Goal: Task Accomplishment & Management: Manage account settings

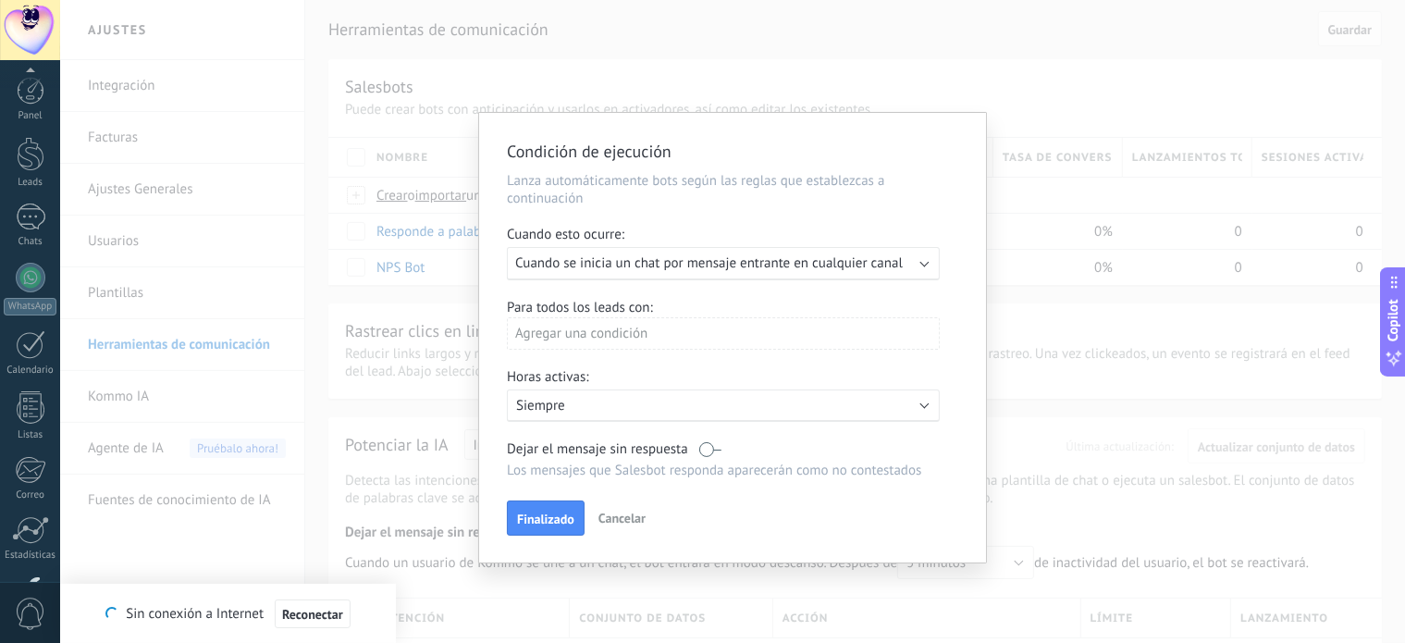
scroll to position [126, 0]
click at [858, 273] on div "Ejecutar: Cuando se inicia un chat por mensaje entrante en cualquier canal" at bounding box center [723, 263] width 433 height 33
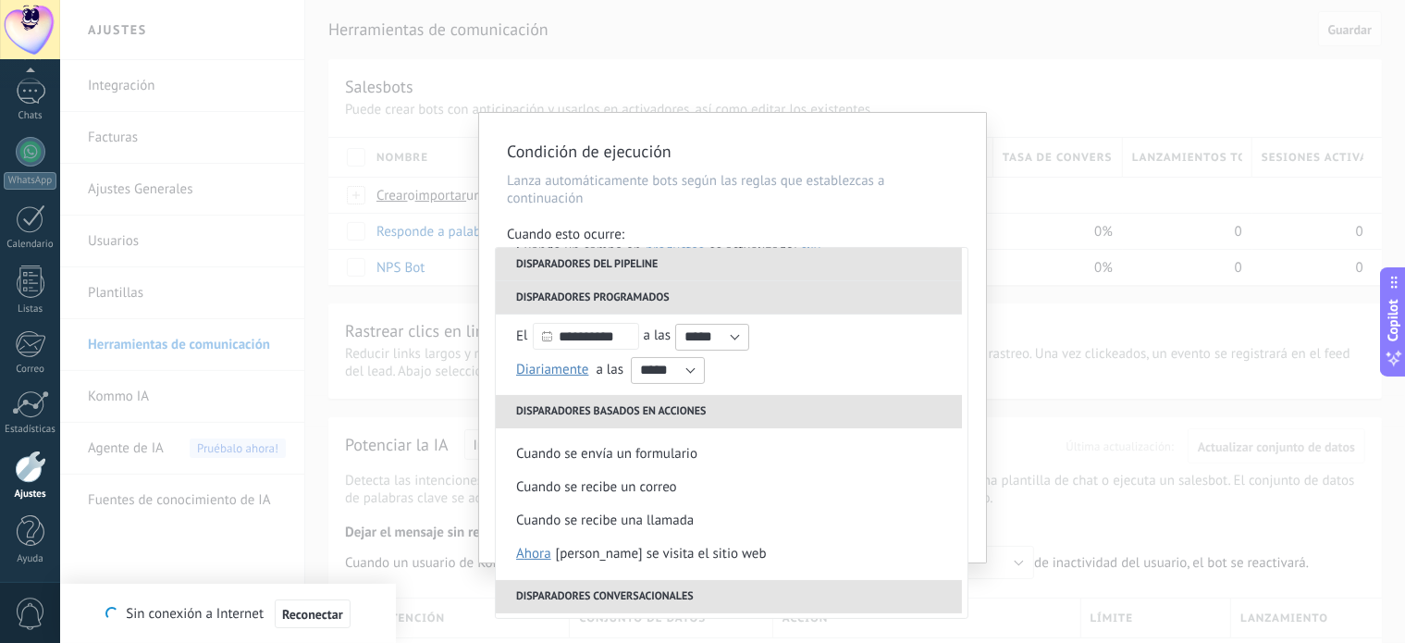
scroll to position [229, 0]
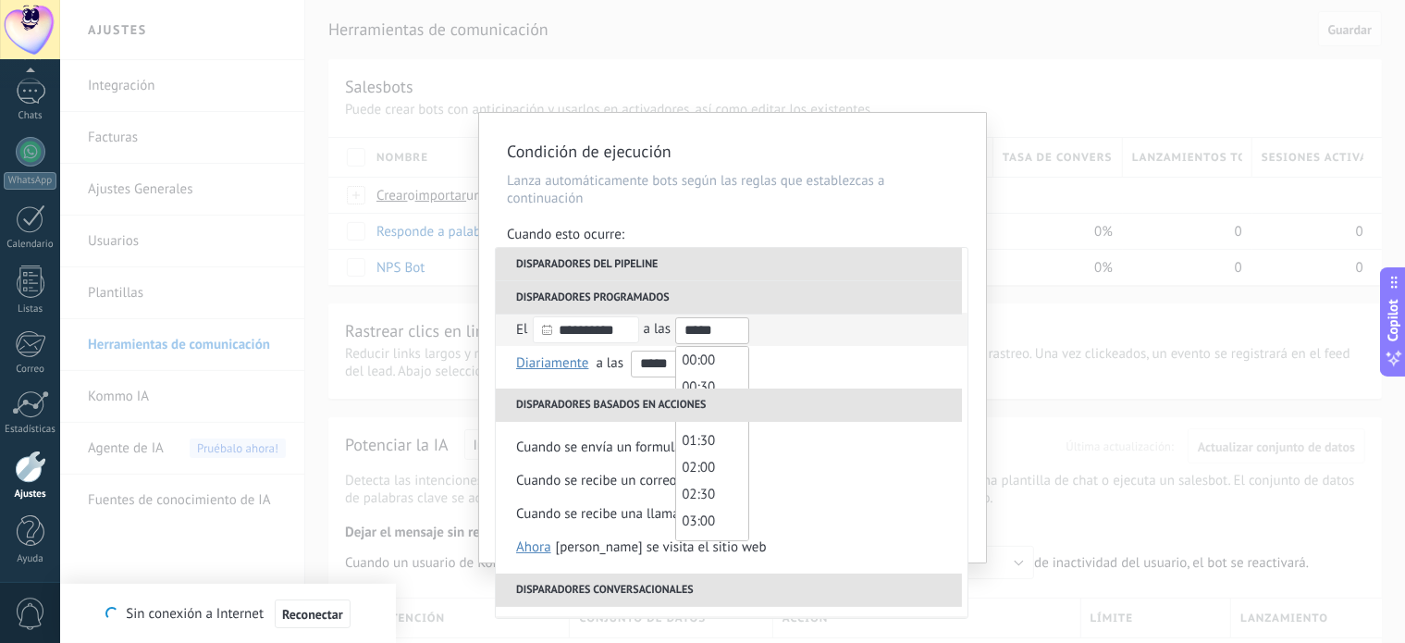
click at [741, 337] on input "*****" at bounding box center [712, 330] width 74 height 27
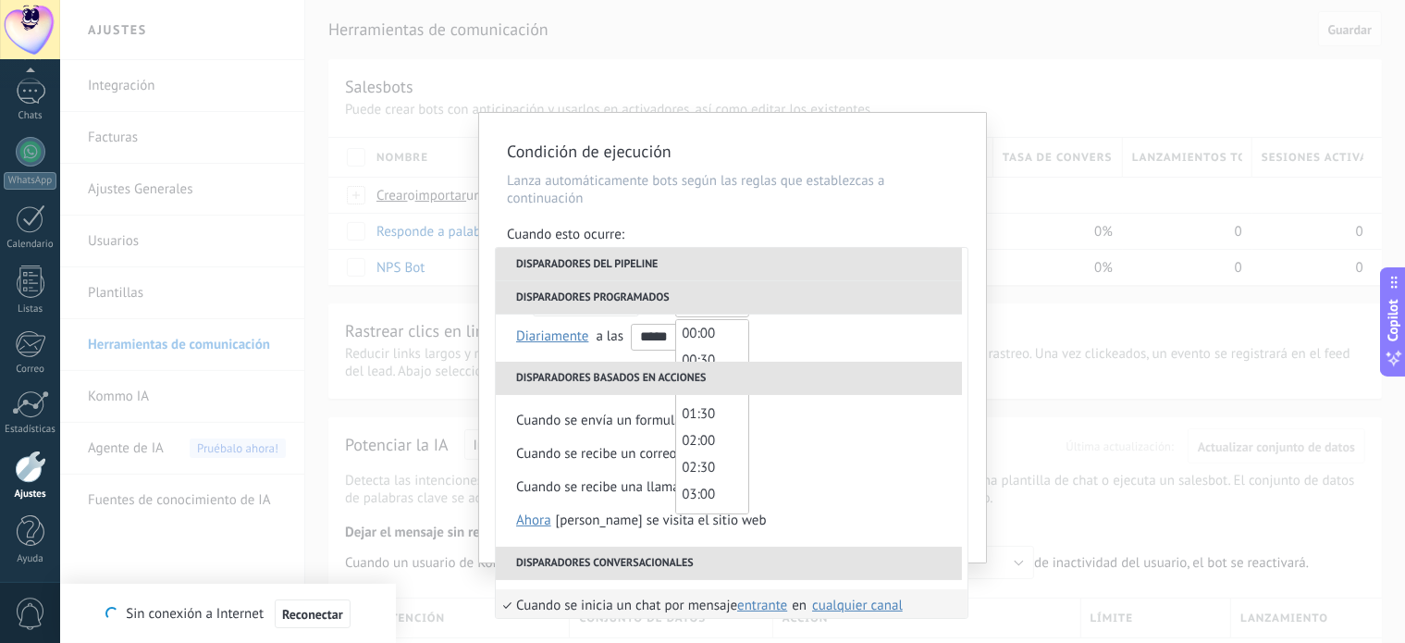
scroll to position [274, 0]
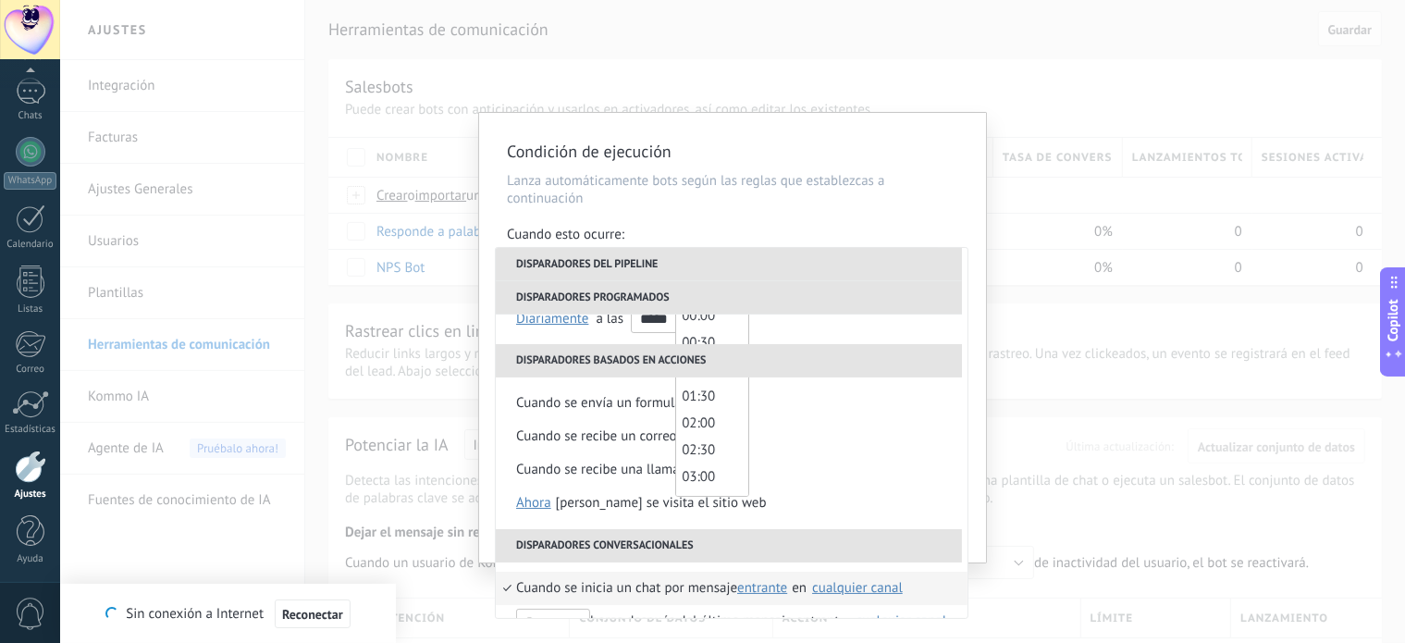
click at [634, 359] on li "Disparadores basados en acciones" at bounding box center [729, 360] width 466 height 33
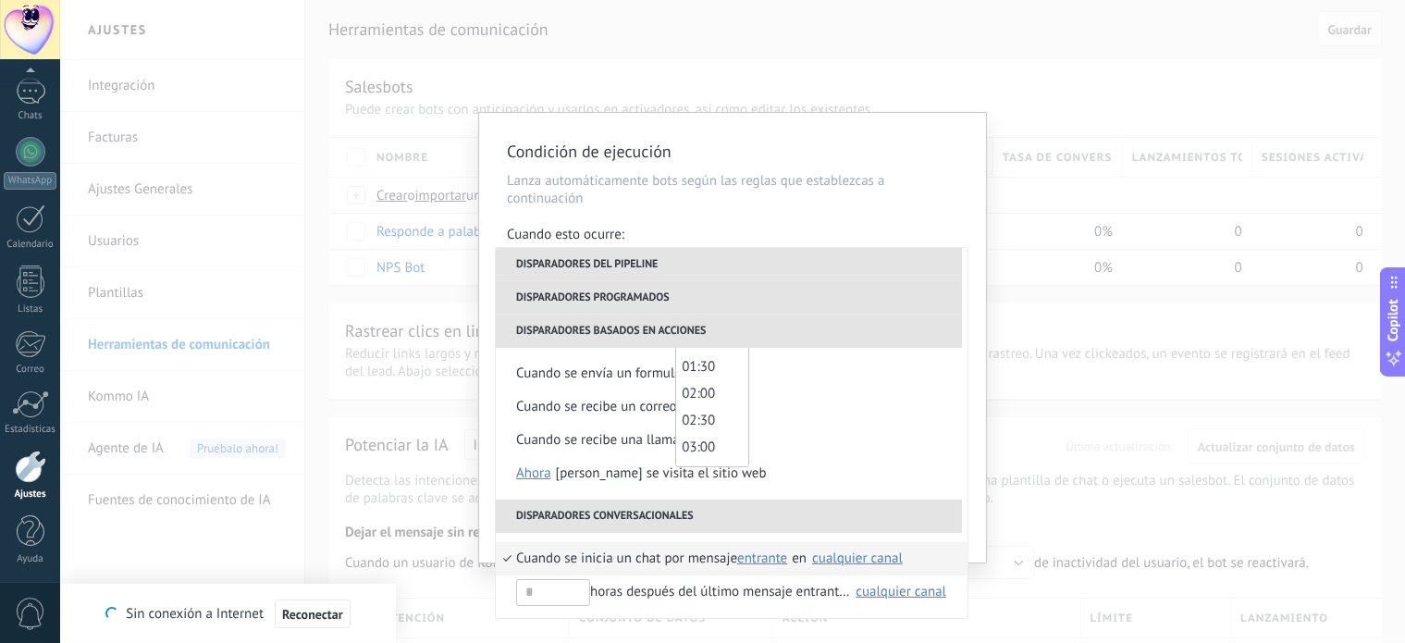
click at [652, 334] on li "Disparadores basados en acciones" at bounding box center [729, 330] width 466 height 33
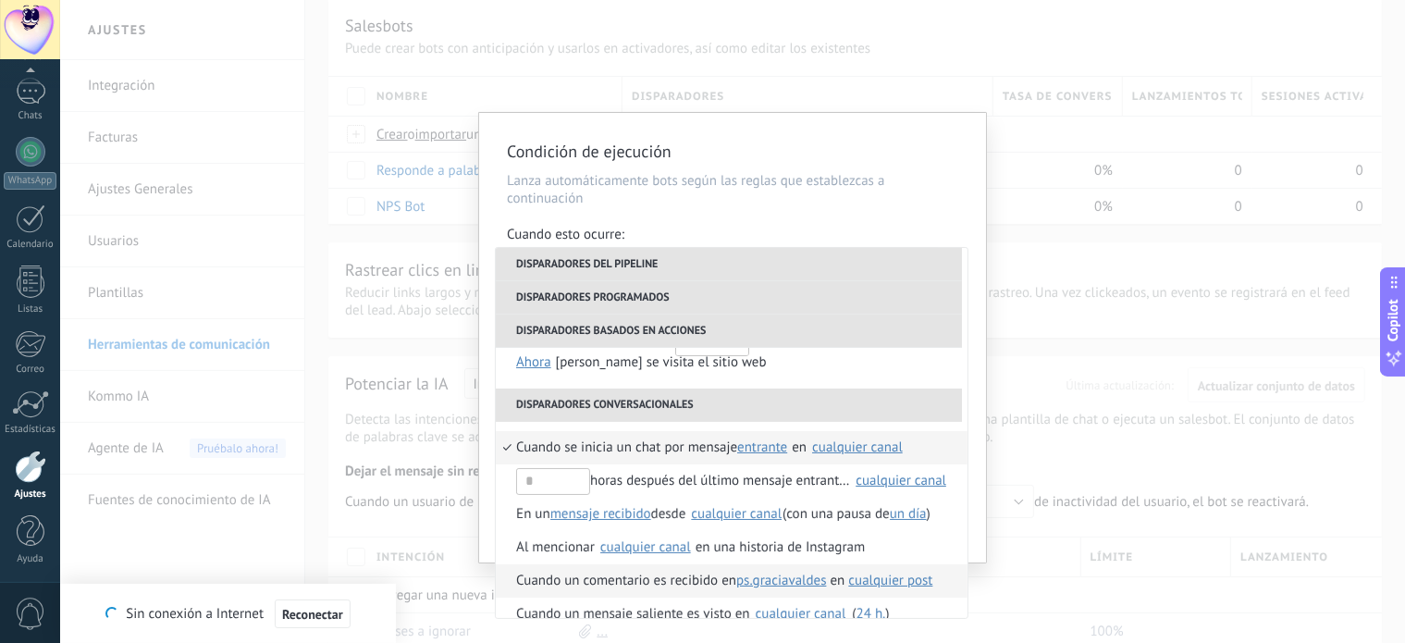
scroll to position [414, 0]
click at [1172, 306] on div "**********" at bounding box center [732, 321] width 1345 height 643
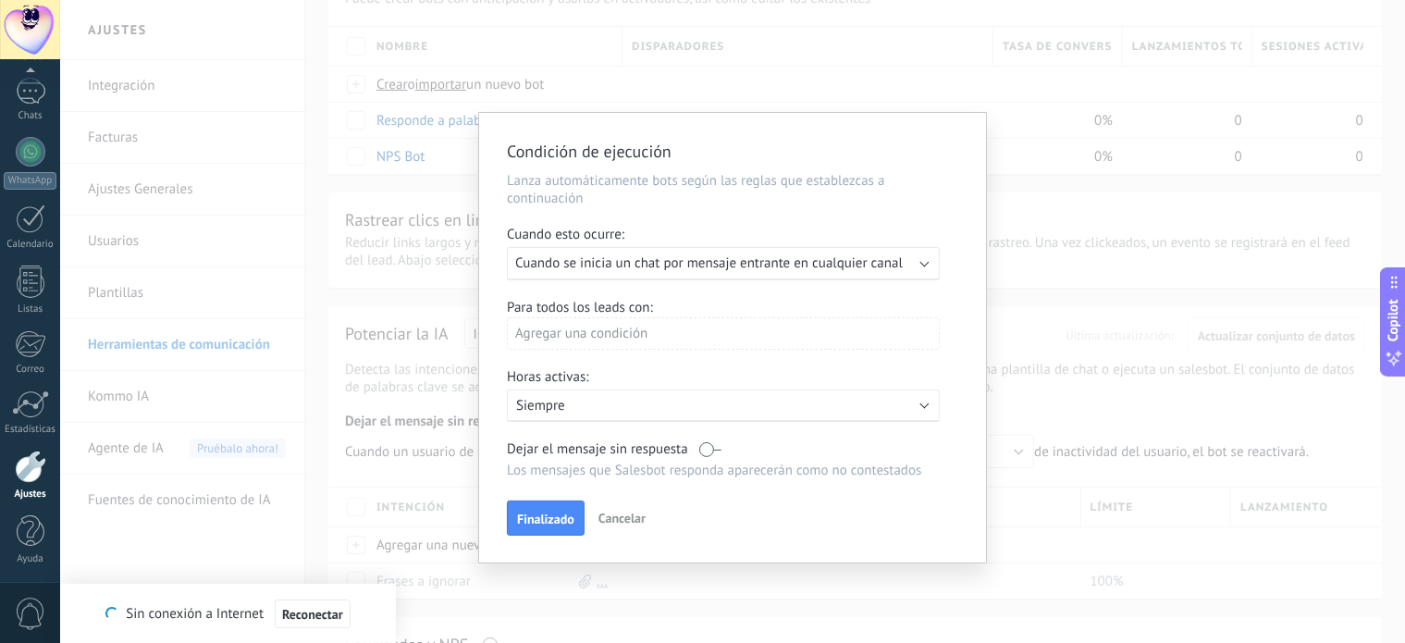
scroll to position [124, 0]
drag, startPoint x: 711, startPoint y: 443, endPoint x: 731, endPoint y: 443, distance: 20.3
click at [731, 443] on div "Dejar el mensaje sin respuesta" at bounding box center [723, 449] width 433 height 18
click at [714, 448] on label at bounding box center [710, 449] width 22 height 18
click at [708, 447] on label at bounding box center [710, 449] width 22 height 18
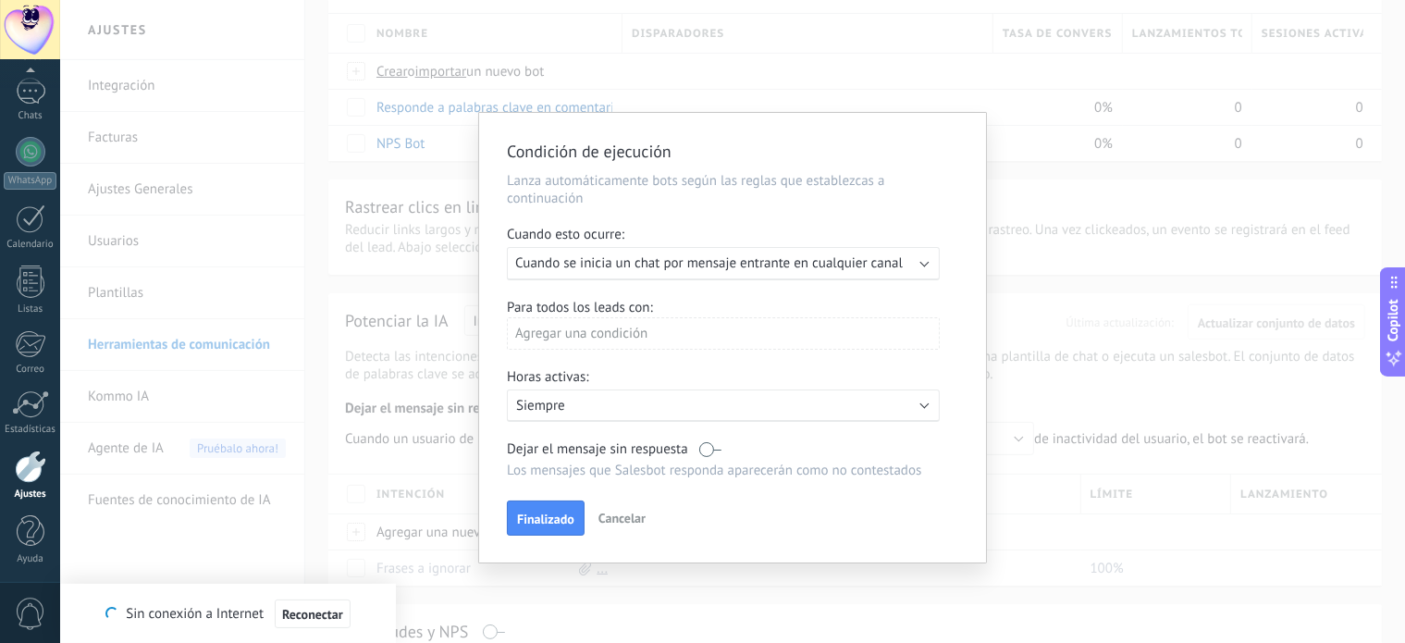
click at [660, 412] on p "Siempre" at bounding box center [678, 406] width 324 height 18
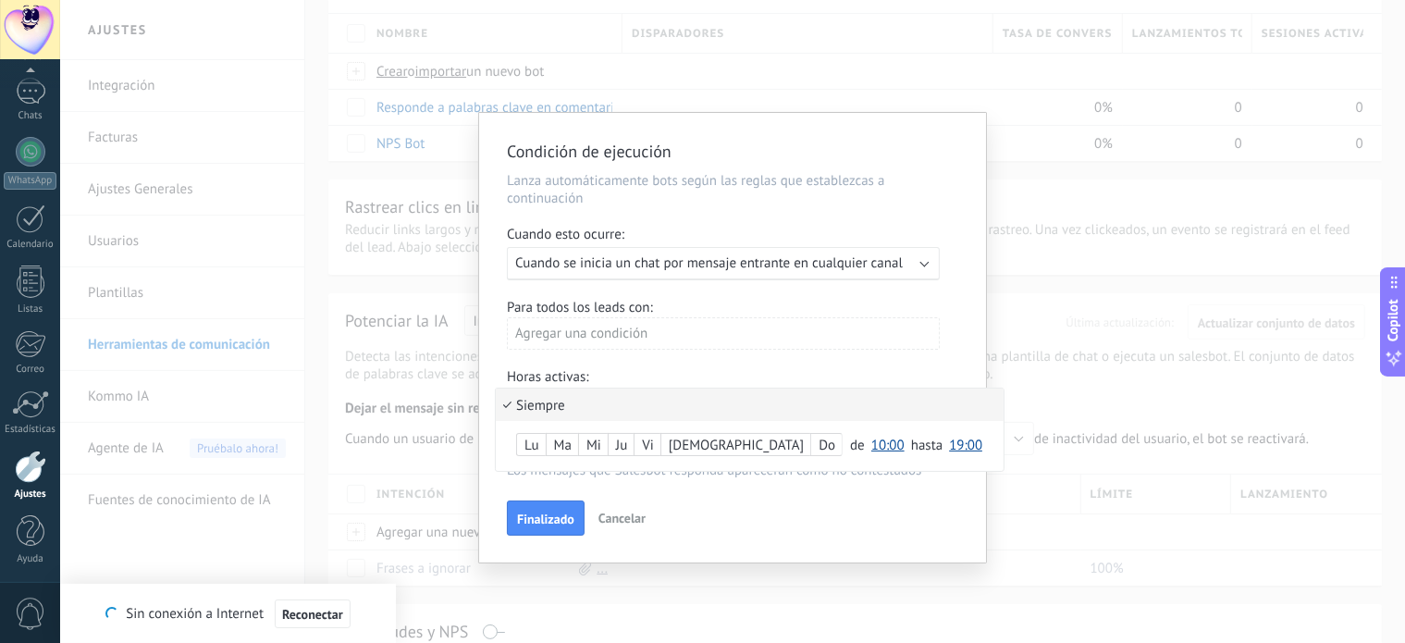
click at [949, 443] on span "19:00" at bounding box center [965, 445] width 33 height 18
click at [942, 580] on span "20:00" at bounding box center [968, 582] width 52 height 18
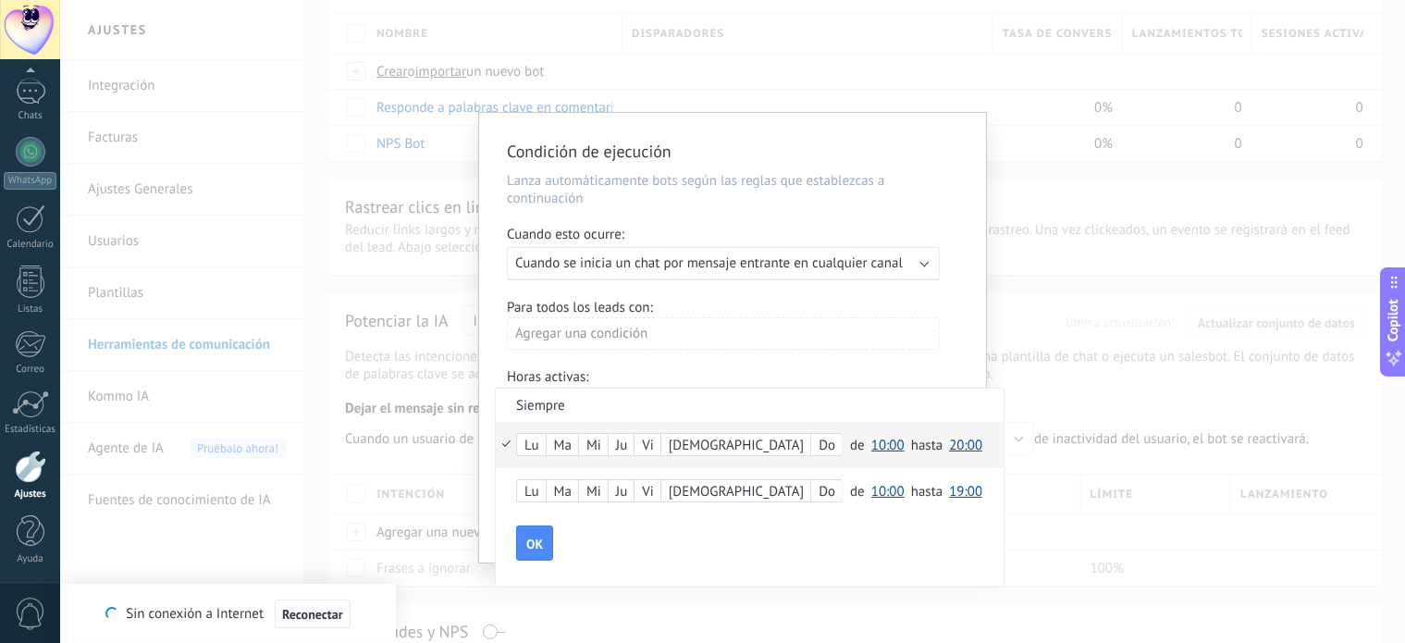
click at [871, 454] on button "10:00" at bounding box center [887, 444] width 33 height 33
click at [865, 442] on li "08:30" at bounding box center [893, 427] width 57 height 31
click at [625, 337] on div at bounding box center [732, 337] width 507 height 449
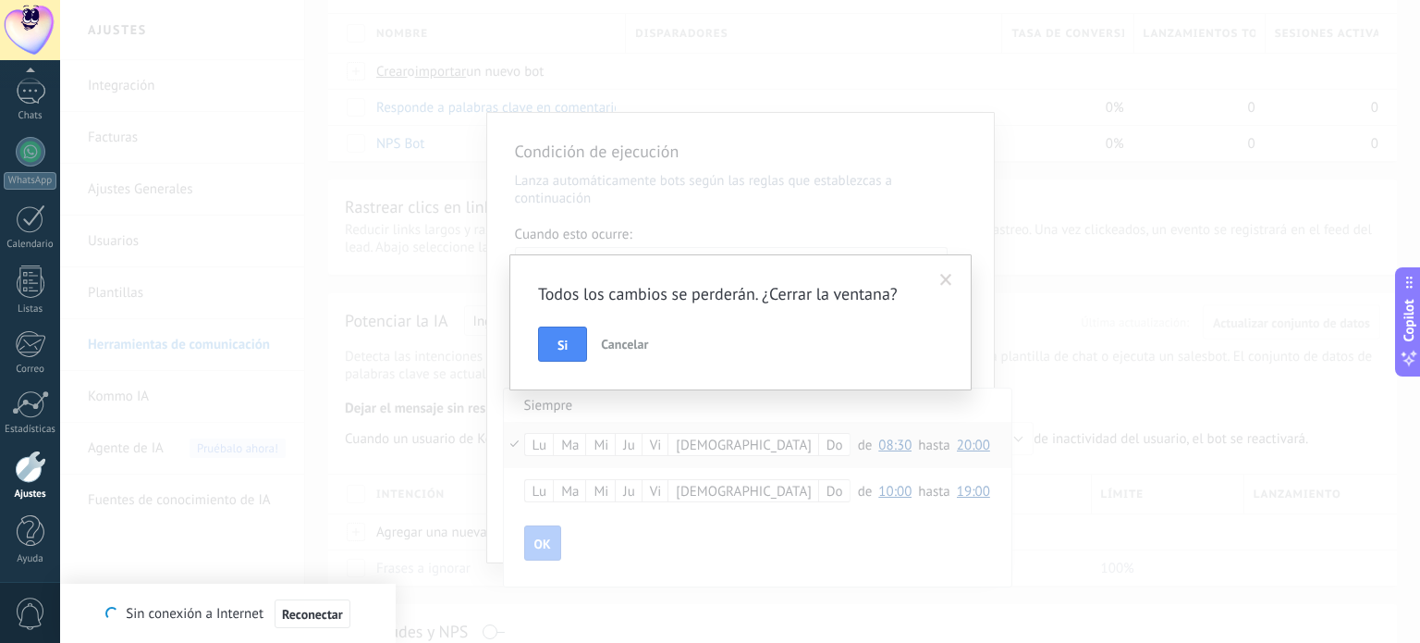
click at [618, 349] on span "Cancelar" at bounding box center [624, 344] width 47 height 17
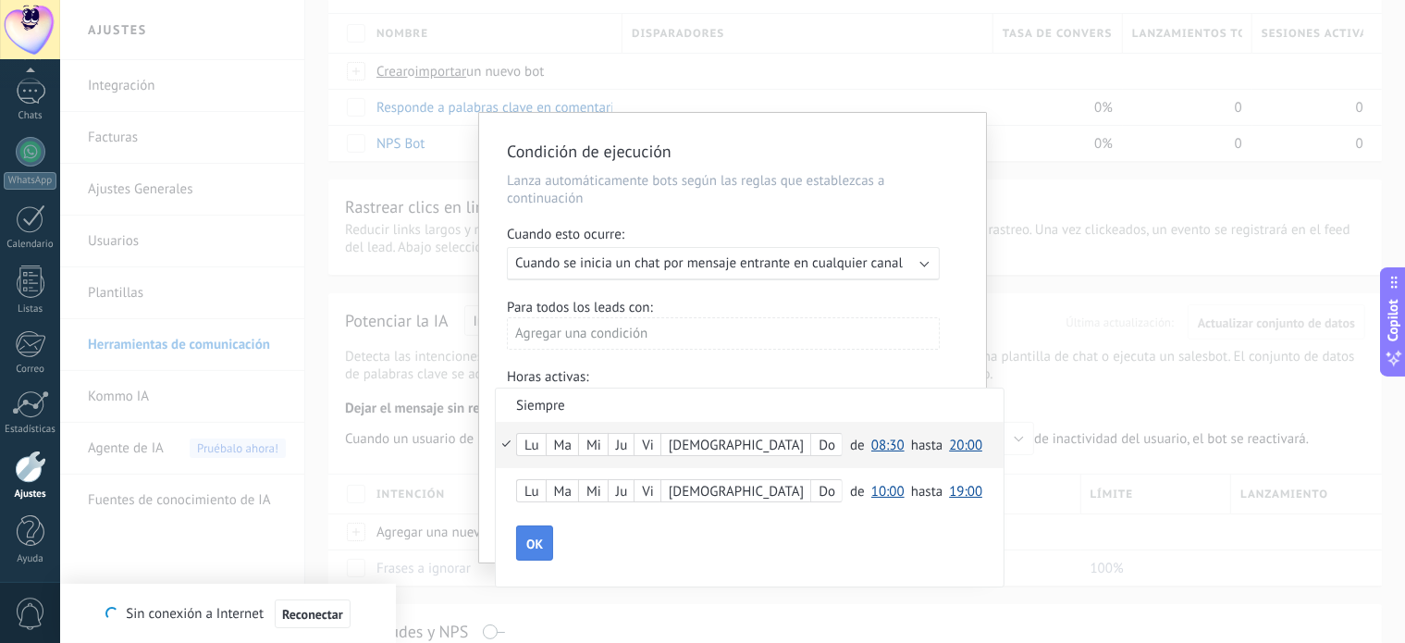
click at [537, 542] on span "OK" at bounding box center [534, 543] width 17 height 13
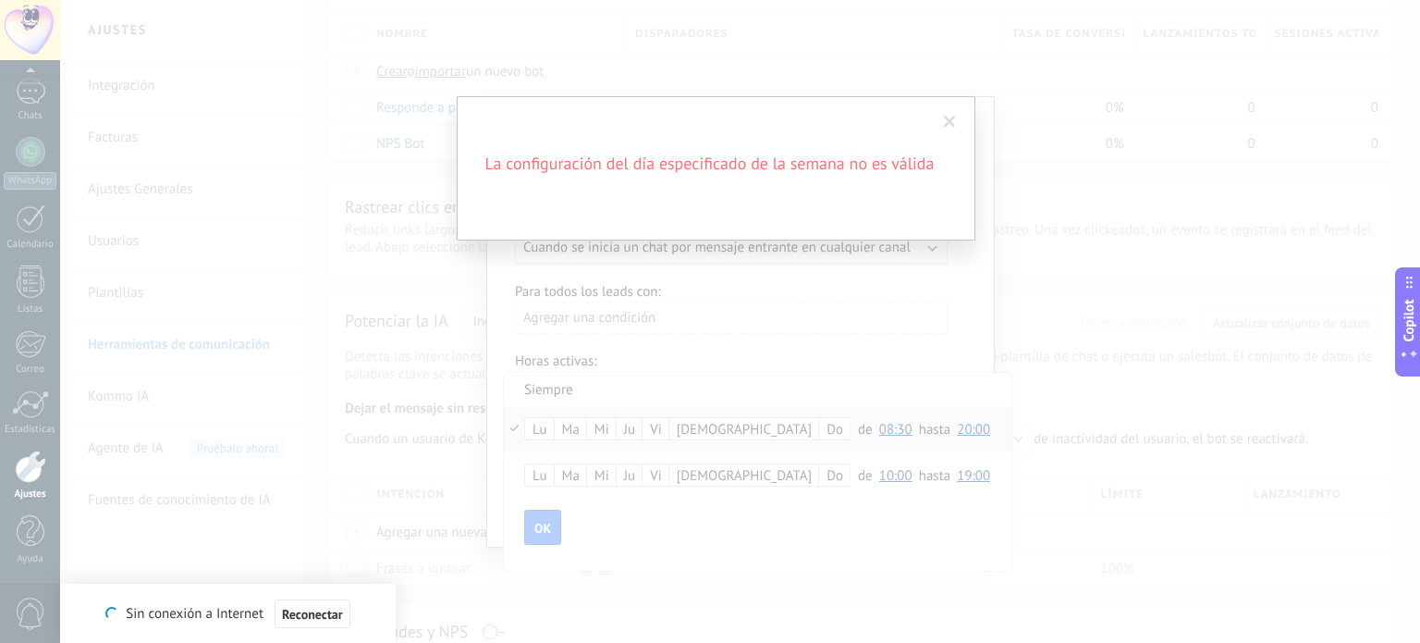
click at [958, 123] on span at bounding box center [950, 121] width 31 height 31
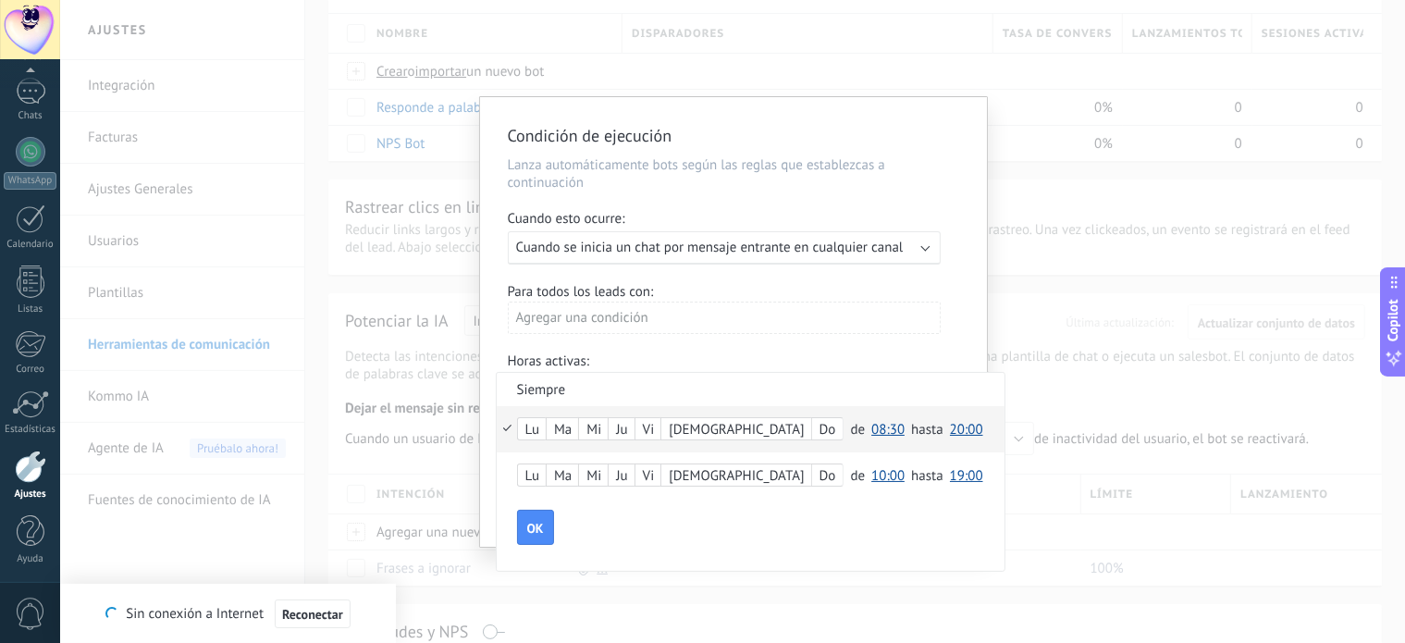
click at [871, 479] on span "10:00" at bounding box center [887, 476] width 33 height 18
click at [865, 301] on span "08:30" at bounding box center [891, 293] width 52 height 18
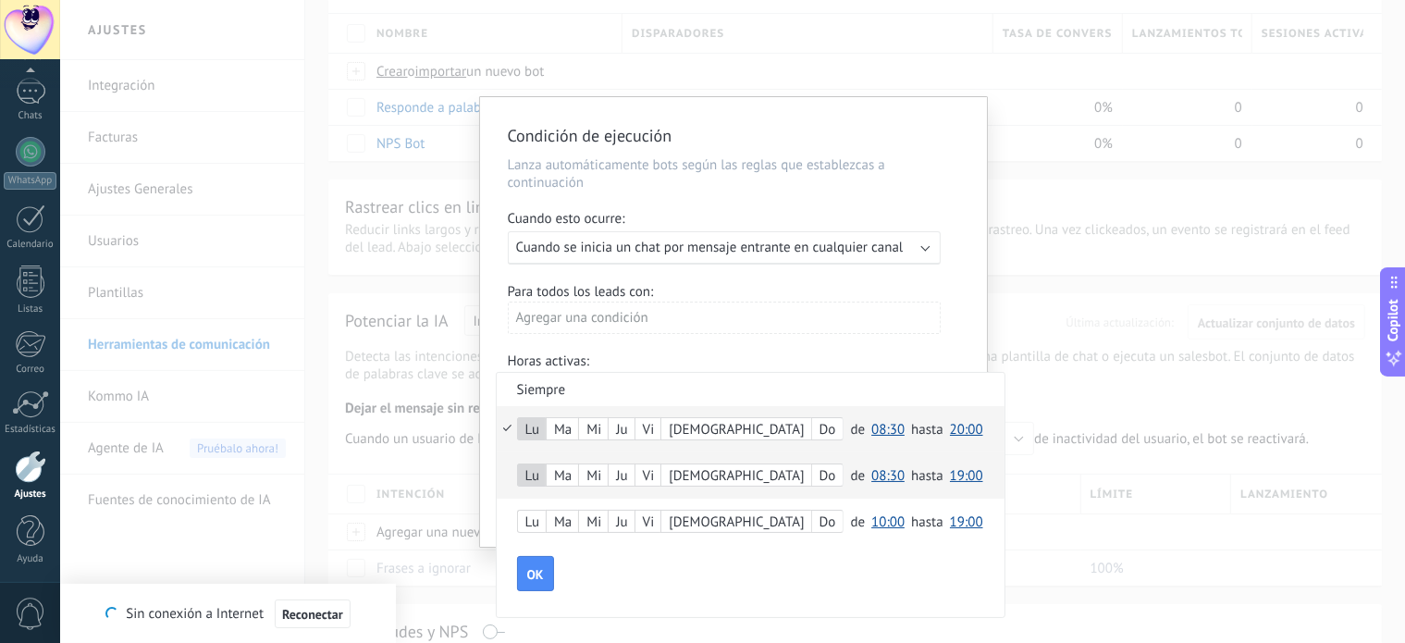
click at [564, 426] on div "Ma" at bounding box center [562, 430] width 31 height 26
click at [812, 424] on div "Do" at bounding box center [827, 430] width 31 height 26
click at [683, 475] on div "[DEMOGRAPHIC_DATA]" at bounding box center [735, 476] width 149 height 26
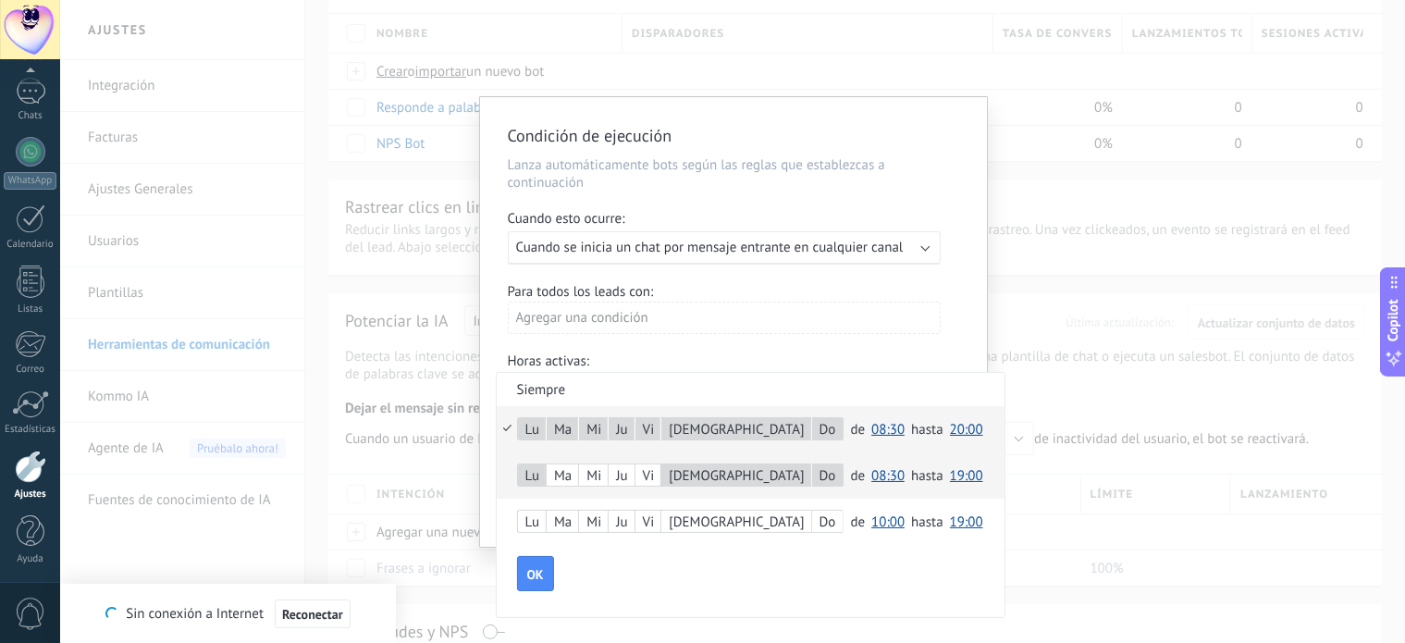
click at [653, 476] on div "Vi" at bounding box center [648, 476] width 26 height 26
click at [566, 476] on div "Ma" at bounding box center [562, 476] width 31 height 26
click at [533, 580] on span "OK" at bounding box center [535, 574] width 17 height 13
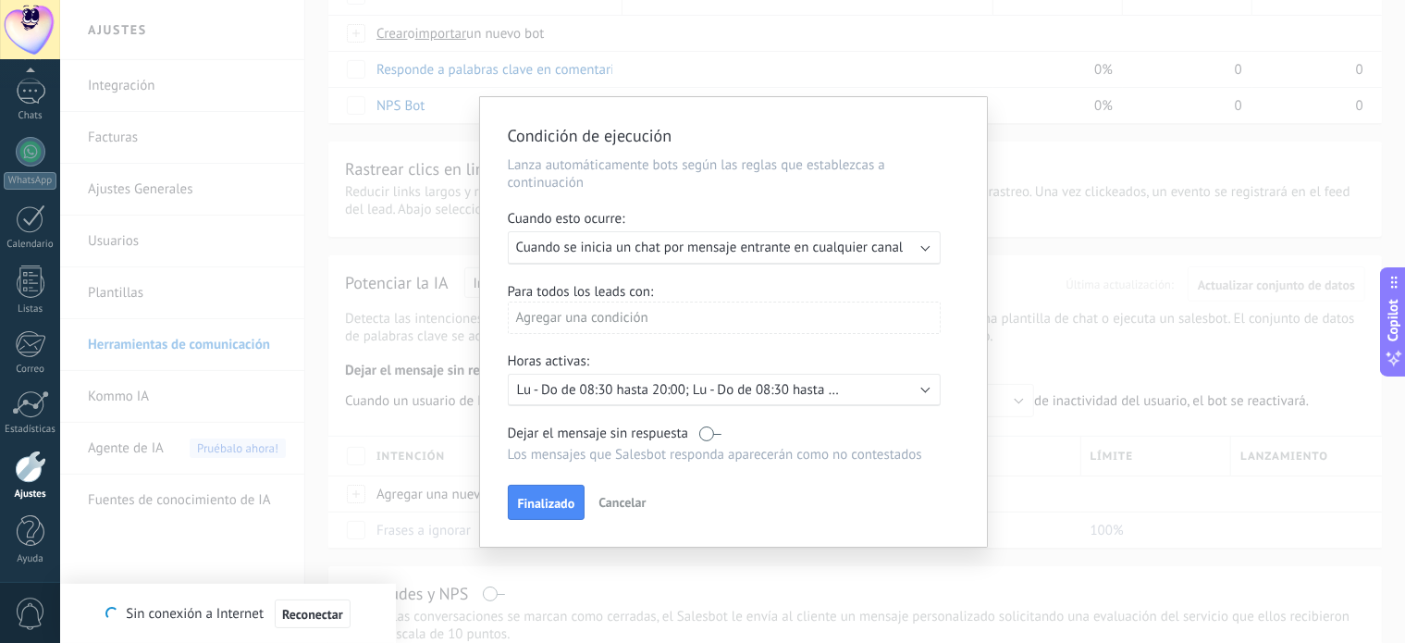
scroll to position [163, 0]
click at [636, 325] on div "Agregar una condición" at bounding box center [724, 317] width 433 height 32
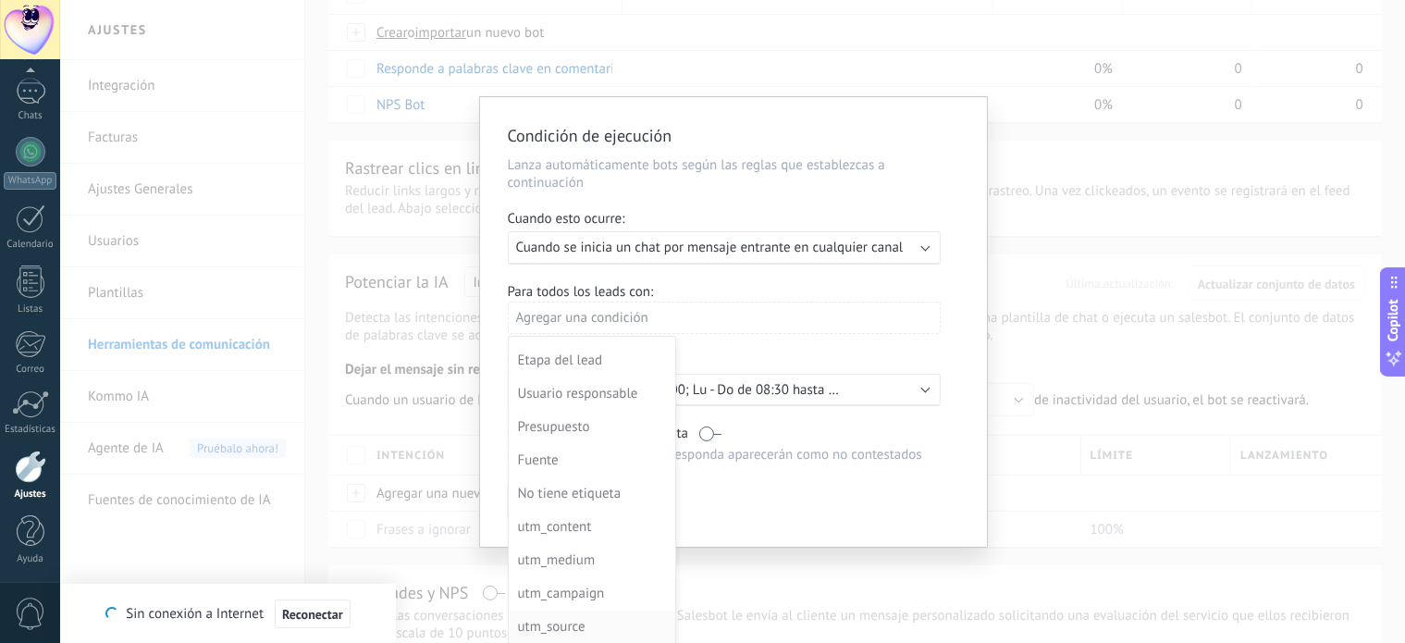
scroll to position [0, 0]
click at [572, 352] on div "Etiquetas" at bounding box center [590, 353] width 144 height 26
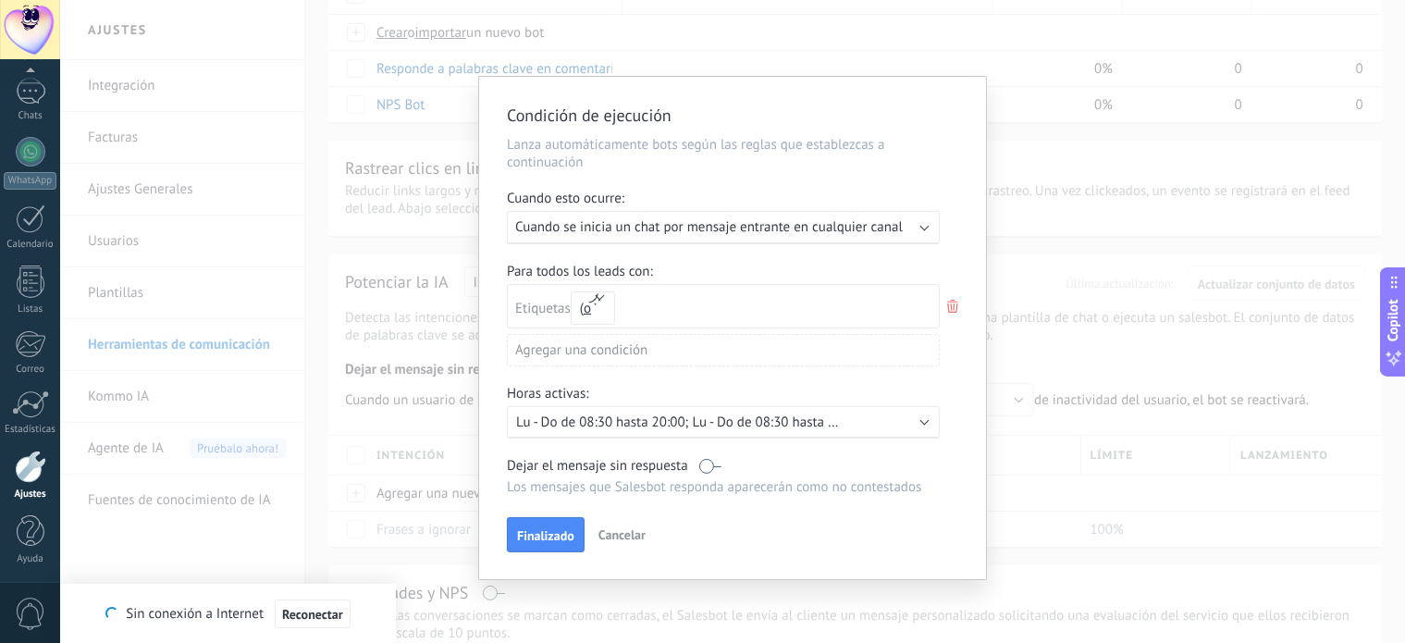
click at [955, 310] on icon at bounding box center [952, 306] width 20 height 22
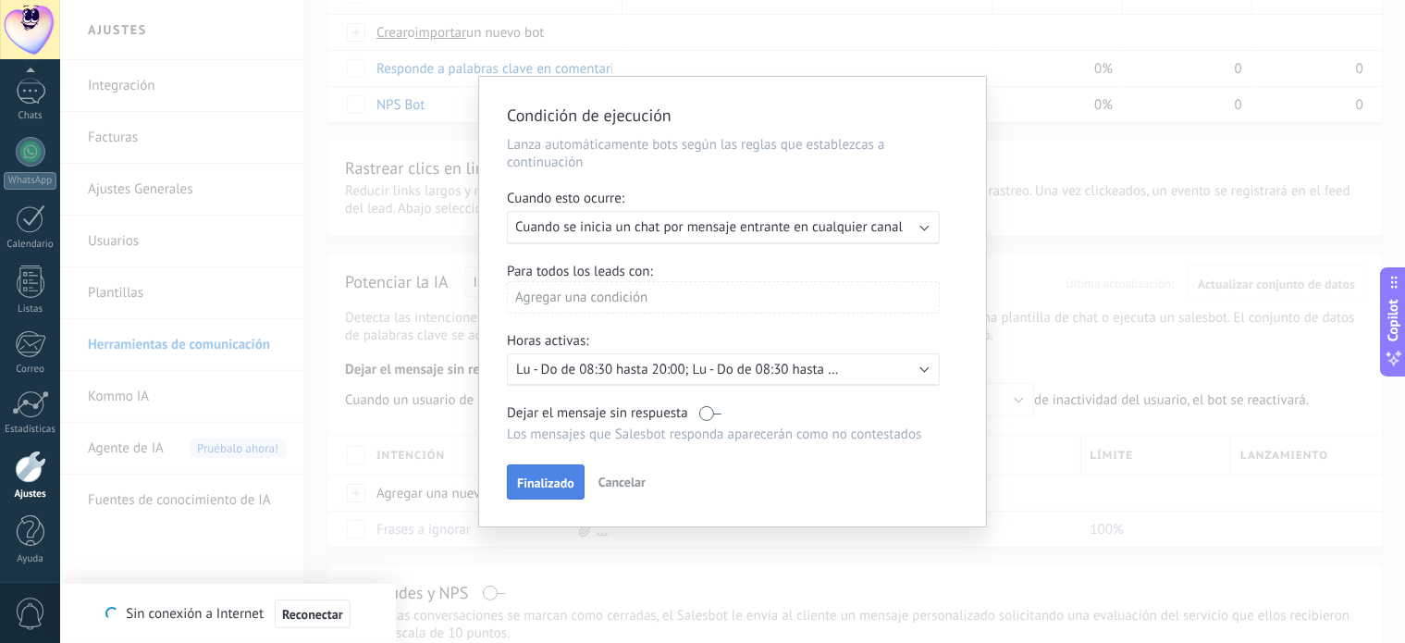
click at [536, 480] on span "Finalizado" at bounding box center [545, 482] width 57 height 13
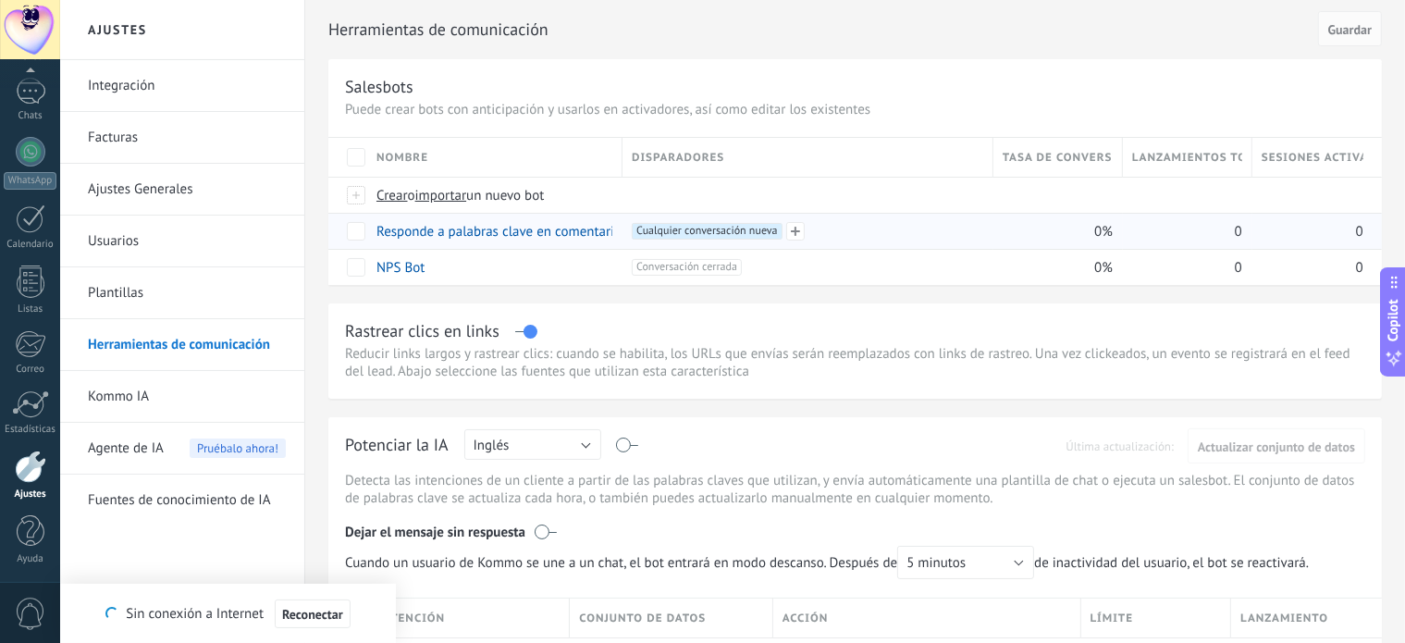
click at [751, 229] on span "Cualquier conversación nueva +0" at bounding box center [707, 231] width 150 height 17
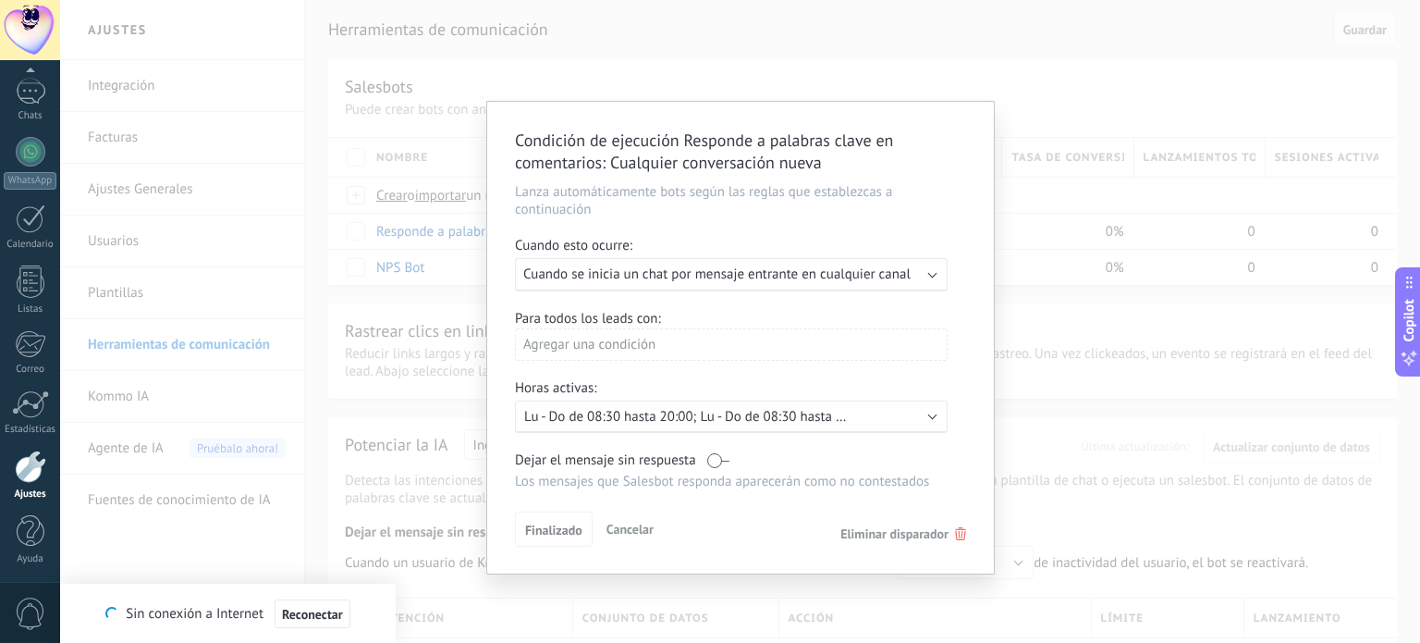
click at [741, 287] on div "Ejecutar: Cuando se inicia un chat por mensaje entrante en cualquier canal" at bounding box center [731, 274] width 433 height 33
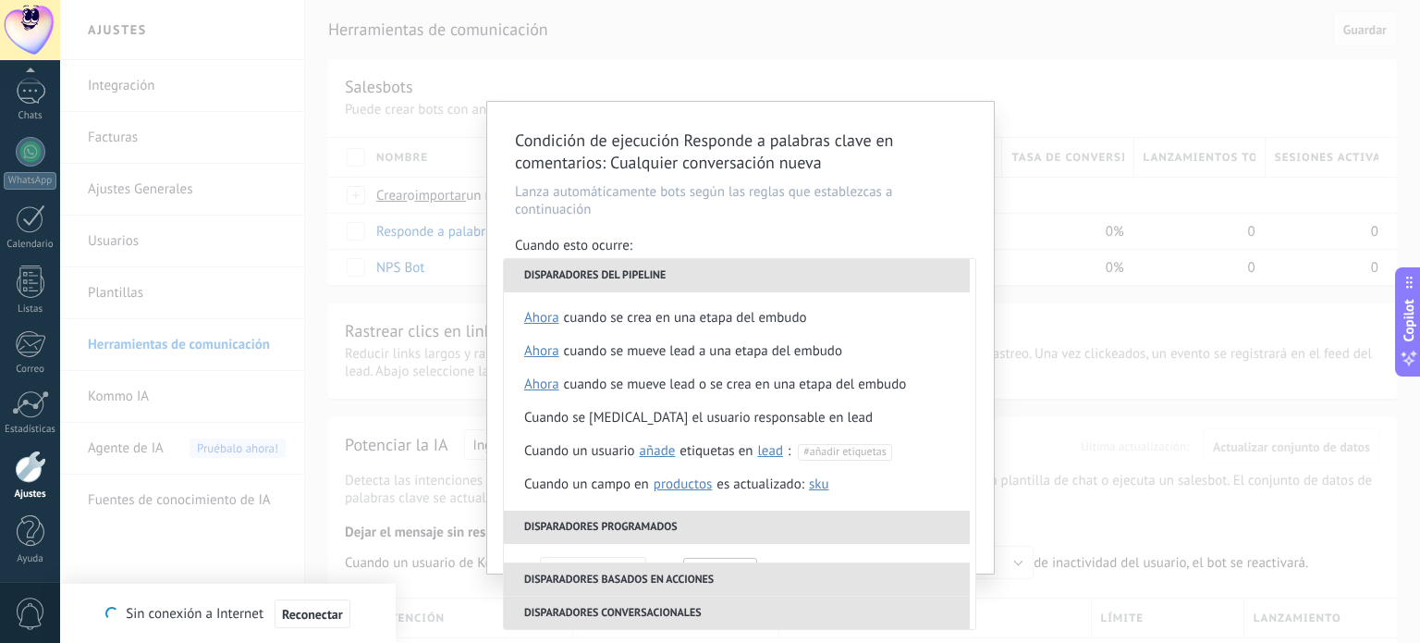
click at [1133, 457] on div "Condición de ejecución Responde a palabras clave en comentarios : Cualquier con…" at bounding box center [740, 321] width 1360 height 643
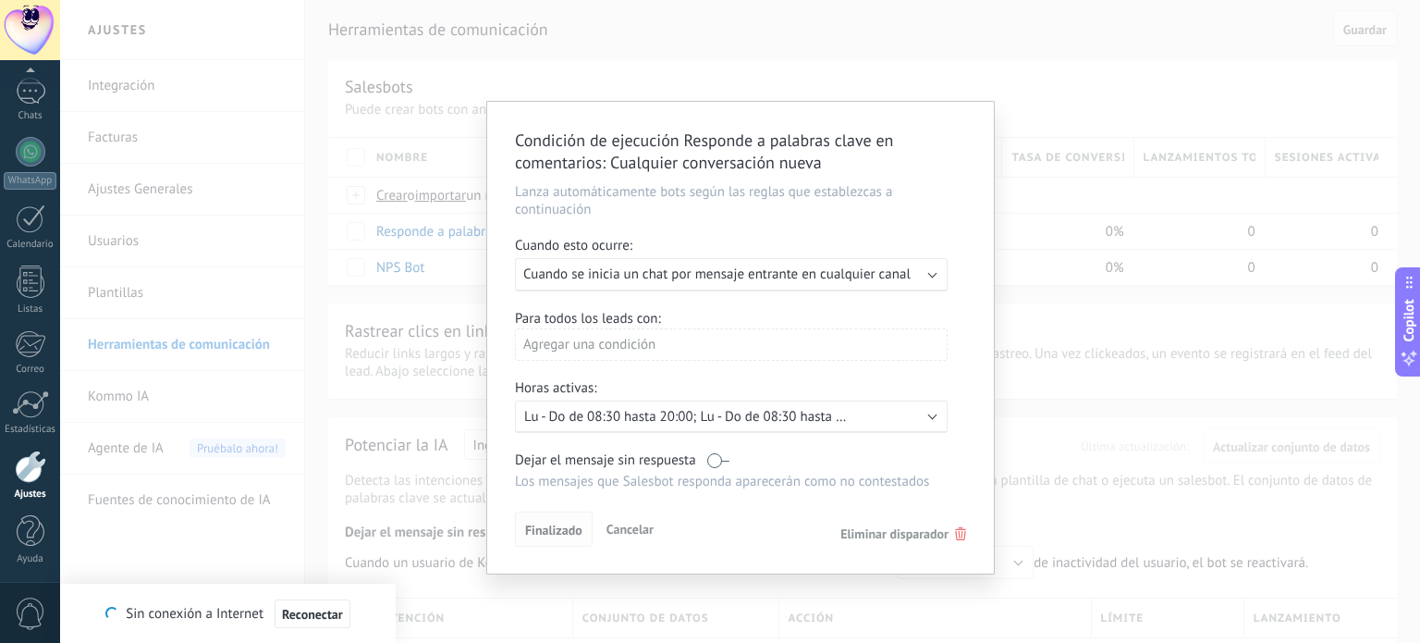
click at [527, 528] on span "Finalizado" at bounding box center [553, 529] width 57 height 13
click at [1066, 347] on div "Condición de ejecución Responde a palabras clave en comentarios : Cualquier con…" at bounding box center [740, 321] width 1360 height 643
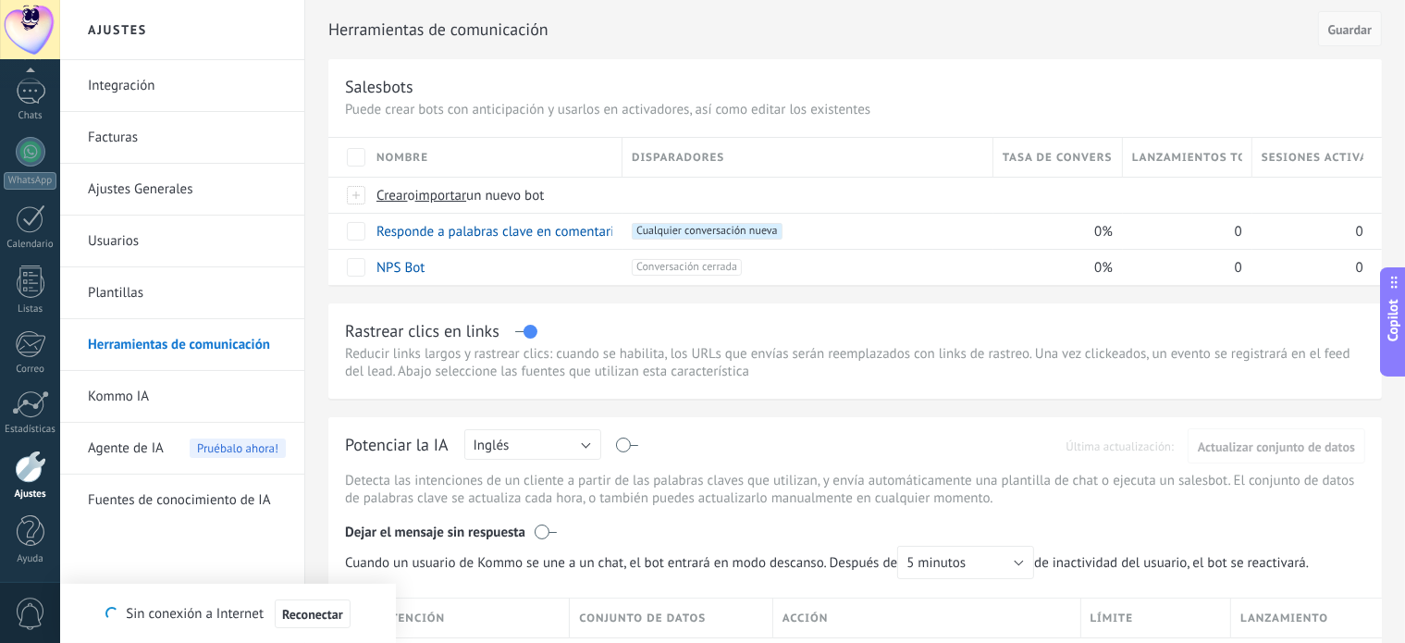
click at [1340, 31] on span "Guardar" at bounding box center [1349, 29] width 43 height 13
click at [293, 613] on span "Reconectar" at bounding box center [312, 614] width 61 height 13
click at [1336, 28] on span "Guardar" at bounding box center [1349, 29] width 43 height 13
click at [1351, 31] on span "Guardar" at bounding box center [1349, 29] width 43 height 13
click at [488, 233] on link "Responde a palabras clave en comentarios" at bounding box center [502, 232] width 252 height 18
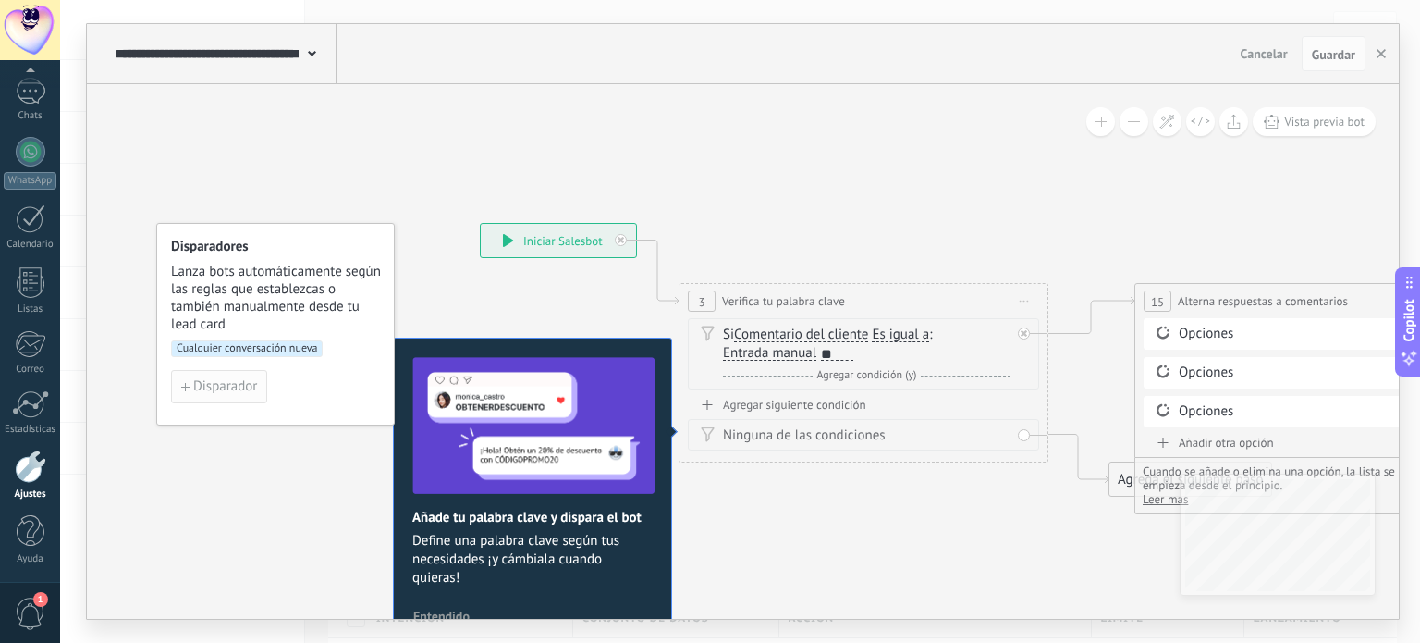
click at [241, 380] on span "Disparador" at bounding box center [225, 386] width 64 height 13
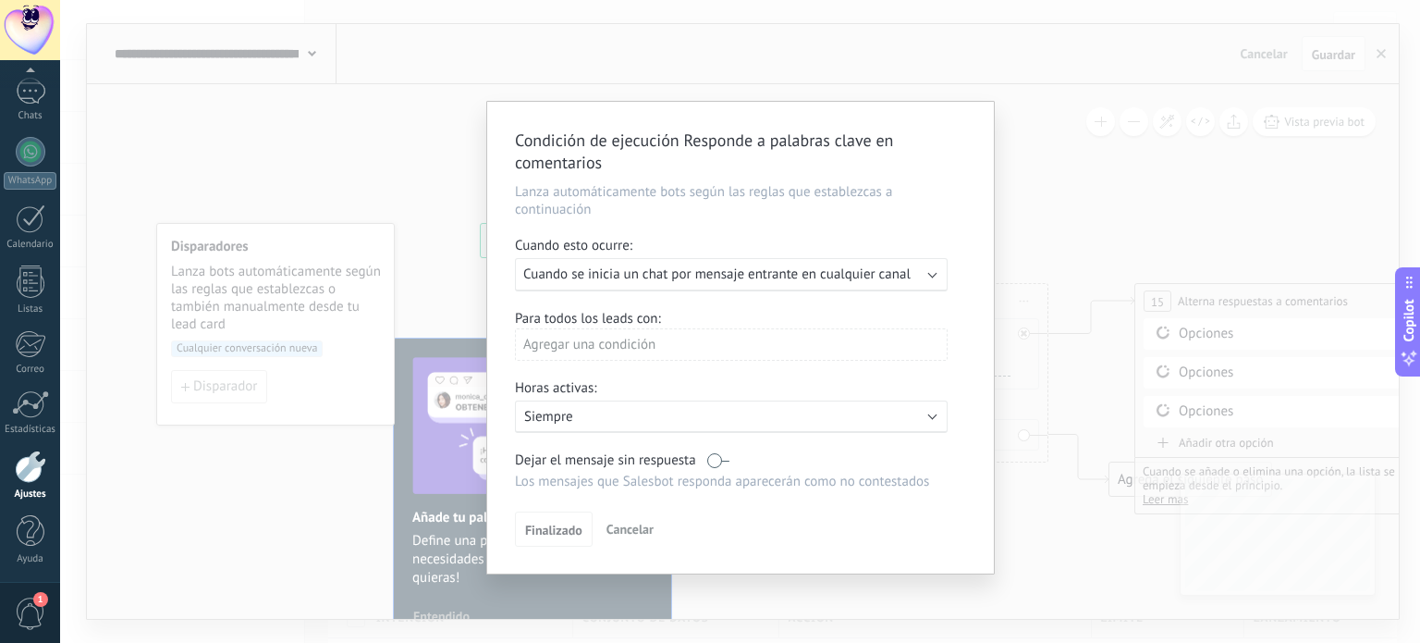
click at [640, 276] on span "Cuando se inicia un chat por mensaje entrante en cualquier canal" at bounding box center [716, 274] width 387 height 18
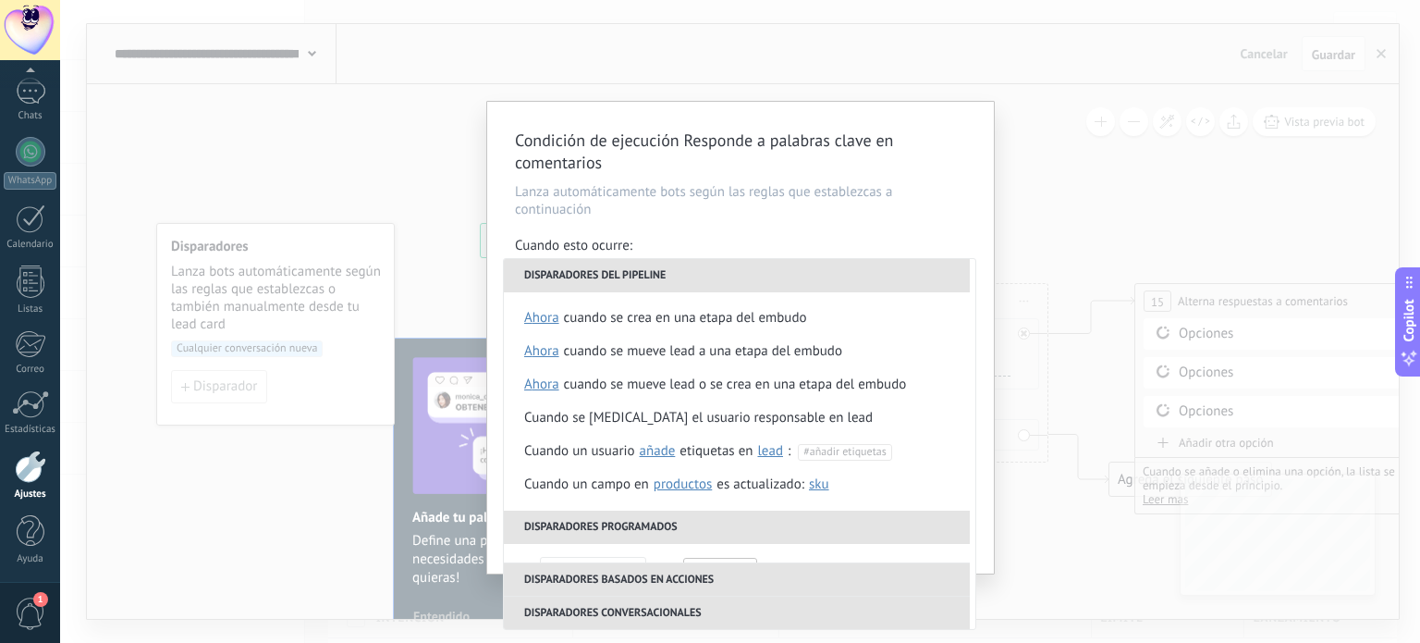
click at [384, 429] on div "Condición de ejecución Responde a palabras clave en comentarios Lanza automátic…" at bounding box center [740, 321] width 1360 height 643
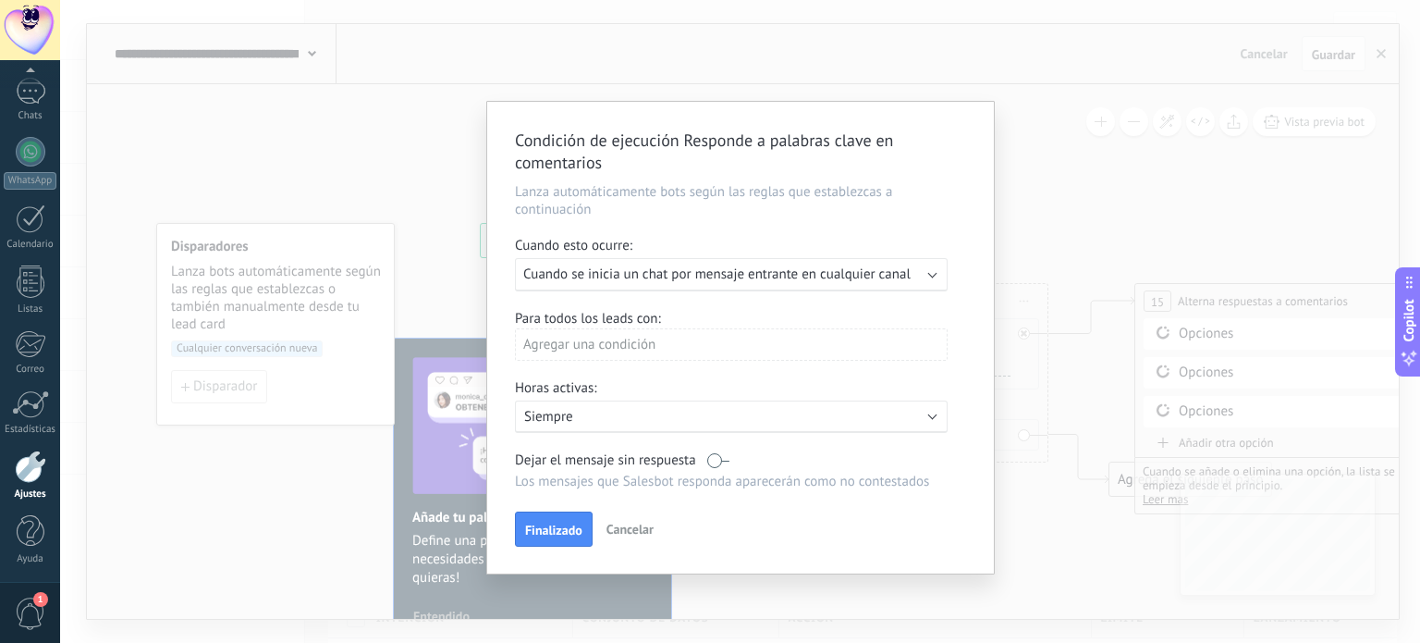
click at [289, 465] on div "Condición de ejecución Responde a palabras clave en comentarios Lanza automátic…" at bounding box center [740, 321] width 1360 height 643
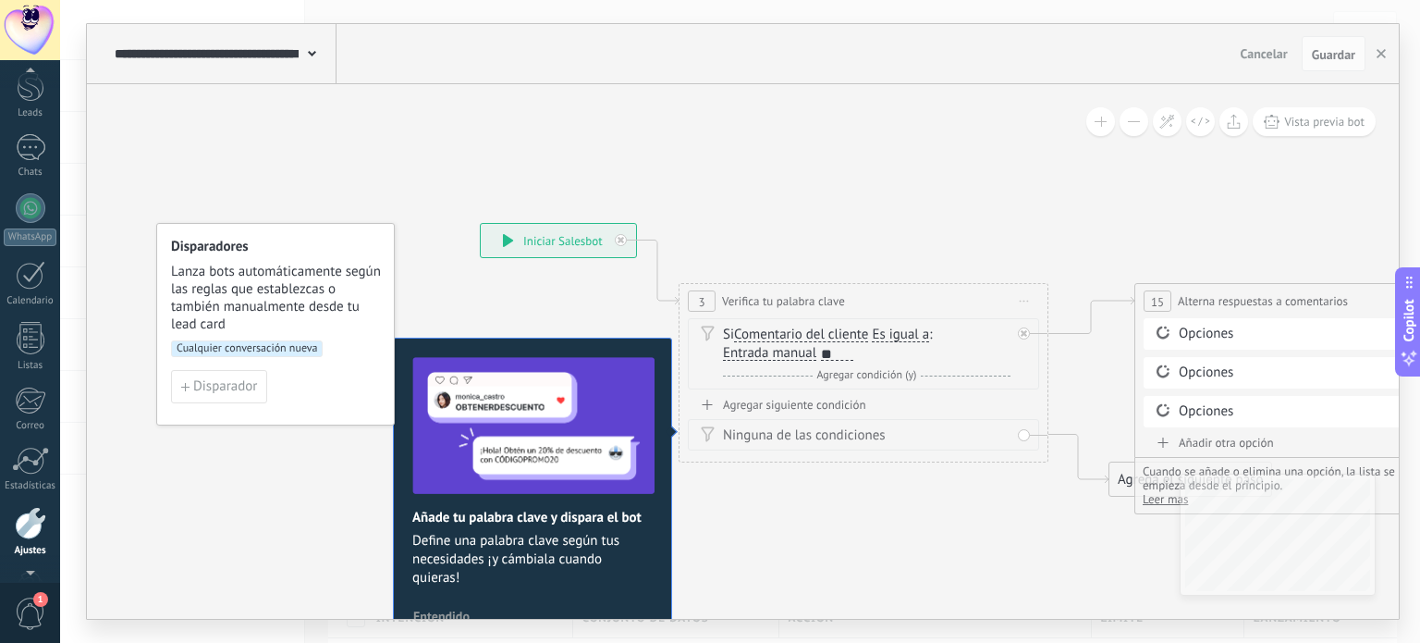
scroll to position [126, 0]
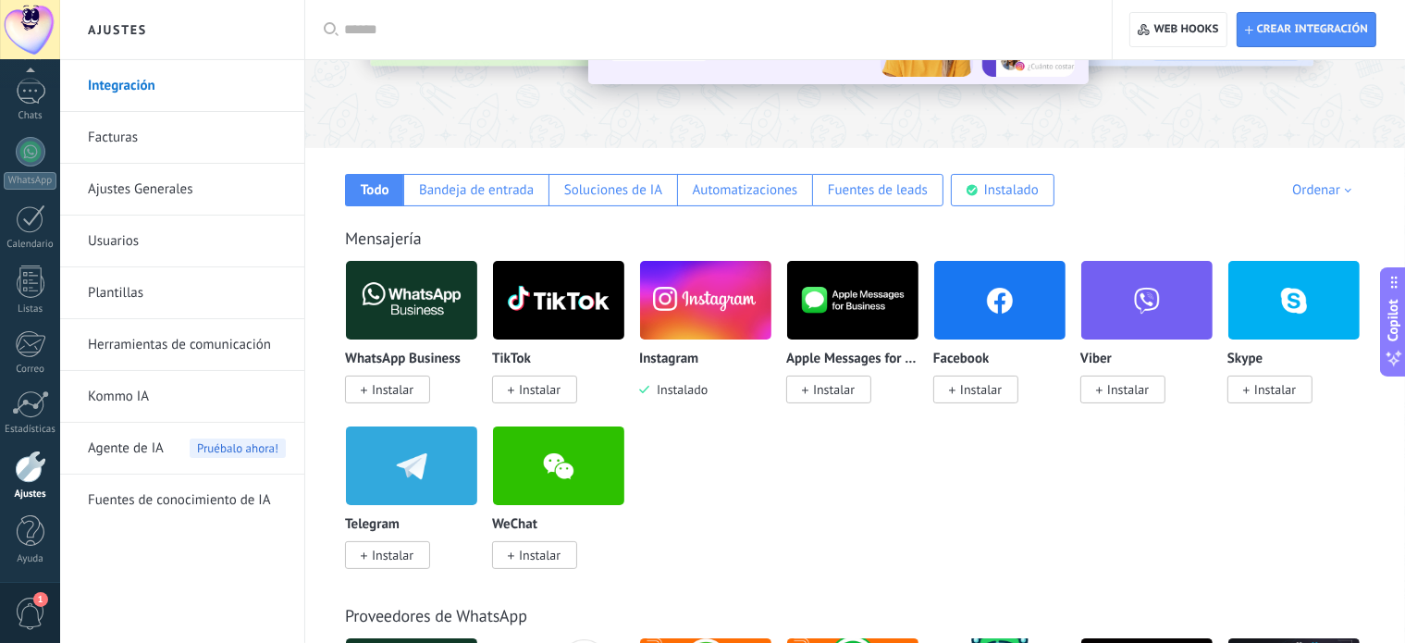
scroll to position [215, 0]
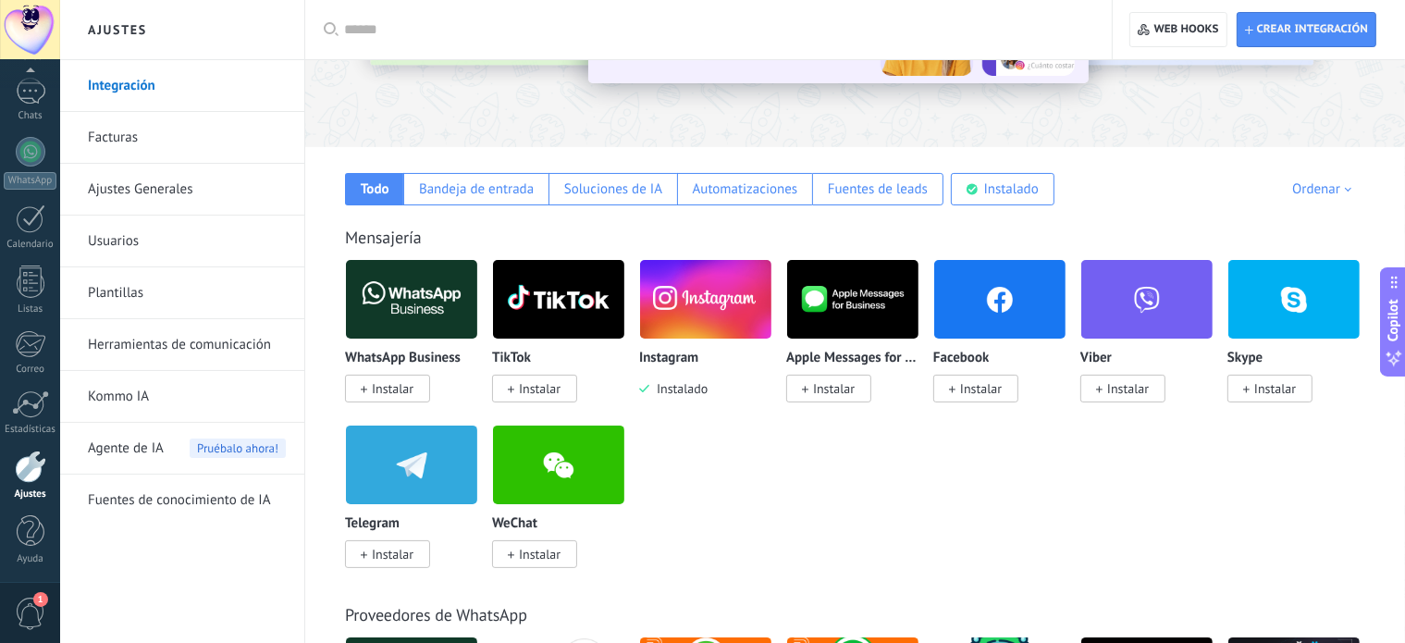
click at [703, 306] on img at bounding box center [705, 299] width 131 height 90
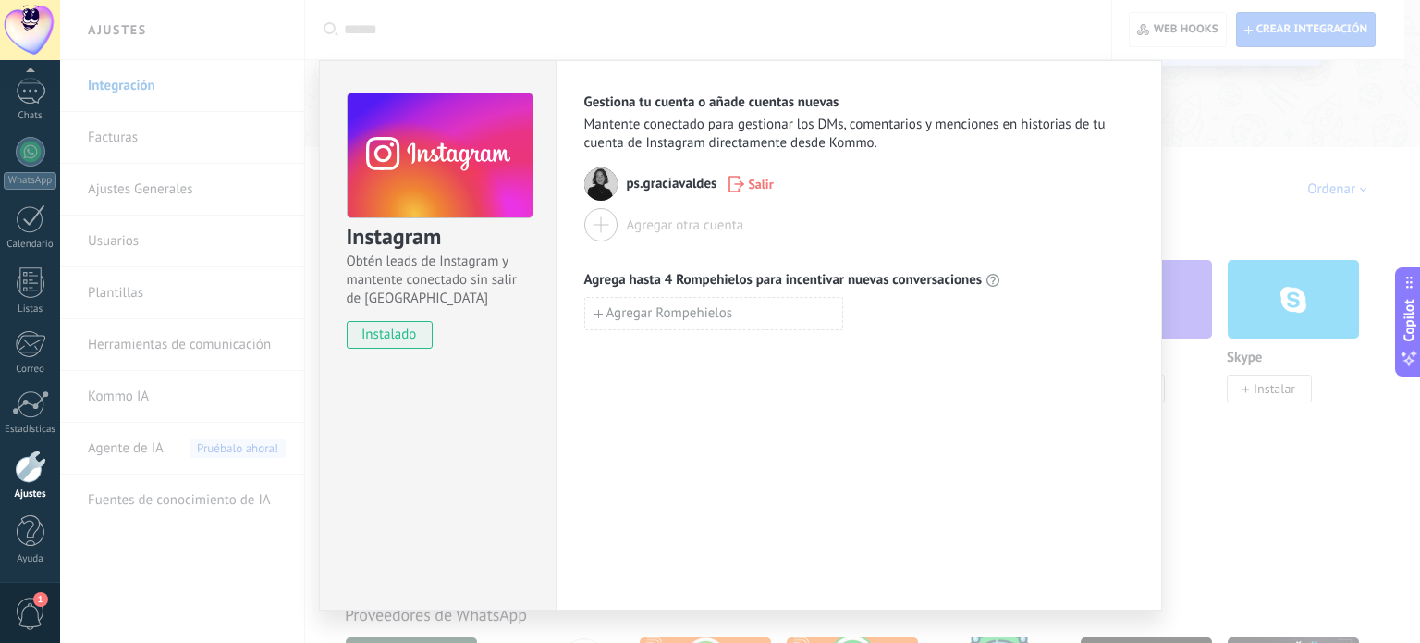
click at [585, 182] on img at bounding box center [600, 183] width 33 height 33
click at [596, 185] on img at bounding box center [600, 183] width 33 height 33
click at [977, 417] on div "Gestiona tu cuenta o añade cuentas nuevas Mantente conectado para gestionar los…" at bounding box center [859, 335] width 607 height 550
click at [379, 328] on span "instalado" at bounding box center [390, 335] width 84 height 28
click at [380, 273] on span "Obtén leads de Instagram y mantente conectado sin salir de Kommo" at bounding box center [439, 279] width 185 height 55
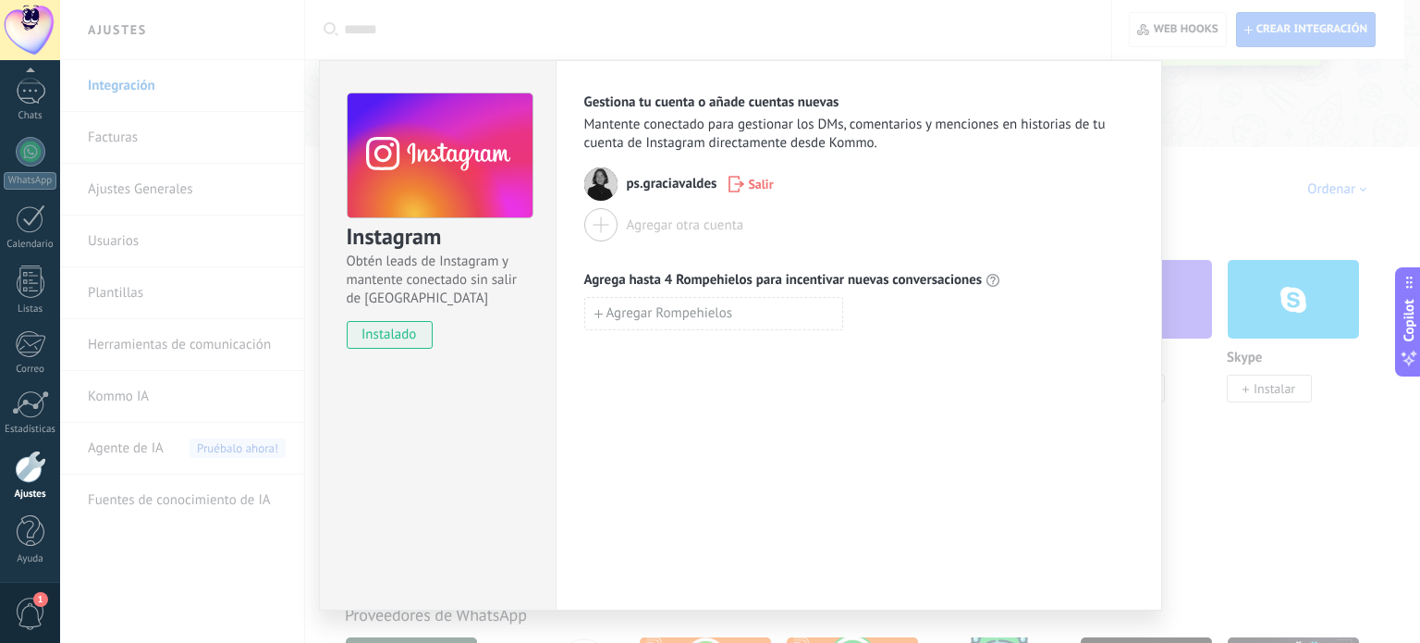
click at [599, 175] on img at bounding box center [600, 183] width 33 height 33
click at [627, 183] on span "ps.graciavaldes" at bounding box center [672, 184] width 91 height 18
click at [719, 307] on span "Agregar Rompehielos" at bounding box center [670, 313] width 127 height 13
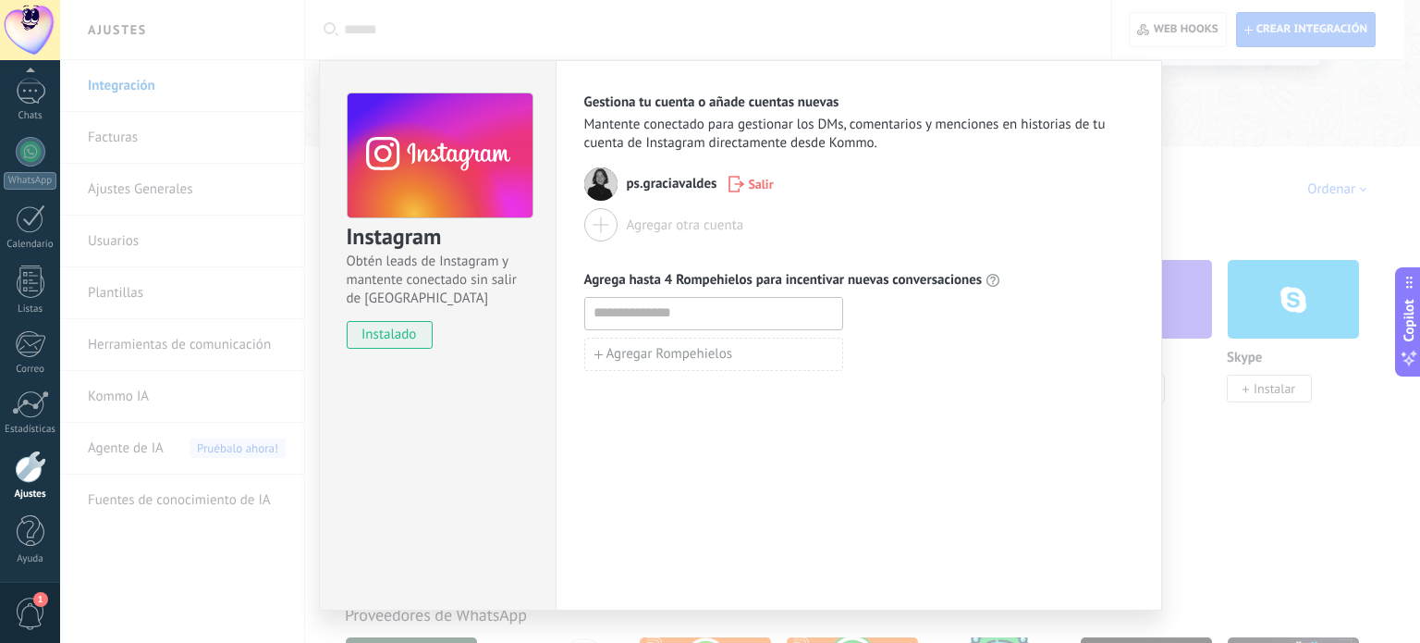
click at [1131, 82] on div "Gestiona tu cuenta o añade cuentas nuevas Mantente conectado para gestionar los…" at bounding box center [859, 335] width 607 height 550
click at [1225, 169] on div "Instagram Obtén leads de Instagram y mantente conectado sin salir de Kommo inst…" at bounding box center [740, 321] width 1360 height 643
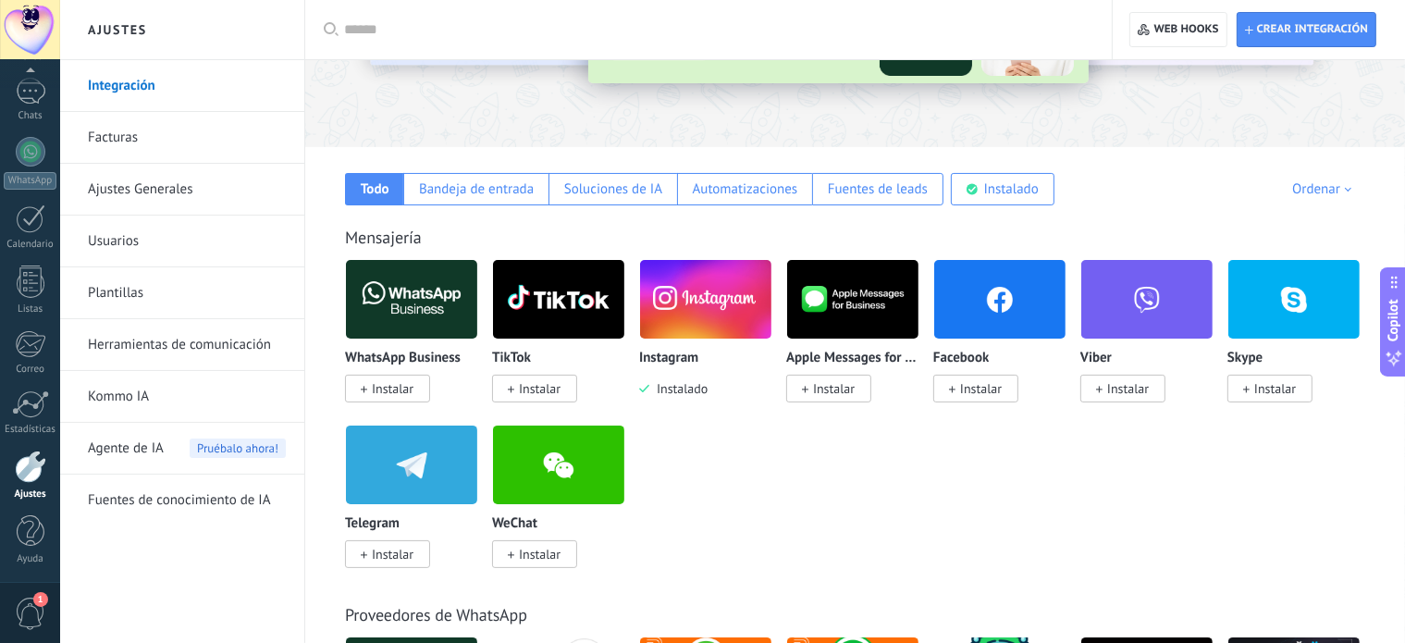
click at [139, 233] on link "Usuarios" at bounding box center [187, 241] width 198 height 52
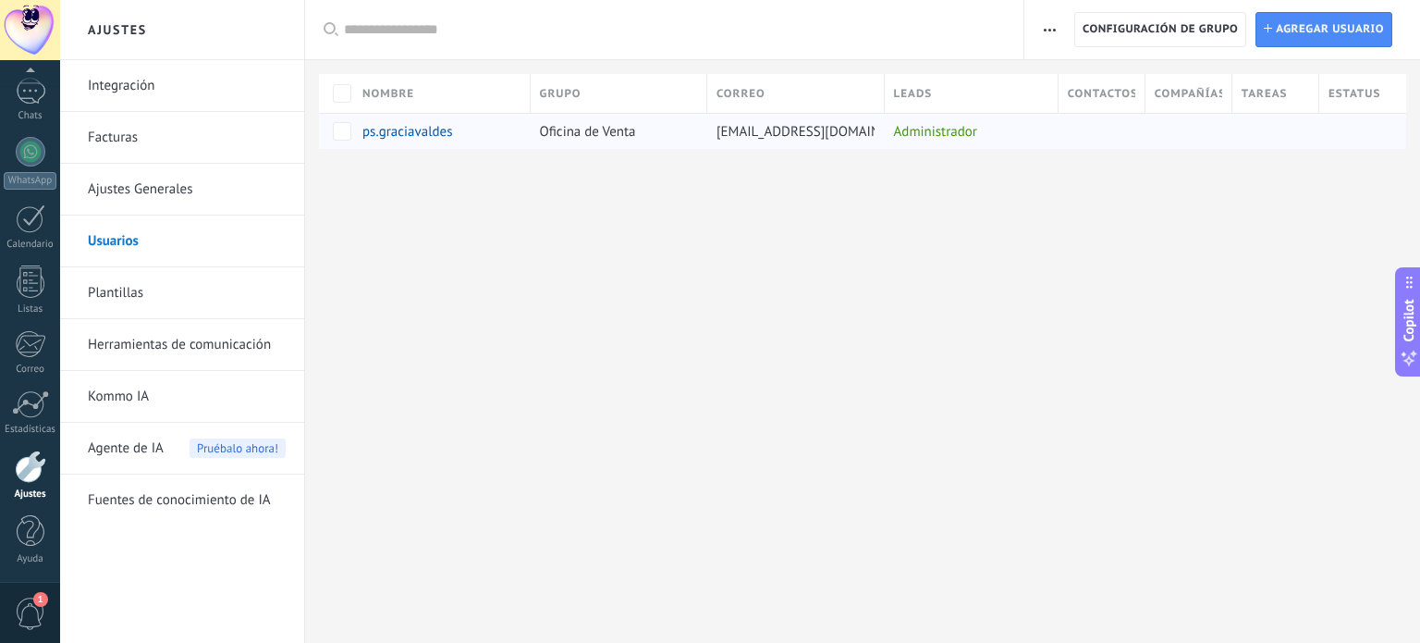
click at [485, 142] on div "ps.graciavaldes" at bounding box center [437, 131] width 168 height 35
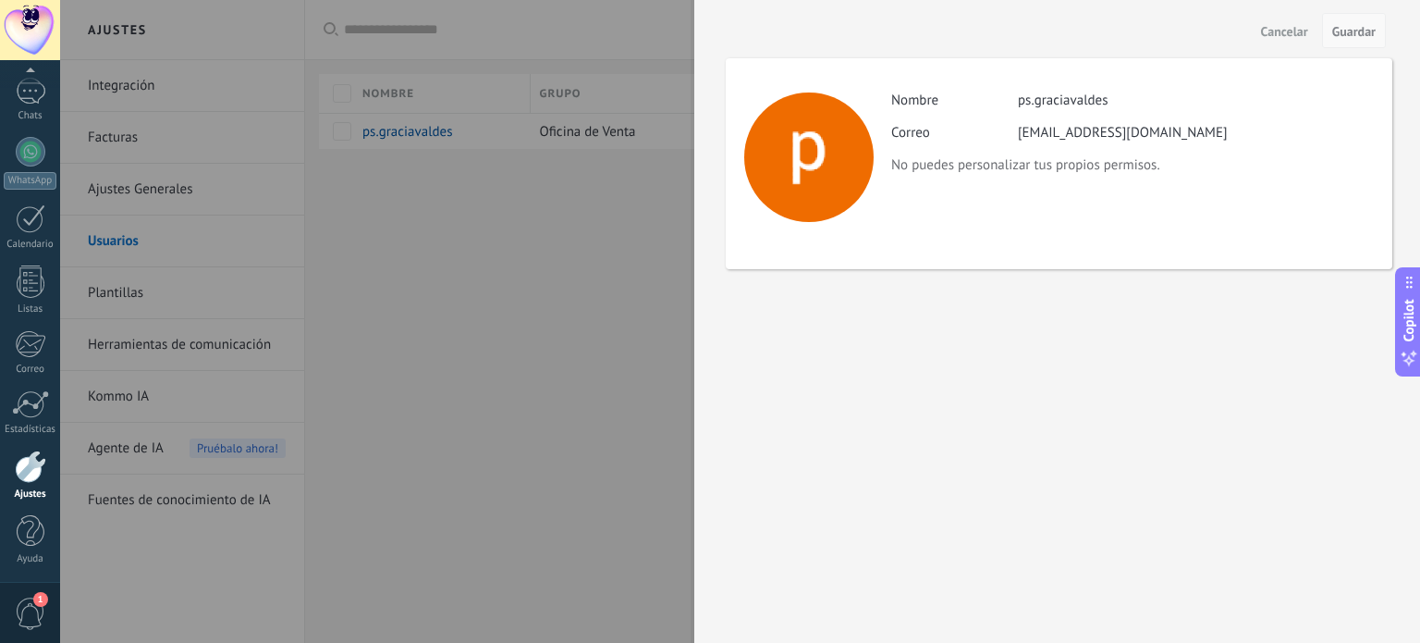
click at [1356, 30] on span "Guardar" at bounding box center [1354, 31] width 43 height 13
click at [1295, 35] on span "Cancelar" at bounding box center [1284, 31] width 47 height 13
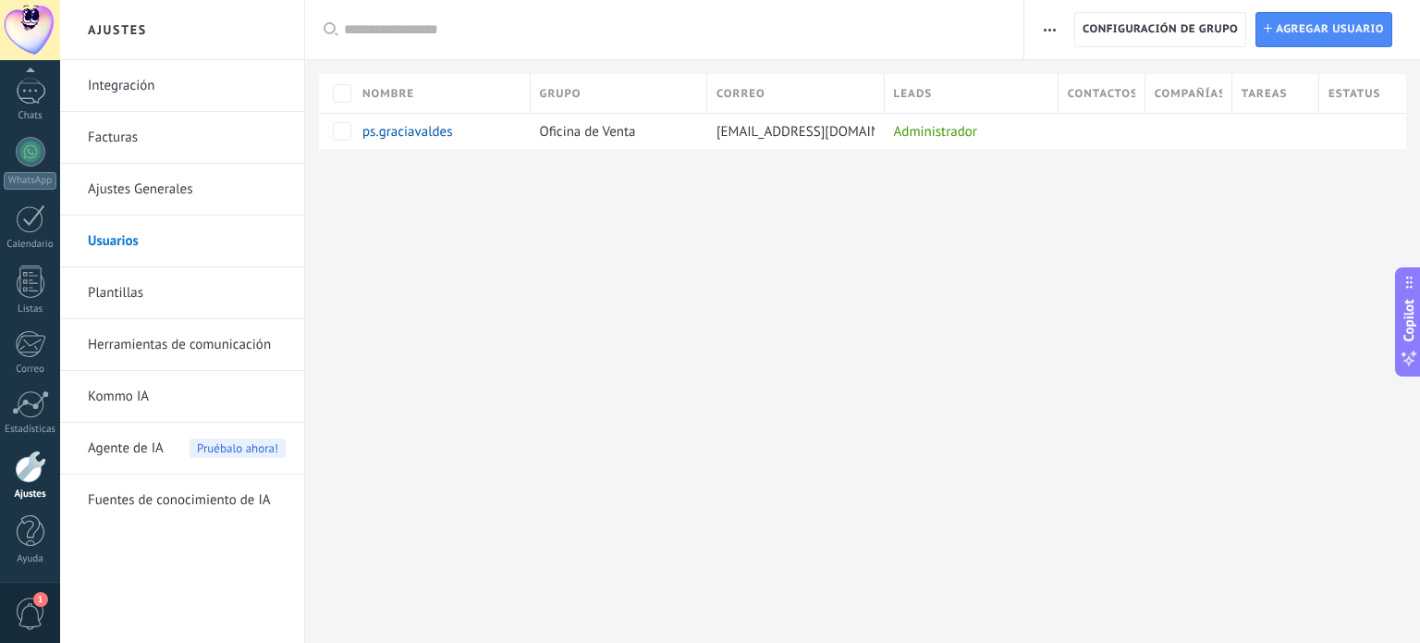
click at [140, 98] on link "Integración" at bounding box center [187, 86] width 198 height 52
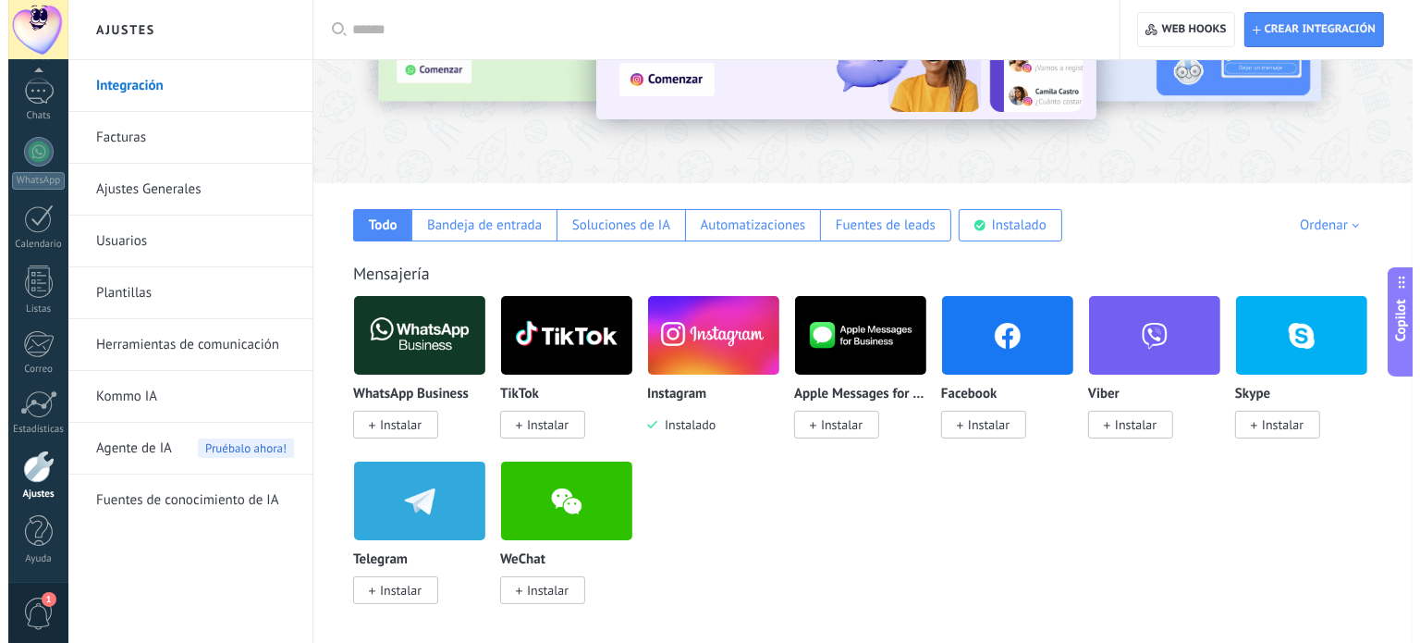
scroll to position [355, 0]
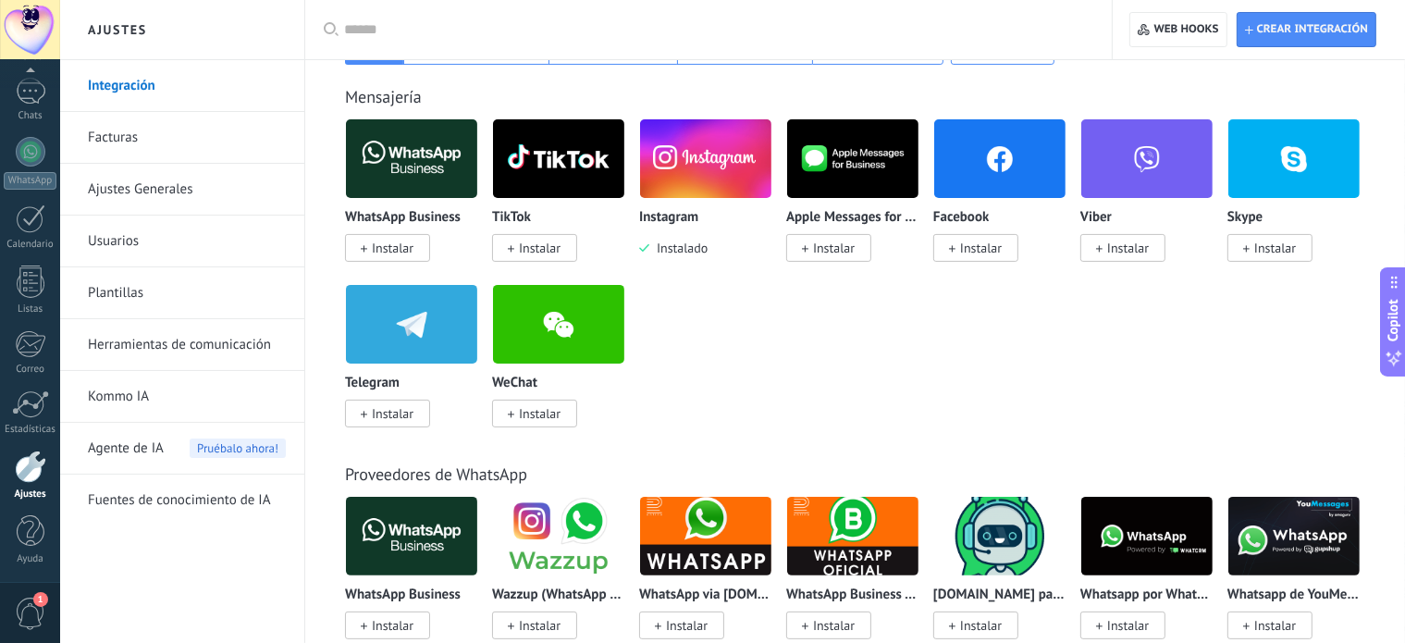
click at [699, 184] on img at bounding box center [705, 159] width 131 height 90
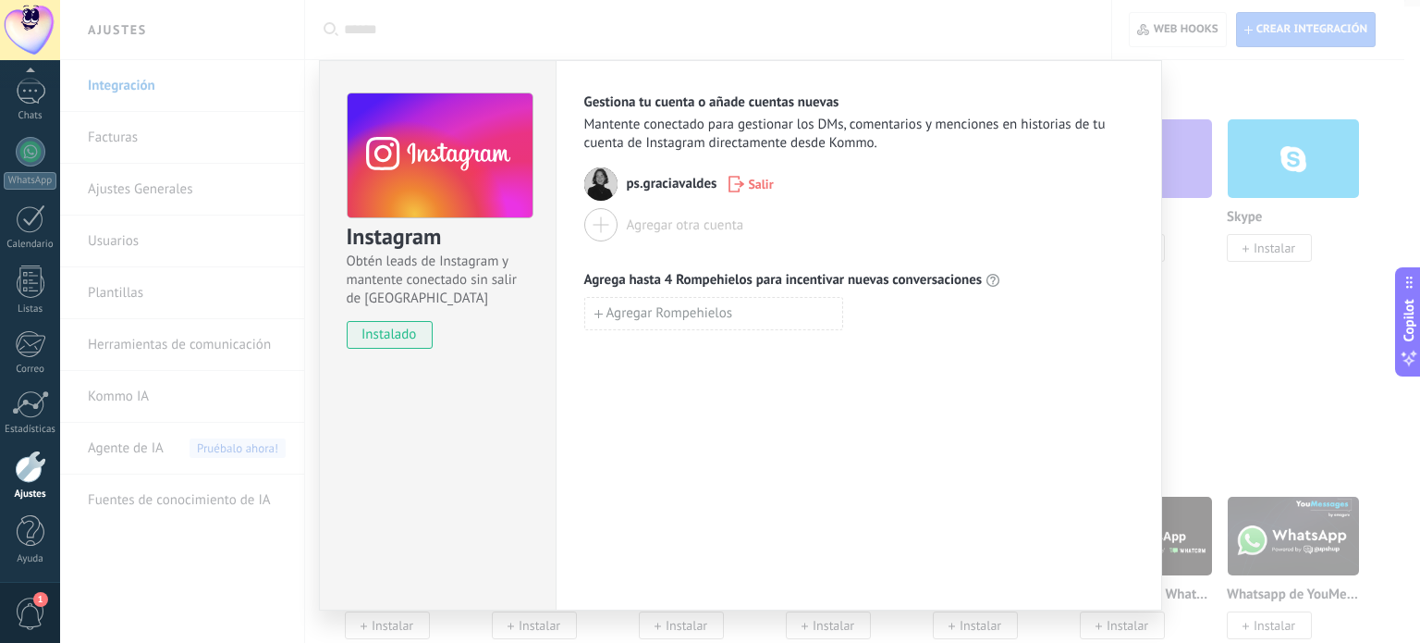
click at [414, 297] on span "Obtén leads de Instagram y mantente conectado sin salir de Kommo" at bounding box center [439, 279] width 185 height 55
click at [396, 324] on span "instalado" at bounding box center [390, 335] width 84 height 28
click at [1151, 79] on div "Gestiona tu cuenta o añade cuentas nuevas Mantente conectado para gestionar los…" at bounding box center [859, 335] width 607 height 550
click at [1202, 84] on div "Instagram Obtén leads de Instagram y mantente conectado sin salir de Kommo inst…" at bounding box center [740, 321] width 1360 height 643
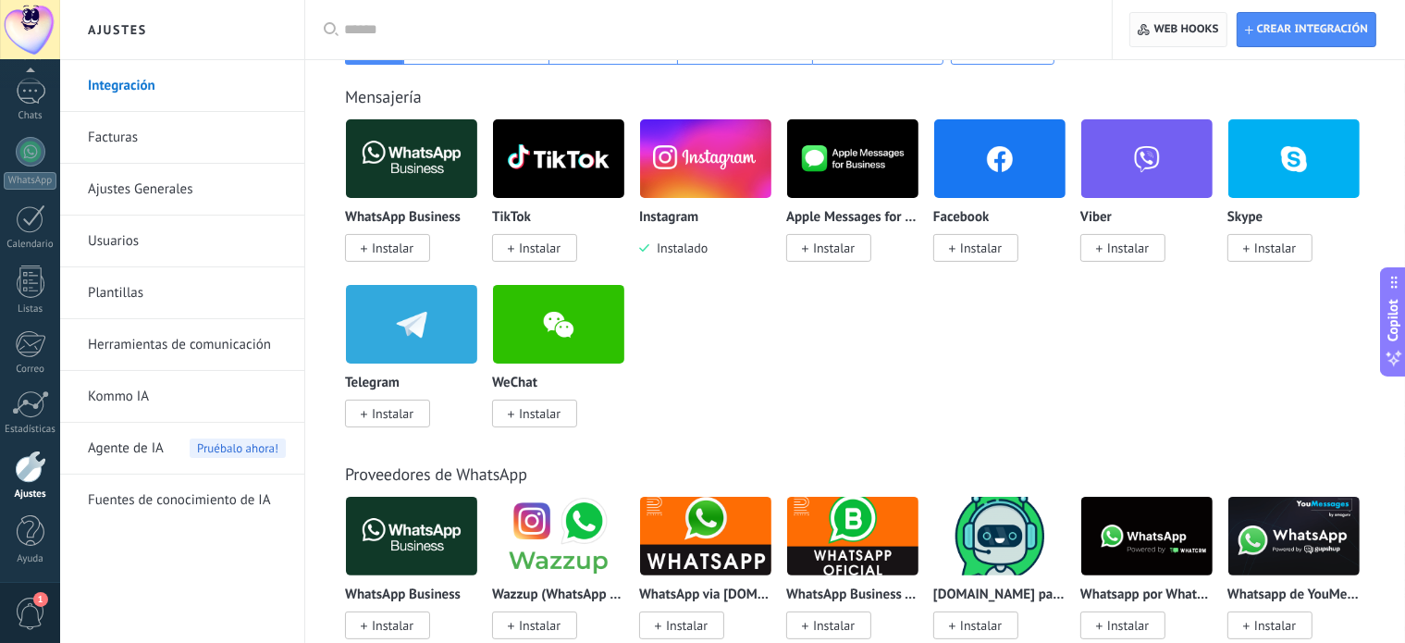
click at [1211, 27] on span "Web hooks 0" at bounding box center [1186, 29] width 65 height 15
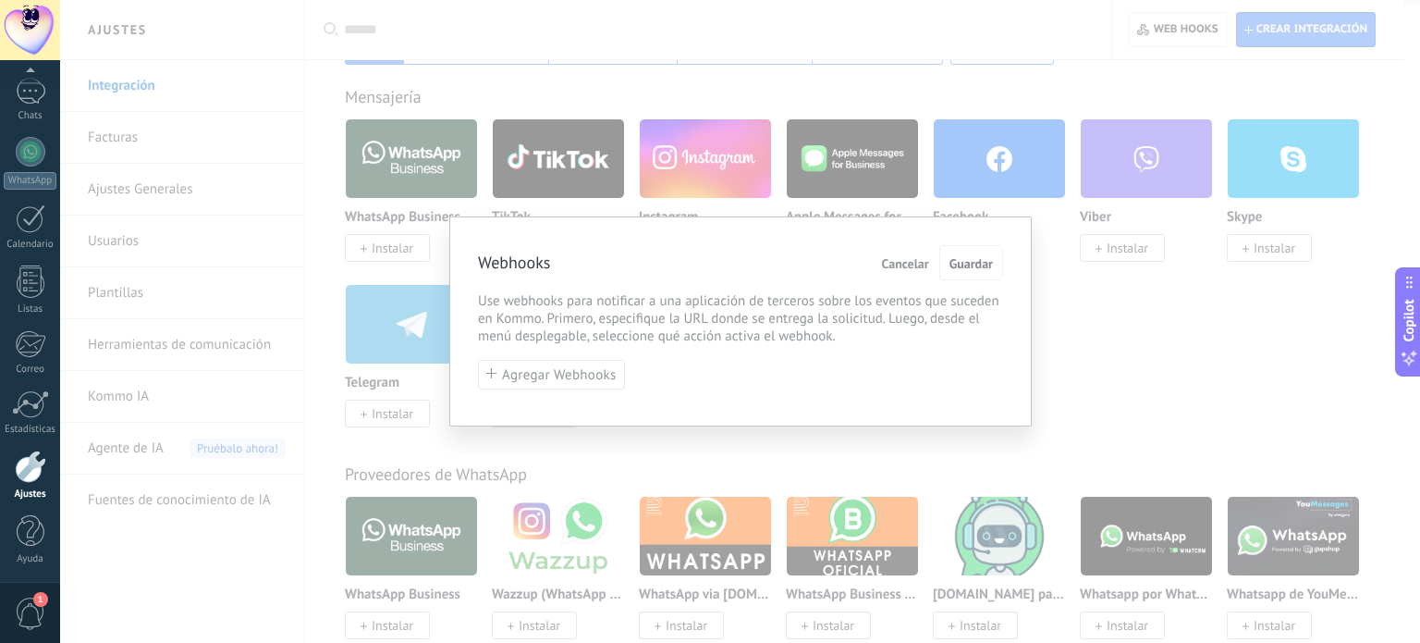
click at [1130, 339] on div "Webhooks Cancelar Guardar Use webhooks para notificar a una aplicación de terce…" at bounding box center [740, 321] width 1360 height 643
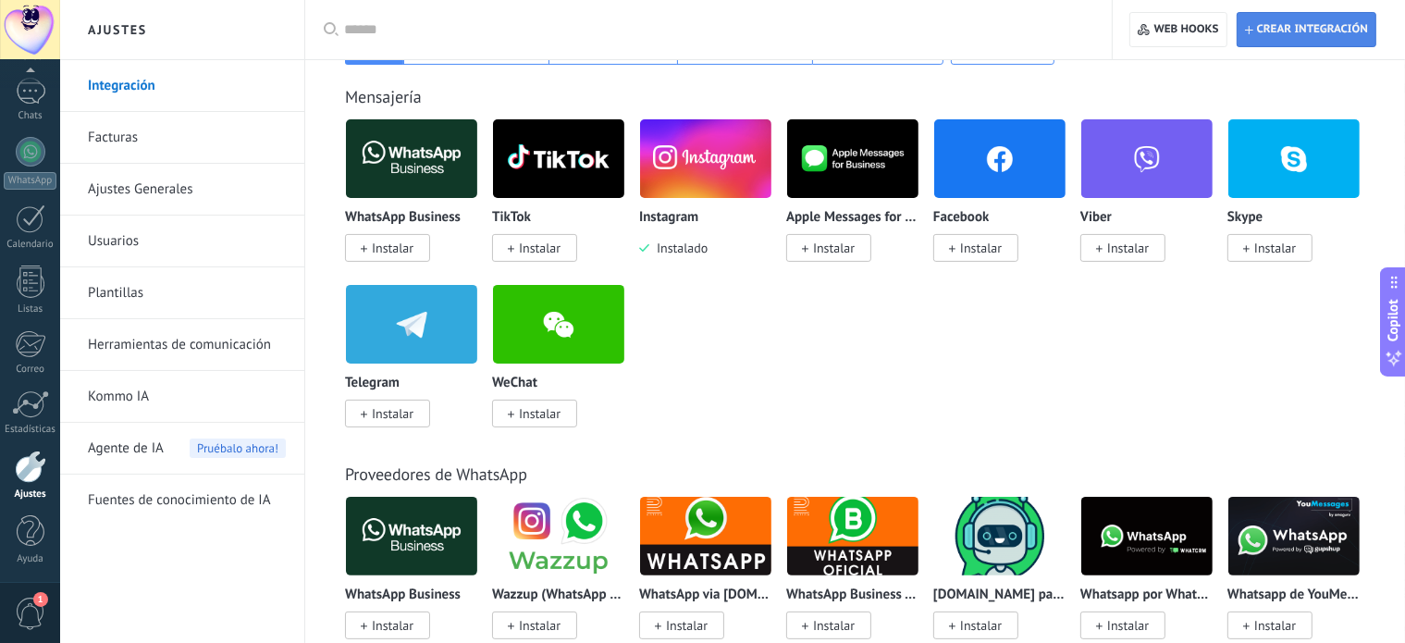
click at [1335, 30] on span "Crear integración" at bounding box center [1312, 29] width 111 height 15
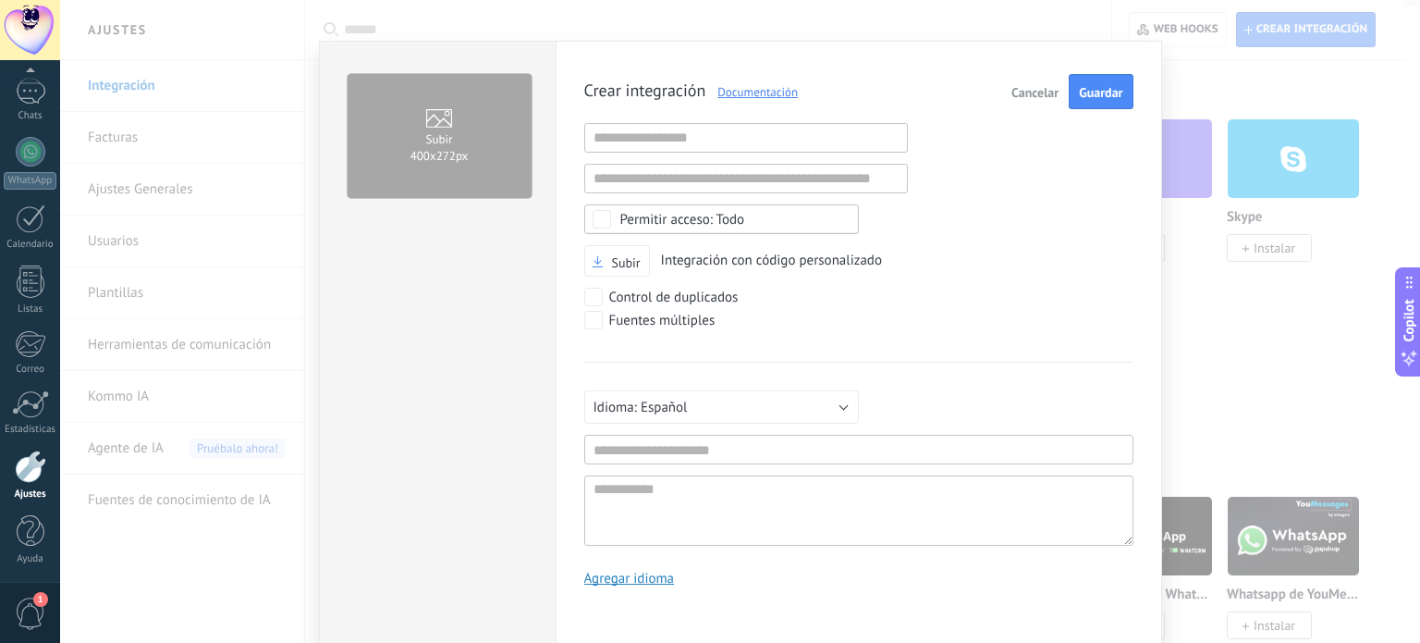
scroll to position [11, 0]
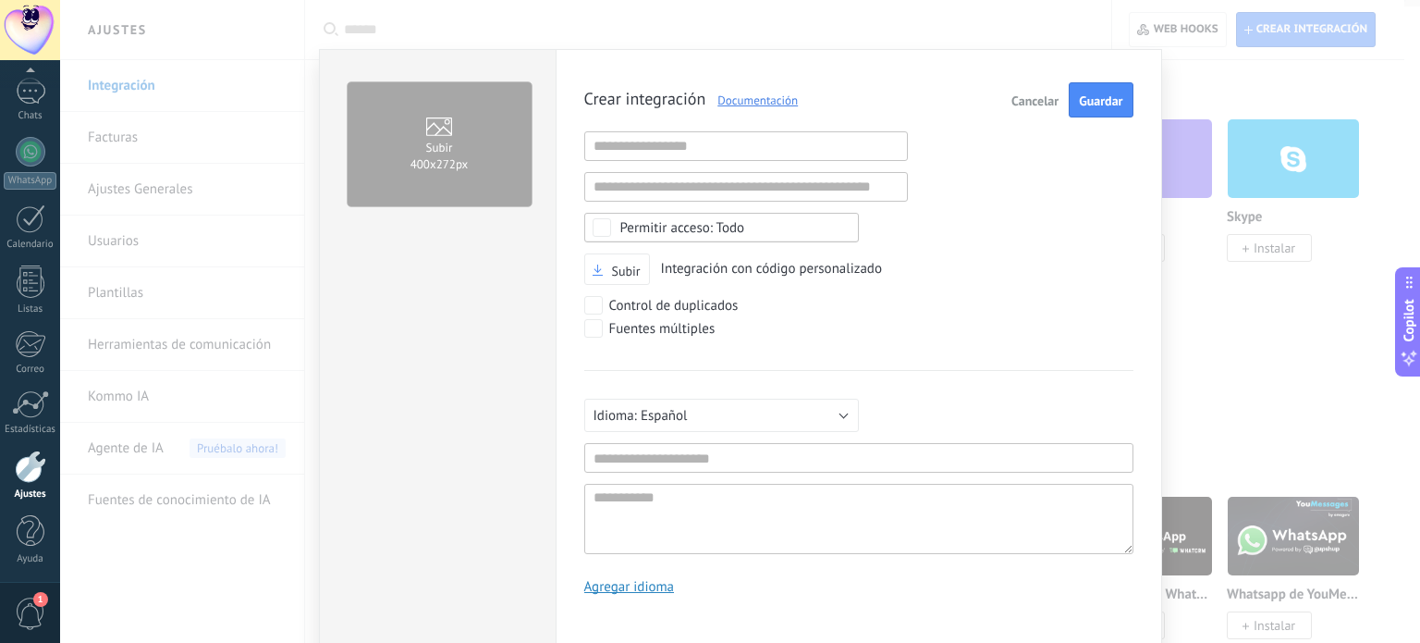
click at [1297, 402] on div "Subir 400х272px Crear integración Documentación Cancelar Guardar URL inválida U…" at bounding box center [740, 321] width 1360 height 643
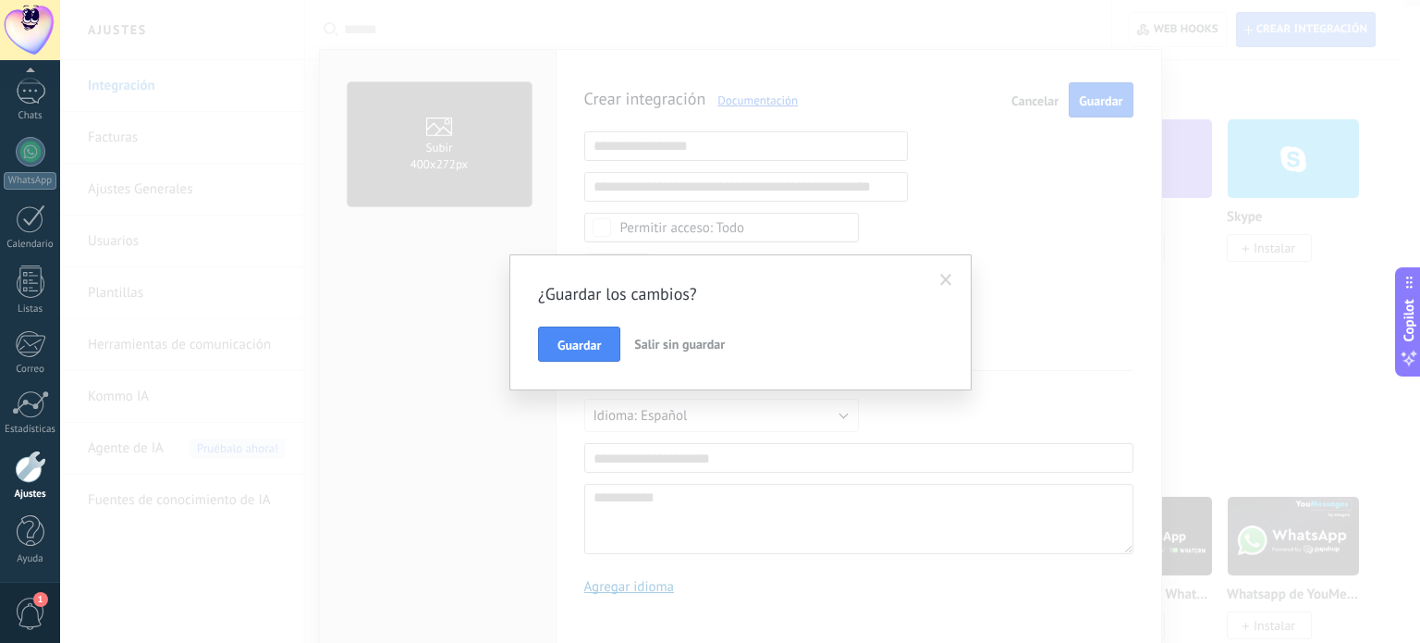
click at [673, 343] on span "Salir sin guardar" at bounding box center [679, 344] width 91 height 17
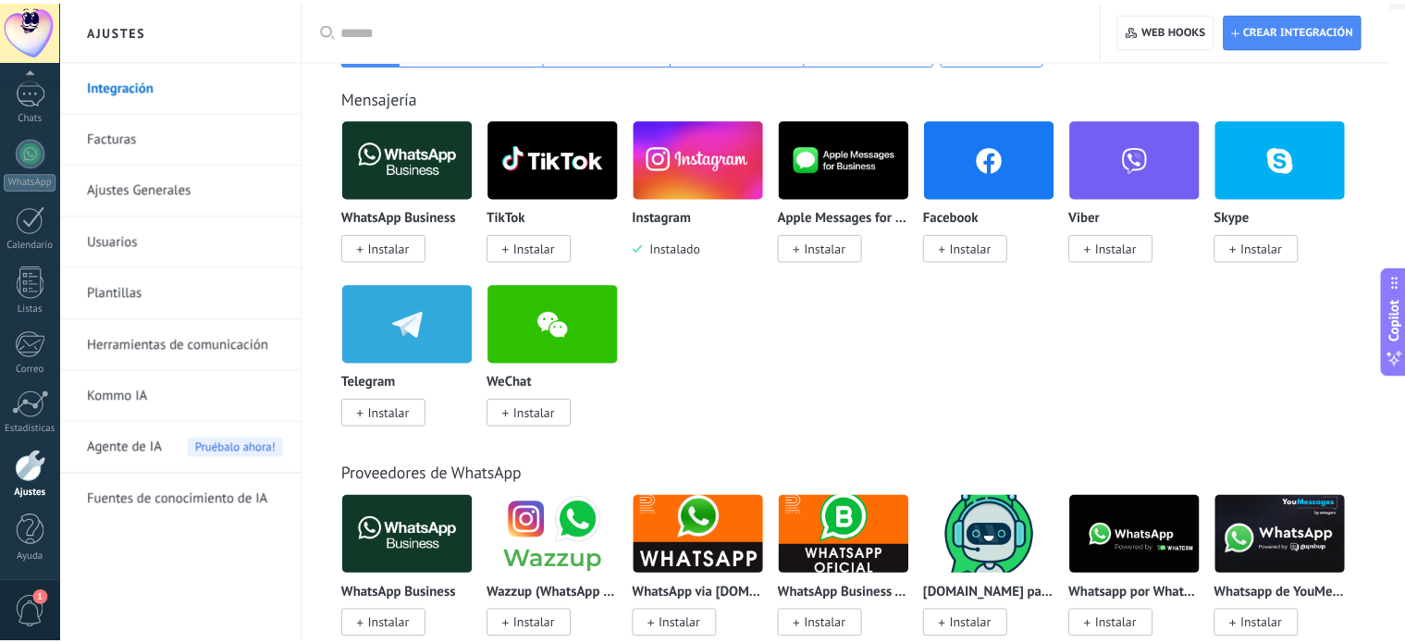
scroll to position [0, 0]
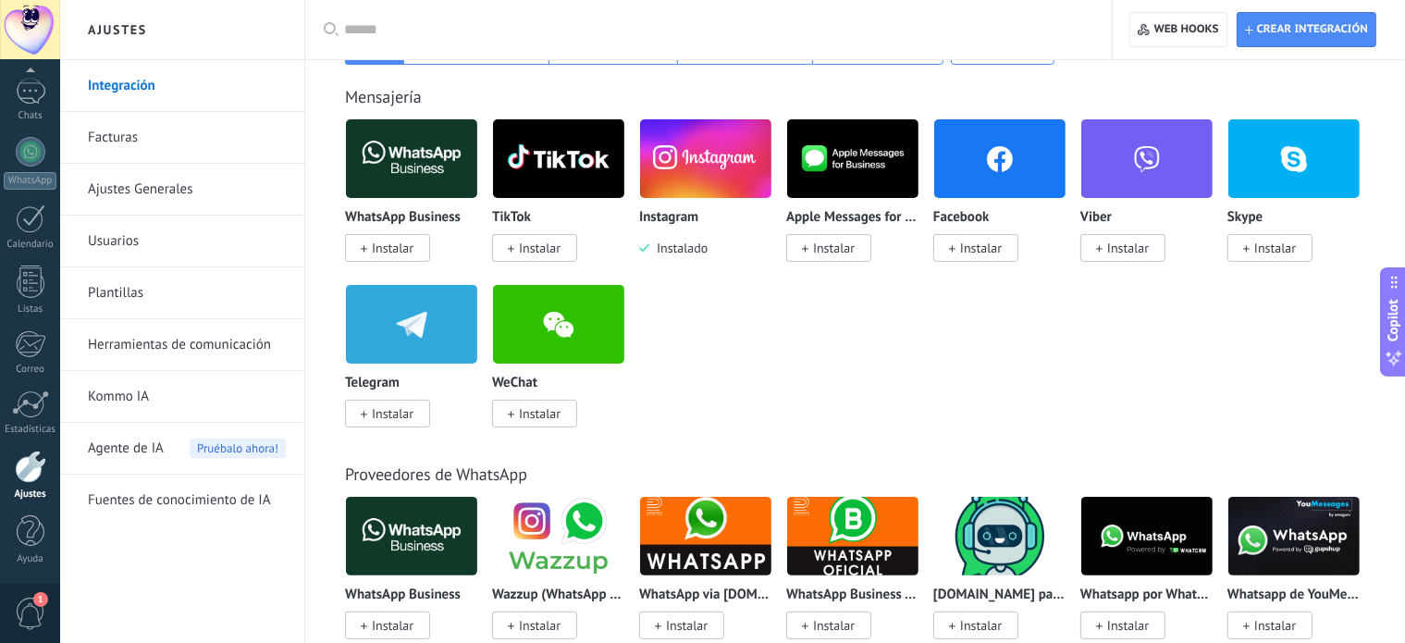
click at [131, 143] on link "Facturas" at bounding box center [187, 138] width 198 height 52
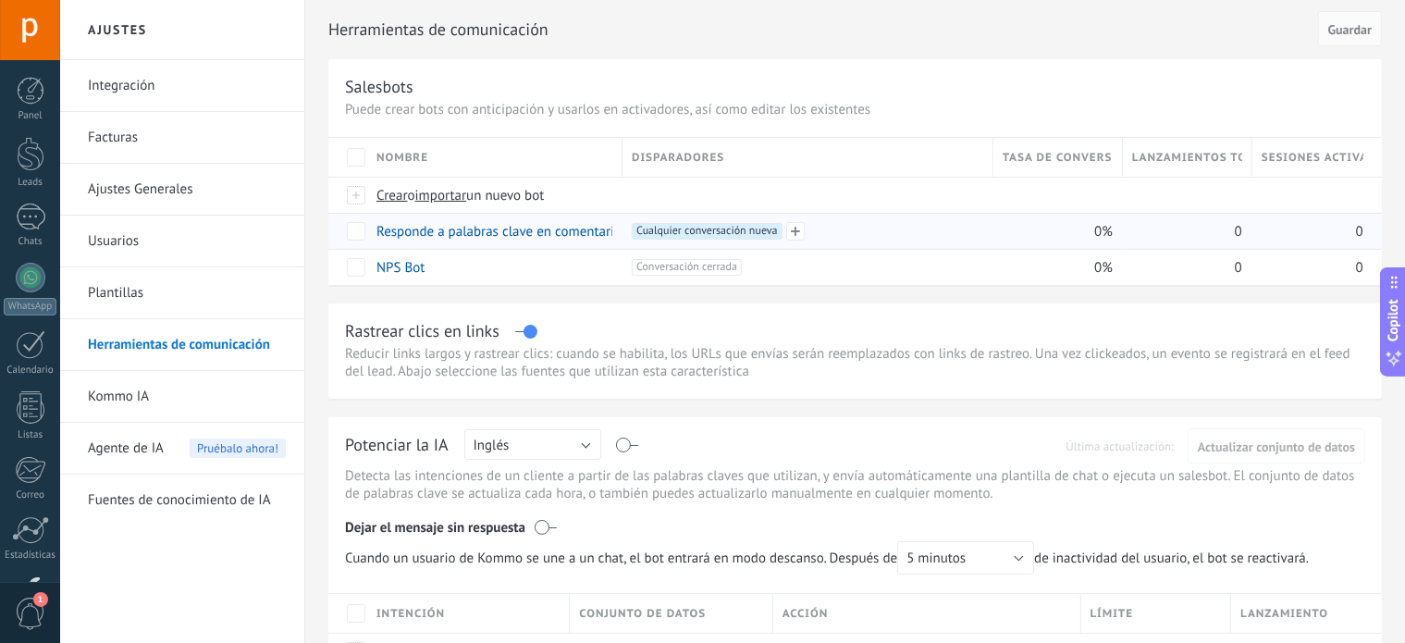
click at [674, 227] on span "Cualquier conversación nueva +0" at bounding box center [707, 231] width 150 height 17
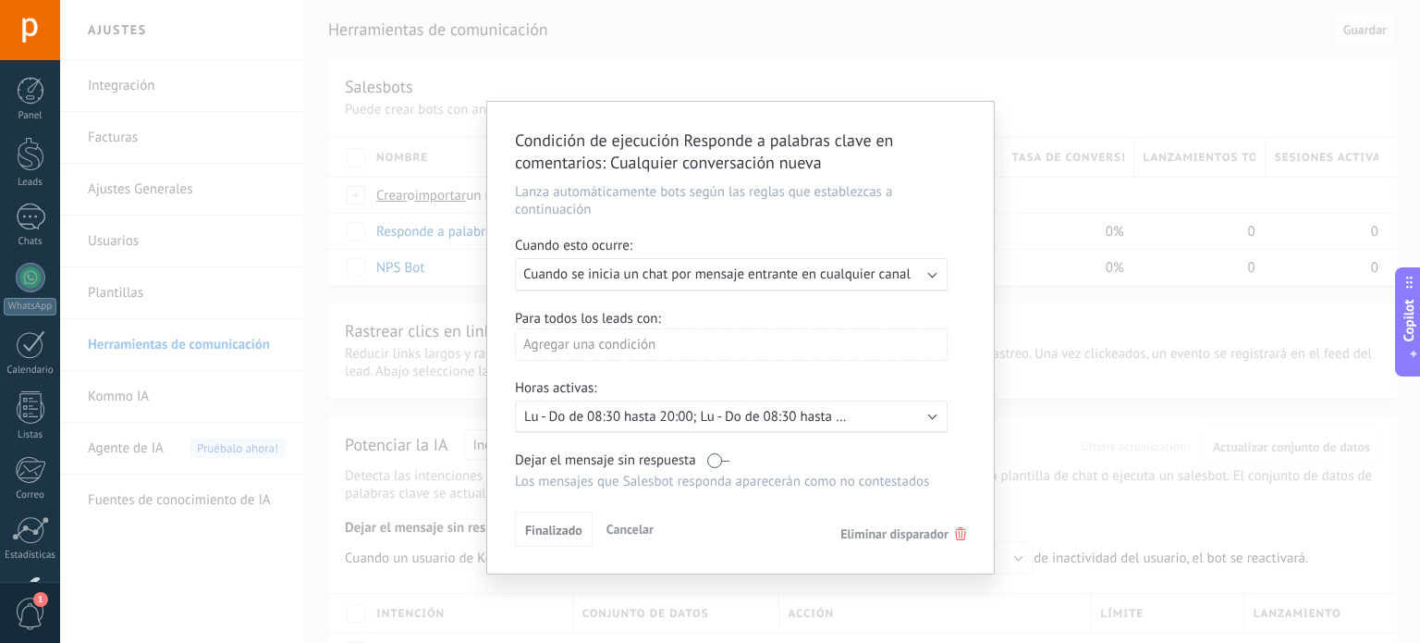
click at [650, 273] on span "Cuando se inicia un chat por mensaje entrante en cualquier canal" at bounding box center [716, 274] width 387 height 18
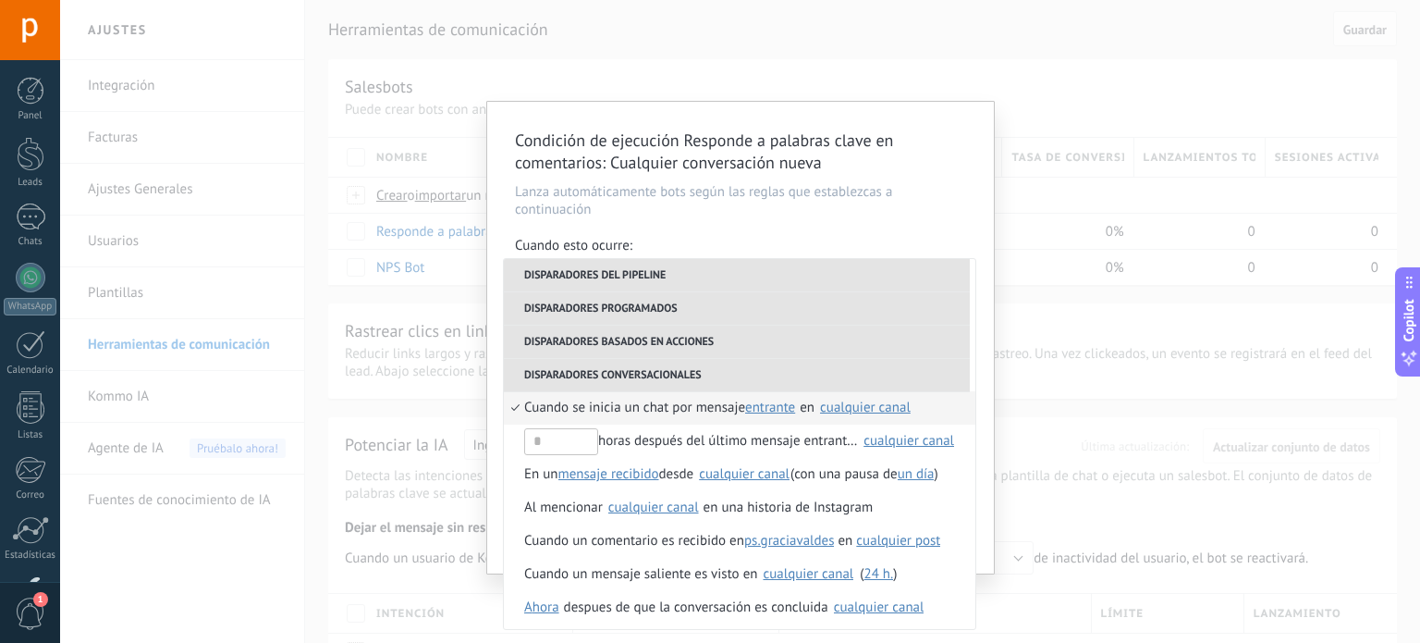
scroll to position [470, 0]
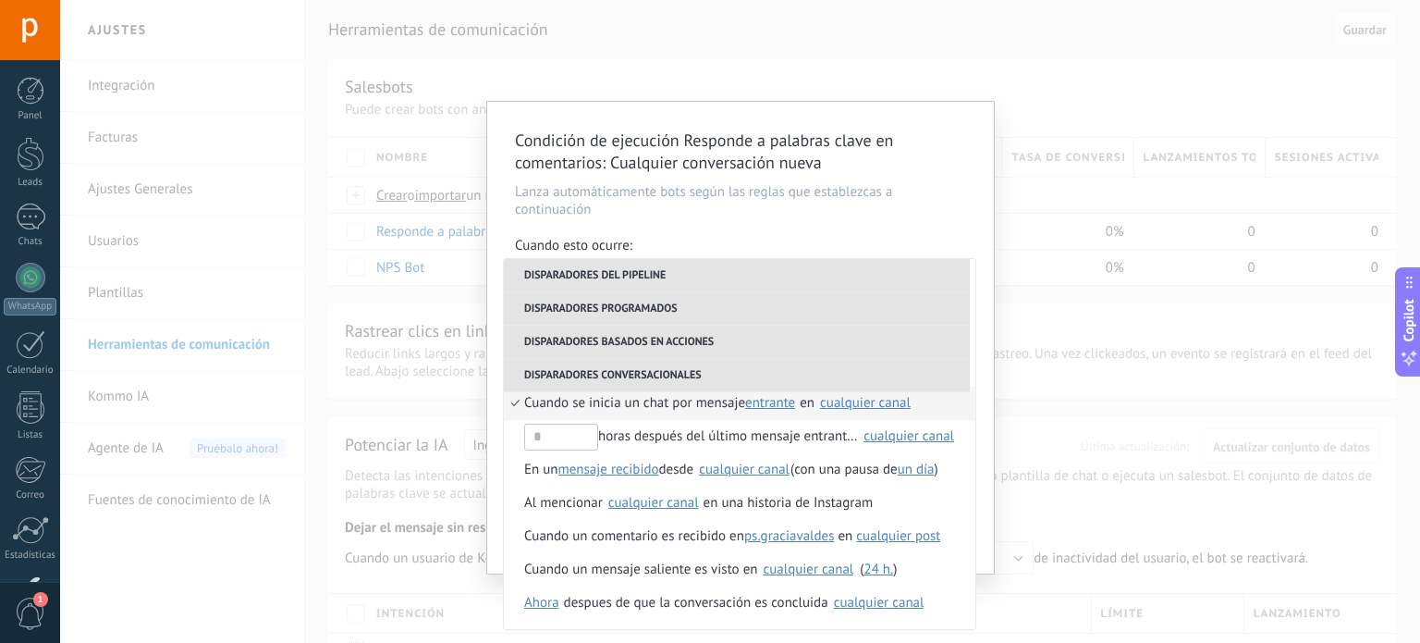
click at [878, 403] on div "cualquier canal" at bounding box center [865, 403] width 91 height 14
click at [895, 443] on span "ps.graciavaldes" at bounding box center [901, 445] width 91 height 18
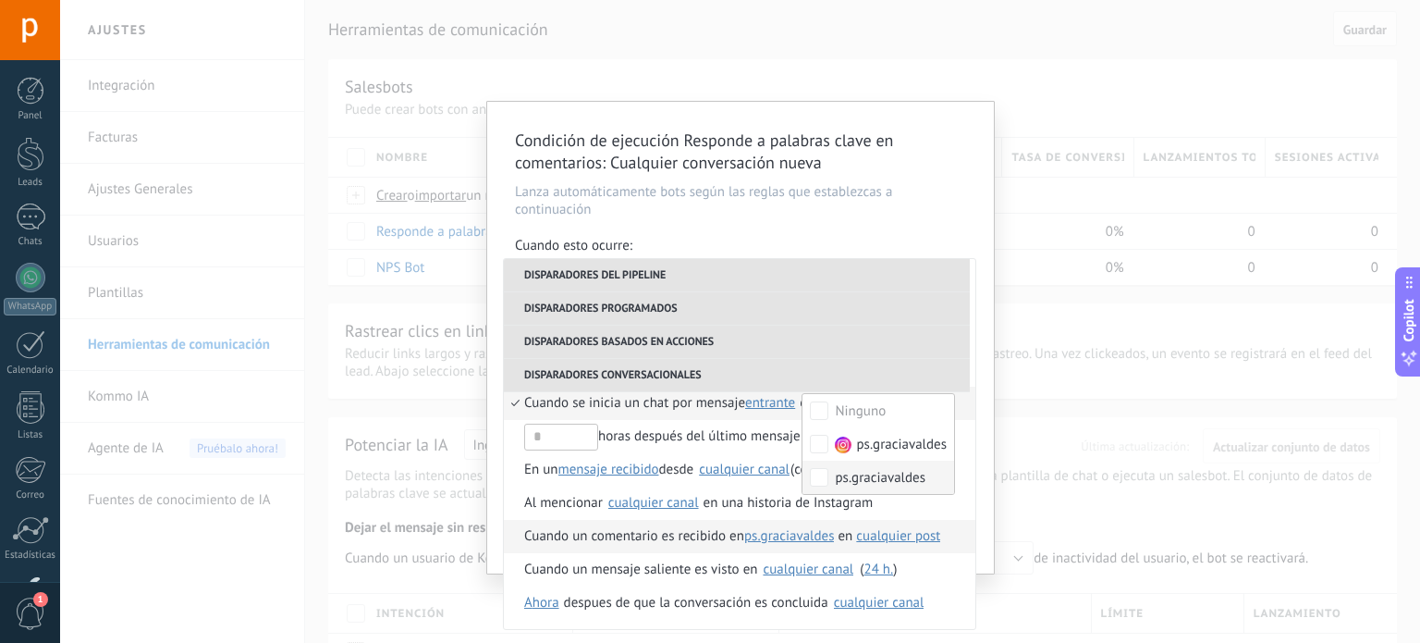
click at [883, 530] on span "cualquier post" at bounding box center [898, 536] width 84 height 18
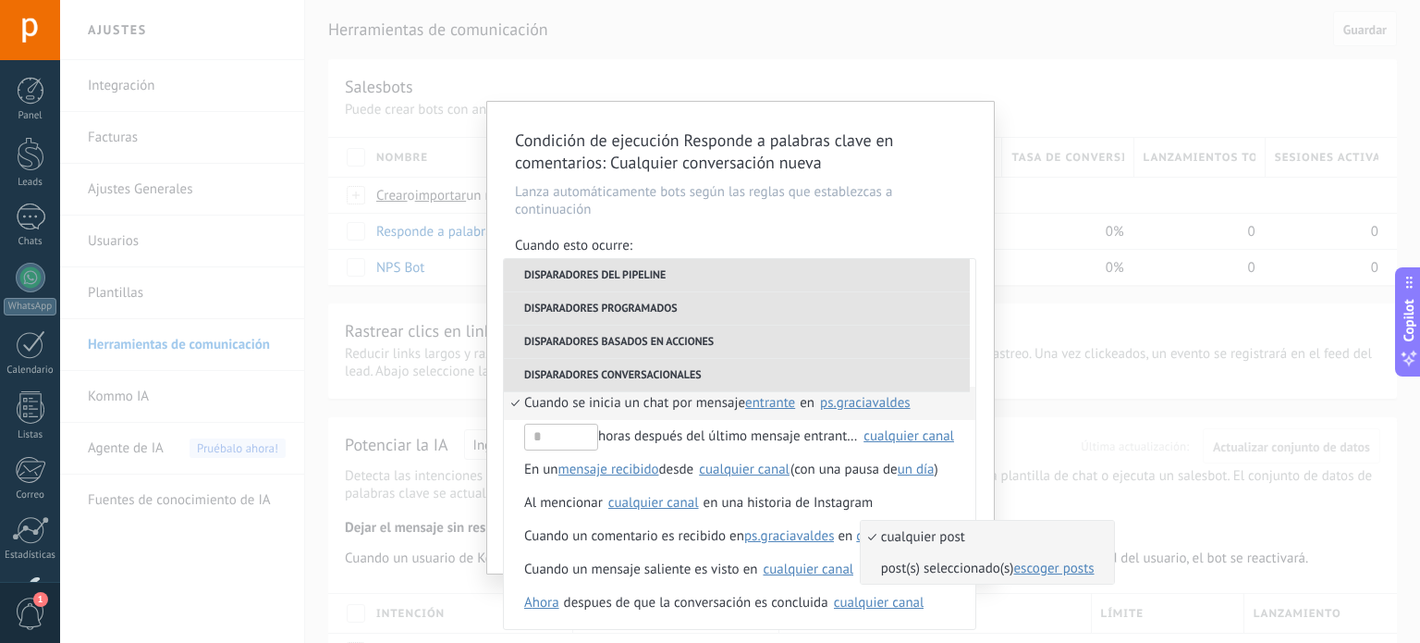
click at [919, 570] on span "post(s) seleccionado(s) escoger posts" at bounding box center [978, 568] width 234 height 18
click at [1042, 569] on span "escoger posts" at bounding box center [1054, 568] width 80 height 18
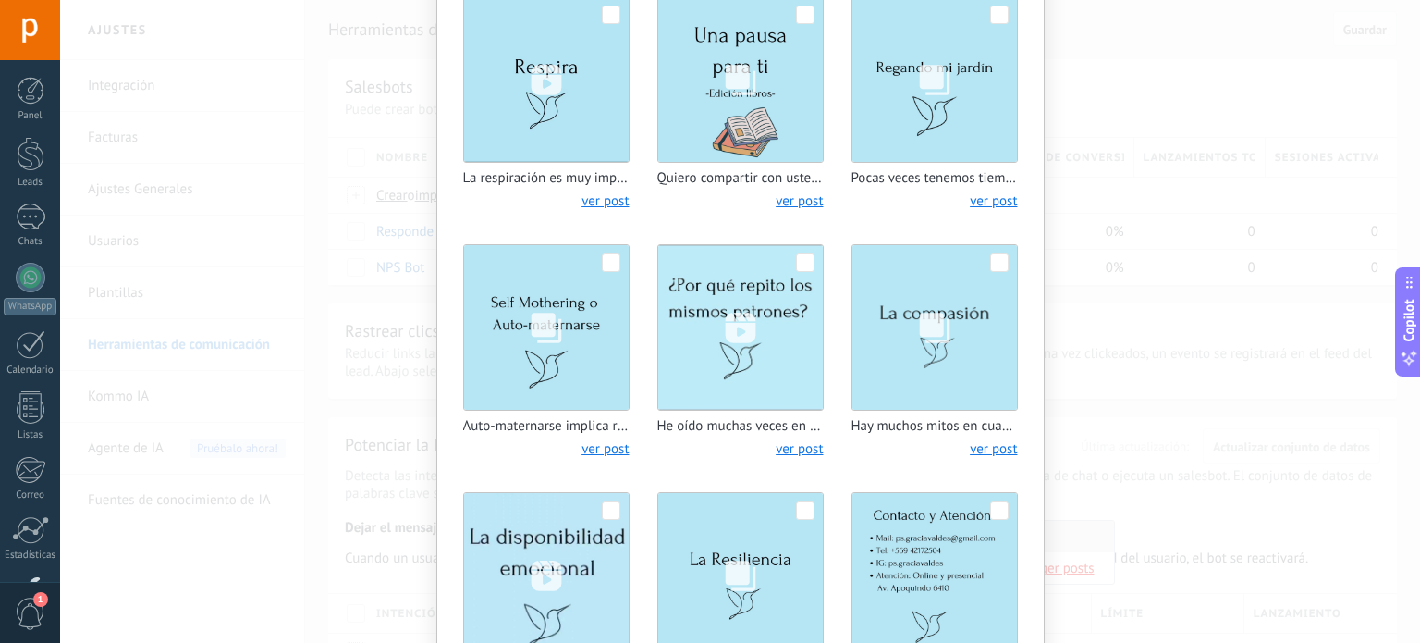
scroll to position [1272, 0]
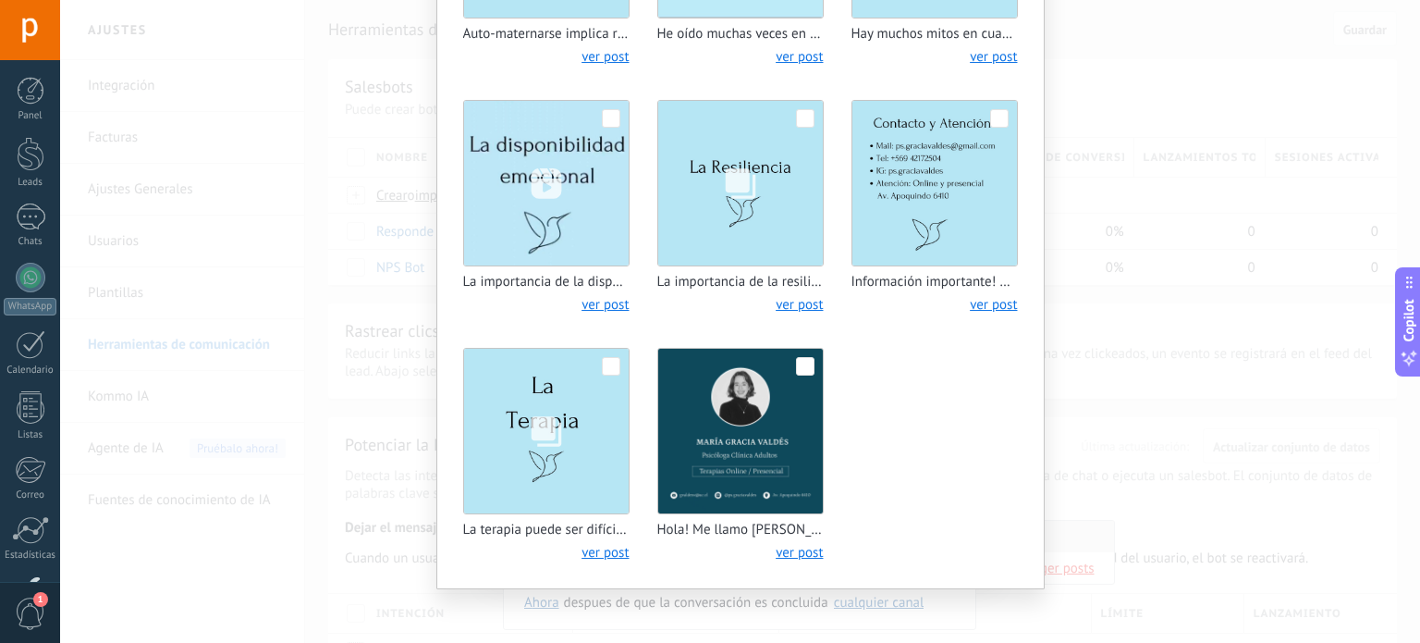
click at [712, 410] on img at bounding box center [740, 431] width 165 height 165
click at [780, 403] on img at bounding box center [740, 431] width 165 height 165
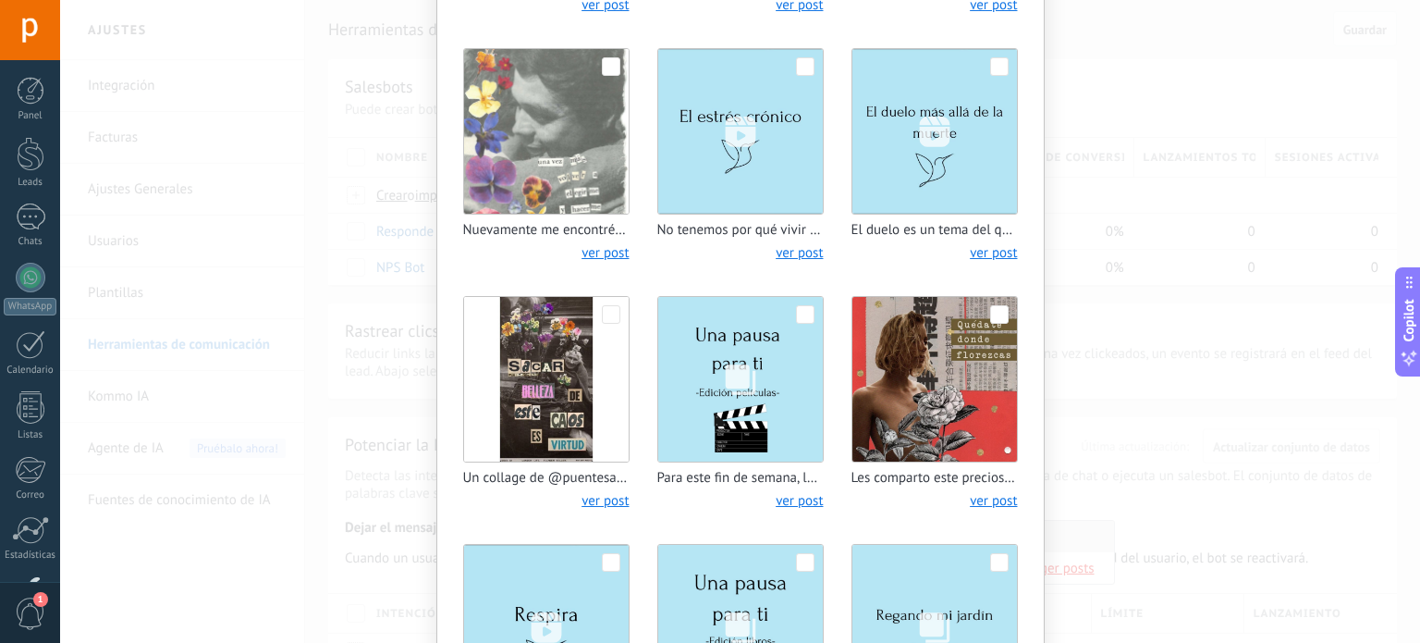
scroll to position [0, 0]
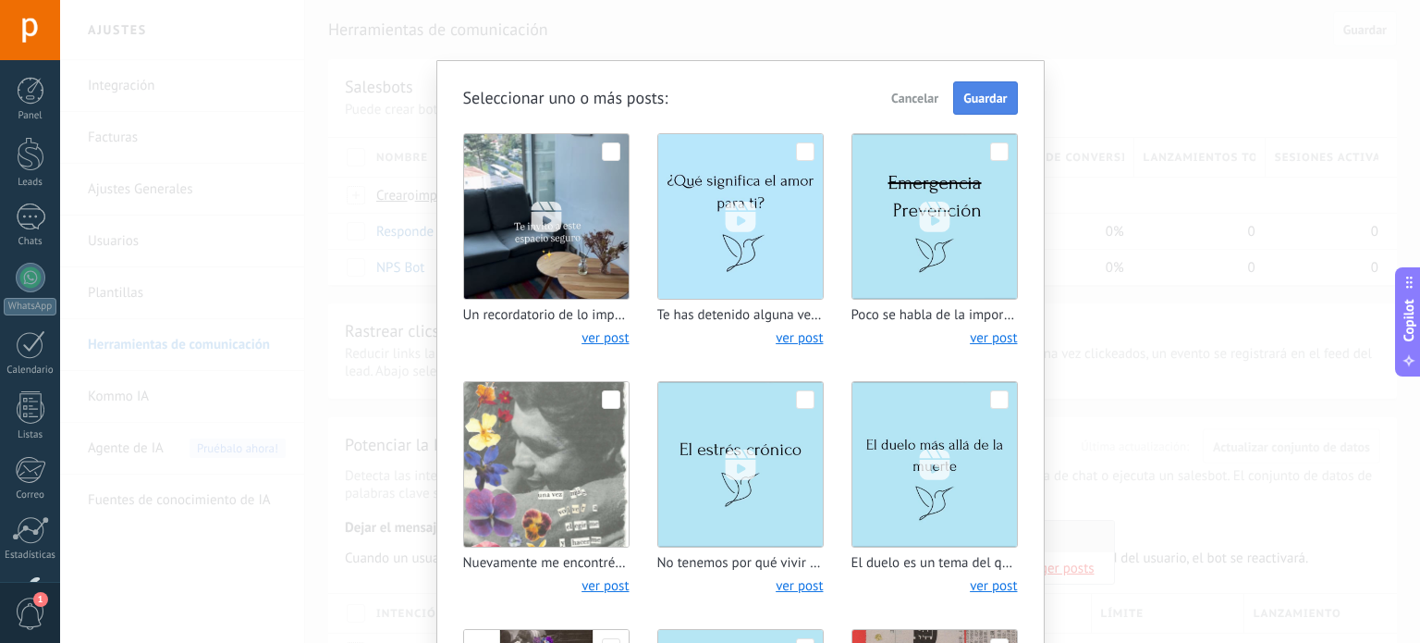
click at [990, 104] on span "Guardar" at bounding box center [985, 98] width 43 height 13
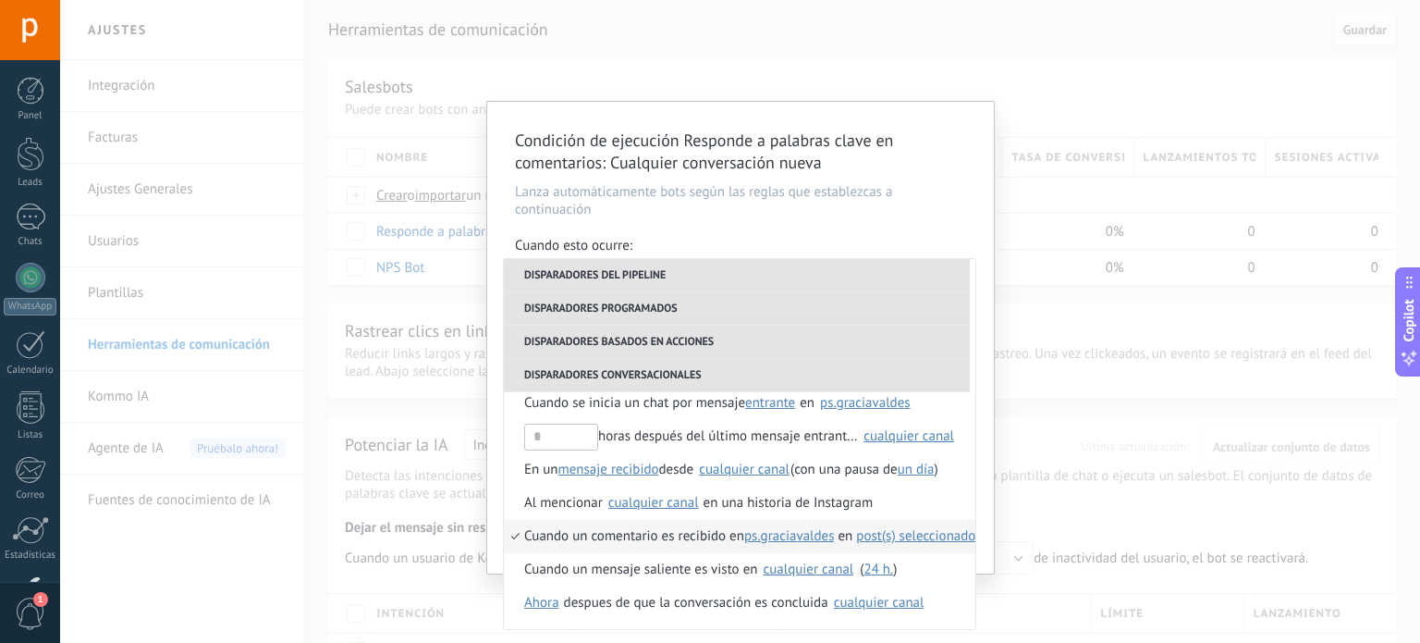
click at [1051, 317] on div "Condición de ejecución Responde a palabras clave en comentarios : Cualquier con…" at bounding box center [740, 321] width 1360 height 643
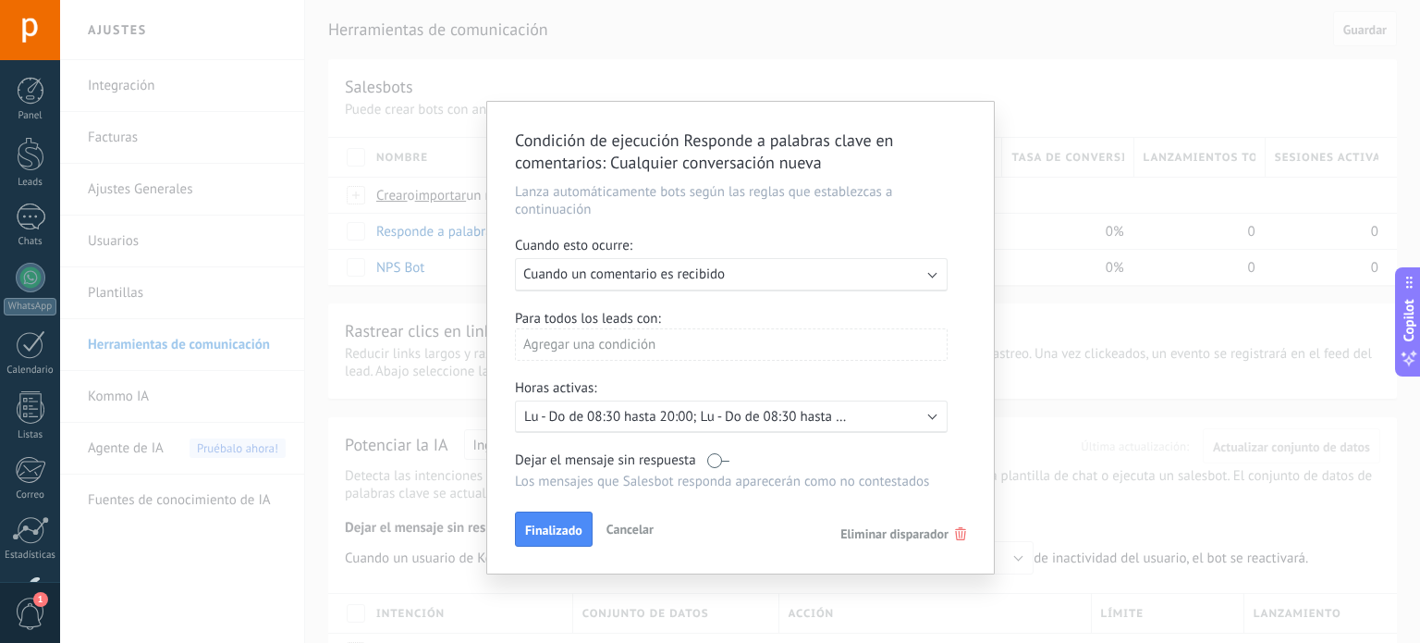
click at [584, 336] on div "Agregar una condición" at bounding box center [731, 344] width 433 height 32
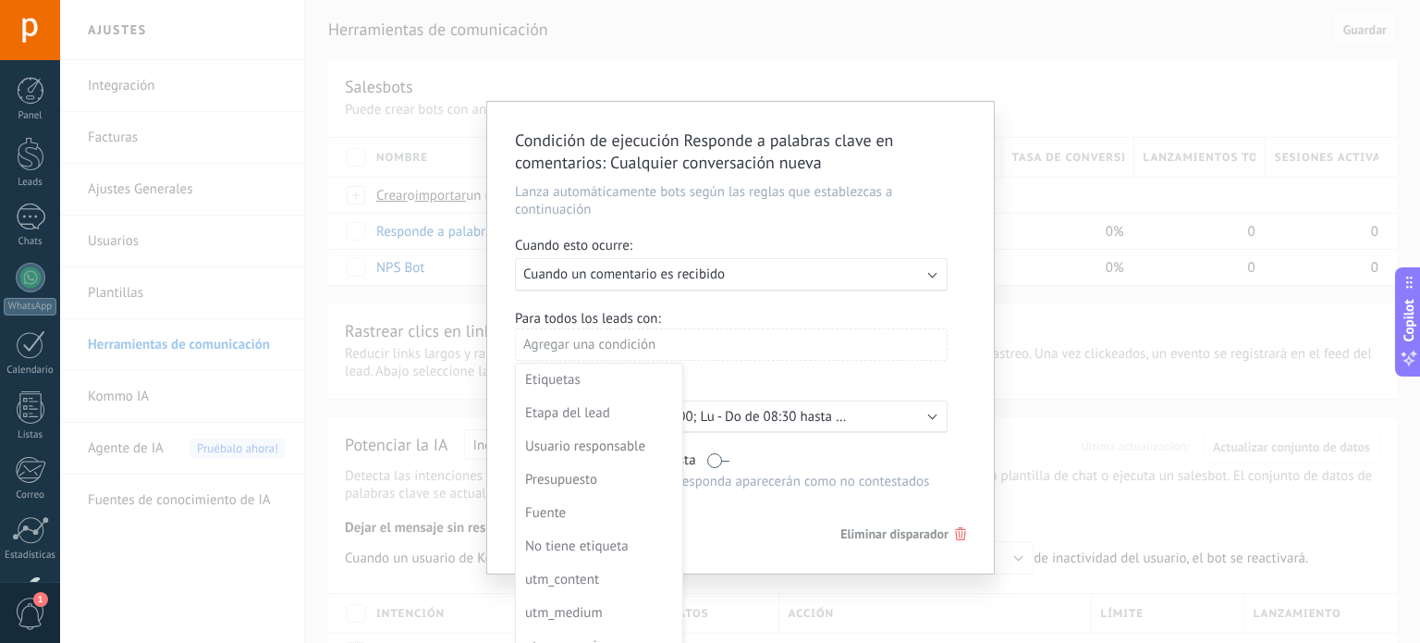
click at [762, 301] on div at bounding box center [740, 338] width 507 height 472
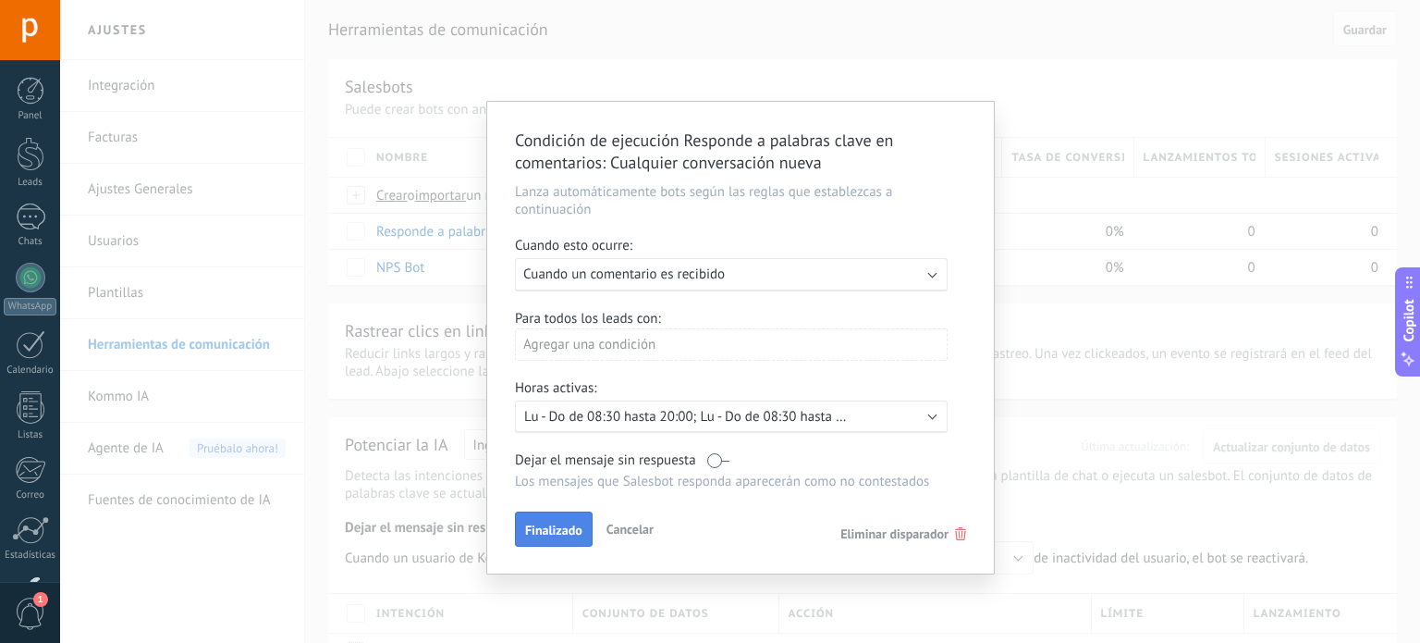
click at [561, 539] on button "Finalizado" at bounding box center [554, 528] width 78 height 35
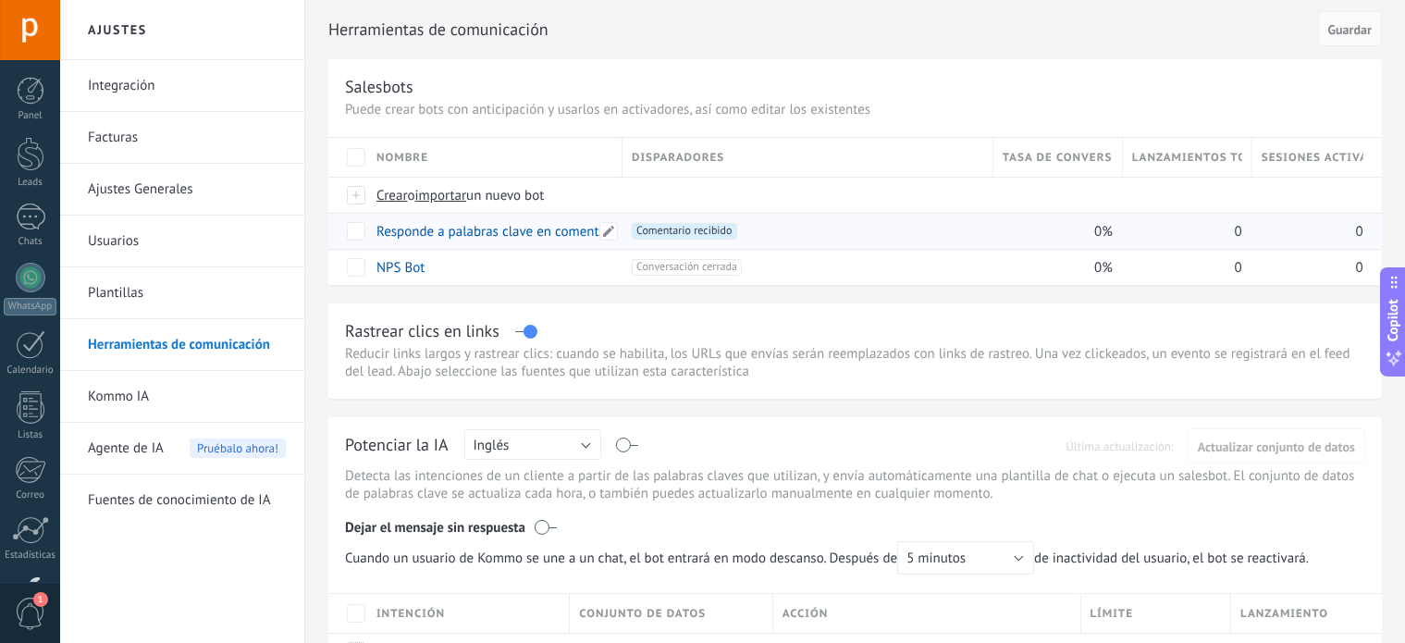
click at [497, 228] on link "Responde a palabras clave en comentarios" at bounding box center [502, 232] width 252 height 18
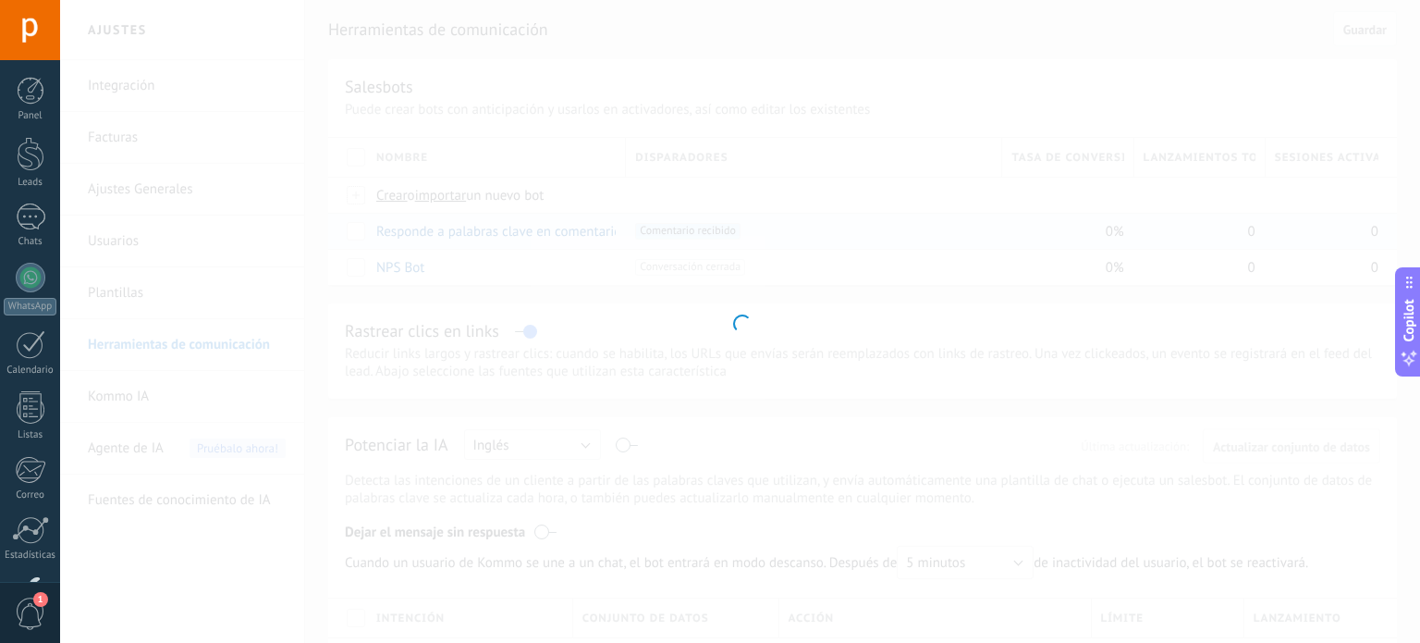
type input "**********"
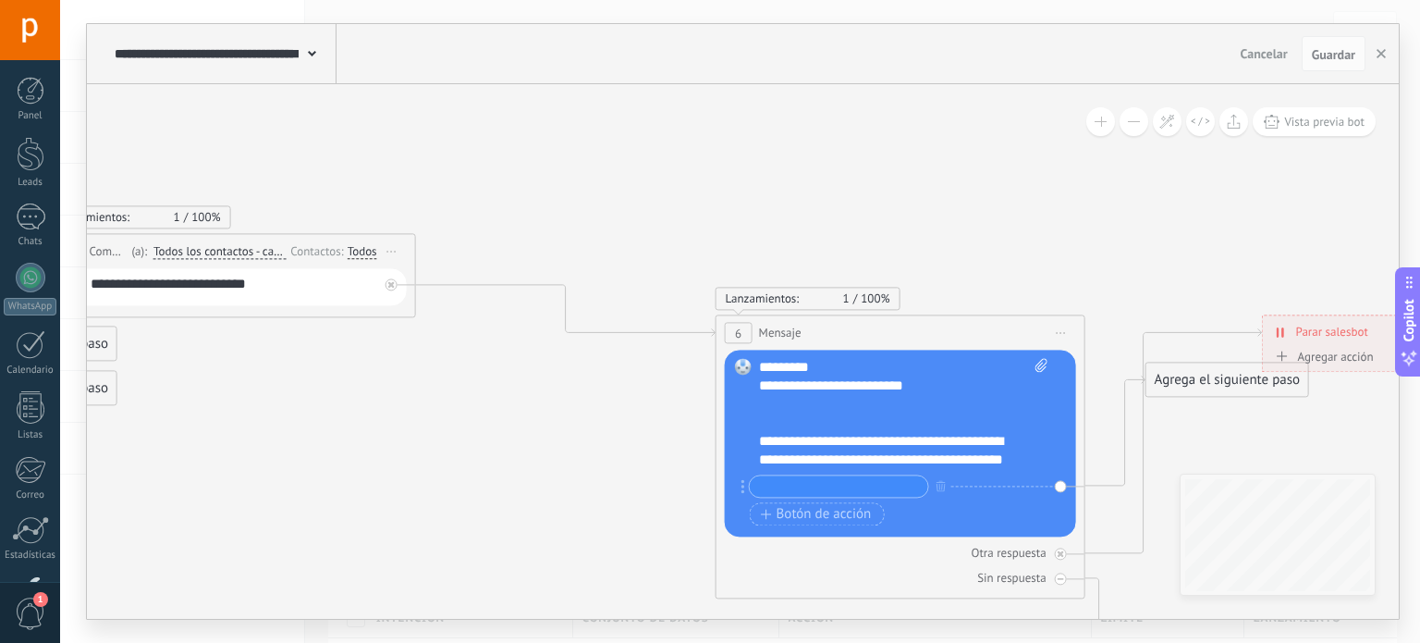
click at [973, 449] on div "**********" at bounding box center [904, 414] width 290 height 111
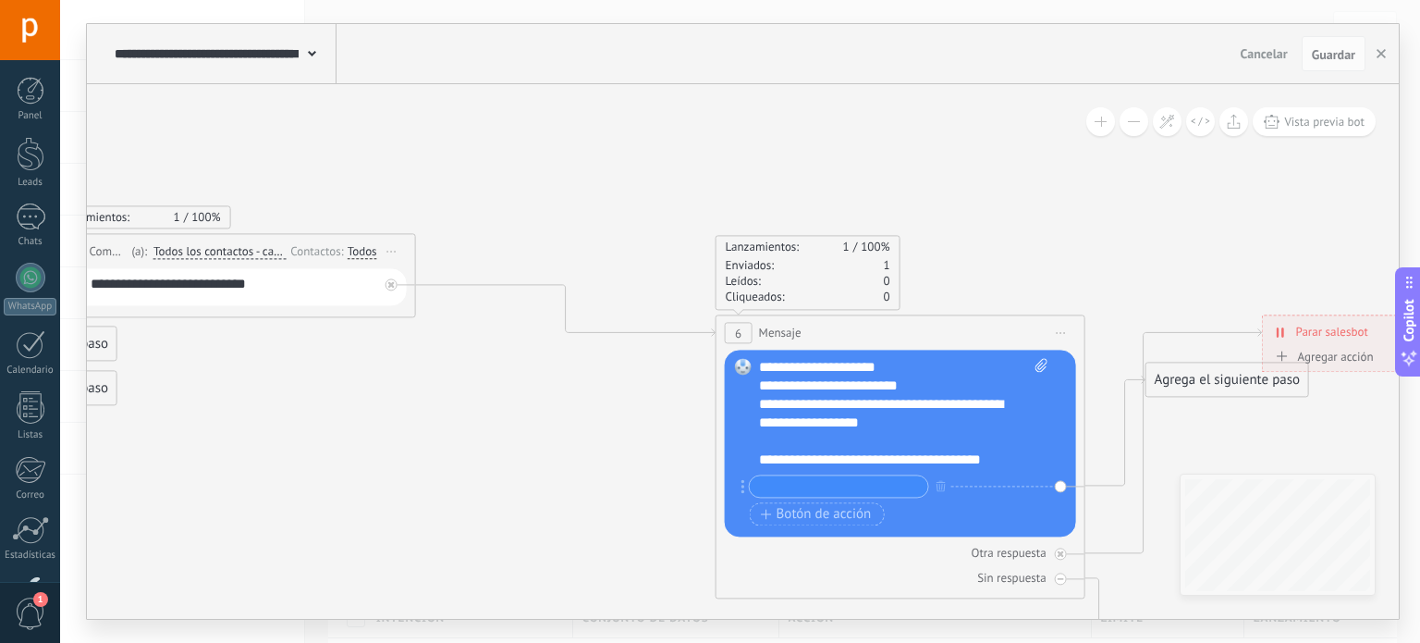
scroll to position [407, 0]
click at [780, 462] on div "**********" at bounding box center [904, 414] width 290 height 111
drag, startPoint x: 1002, startPoint y: 458, endPoint x: 735, endPoint y: 457, distance: 267.3
click at [735, 457] on div "Reemplazar Quitar Convertir a mensaje de voz Arrastre la imagen aquí para adjun…" at bounding box center [900, 443] width 351 height 187
click at [1327, 55] on span "Guardar" at bounding box center [1333, 54] width 43 height 13
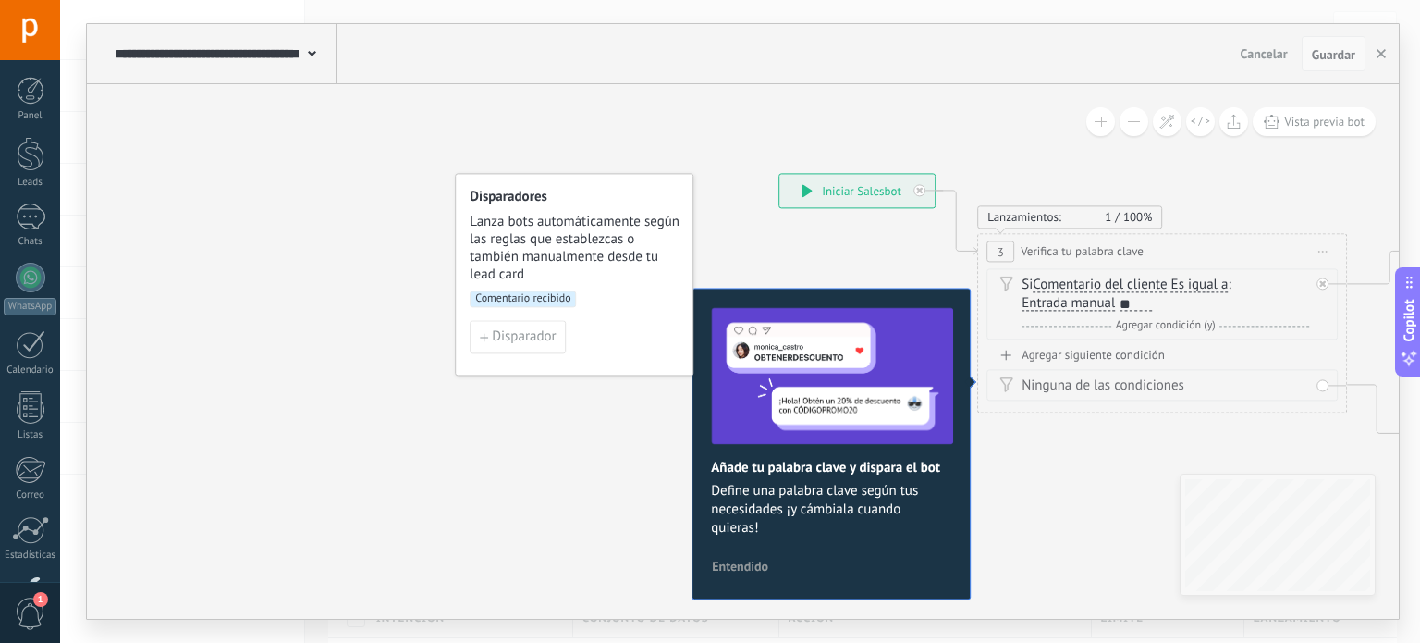
click at [1343, 52] on span "Guardar" at bounding box center [1333, 54] width 43 height 13
click at [33, 88] on div "1" at bounding box center [31, 91] width 30 height 27
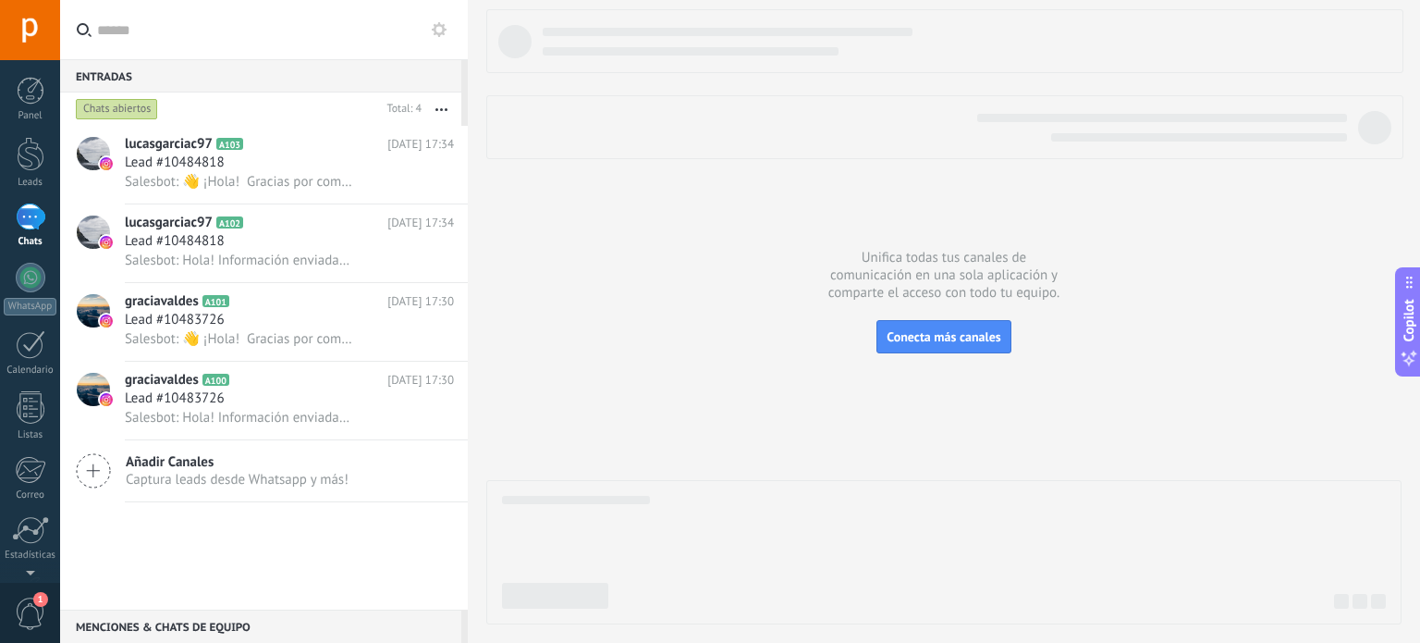
click at [694, 336] on div at bounding box center [944, 316] width 916 height 615
click at [24, 162] on div at bounding box center [31, 154] width 28 height 34
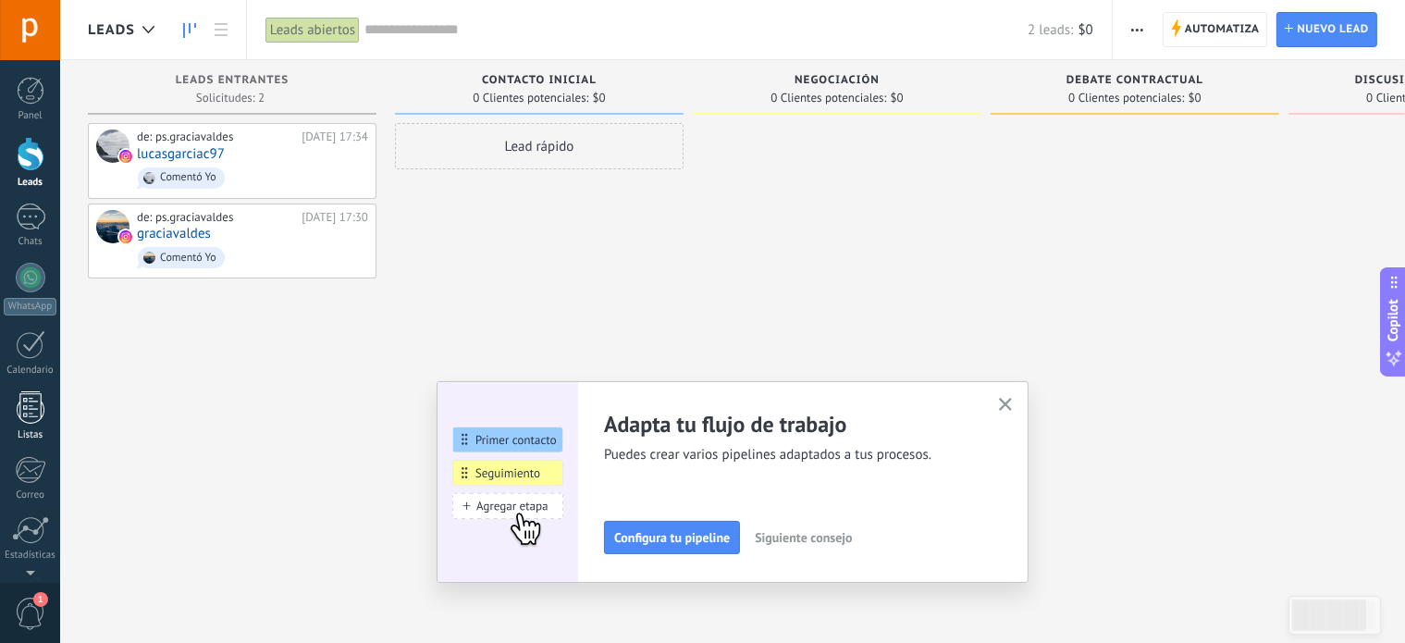
click at [32, 415] on div at bounding box center [31, 407] width 28 height 32
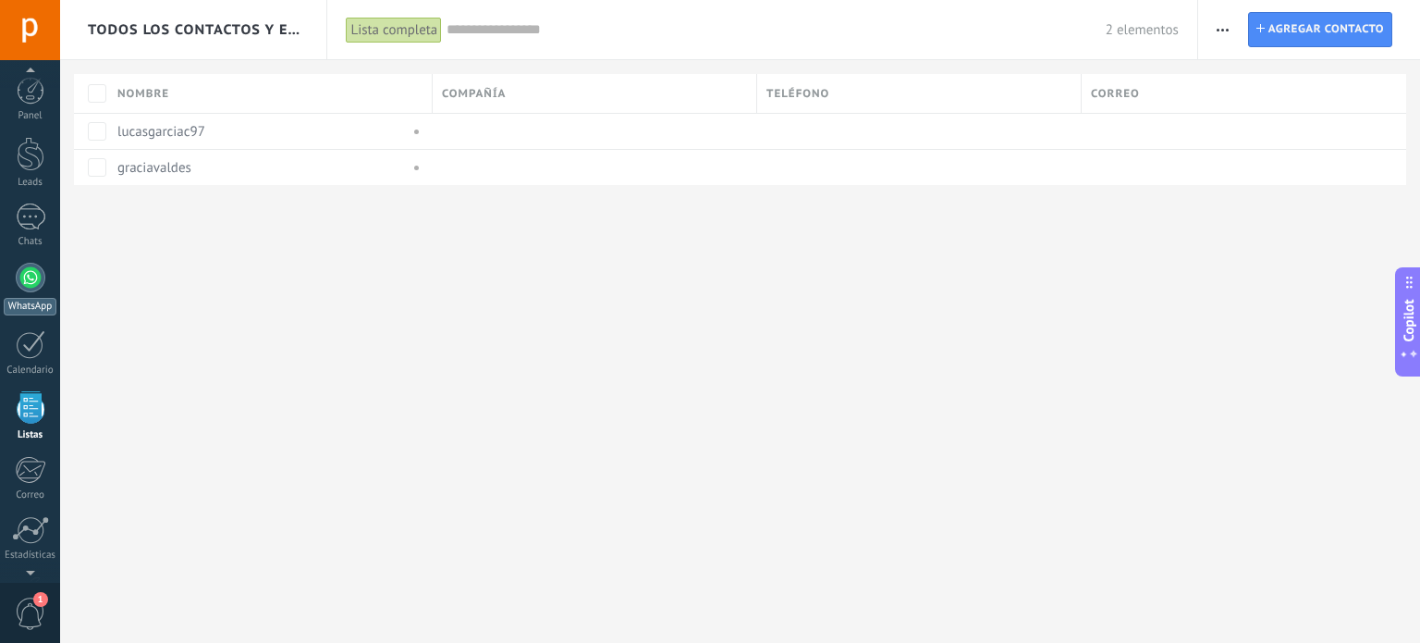
scroll to position [113, 0]
click at [35, 106] on div "1" at bounding box center [31, 104] width 30 height 27
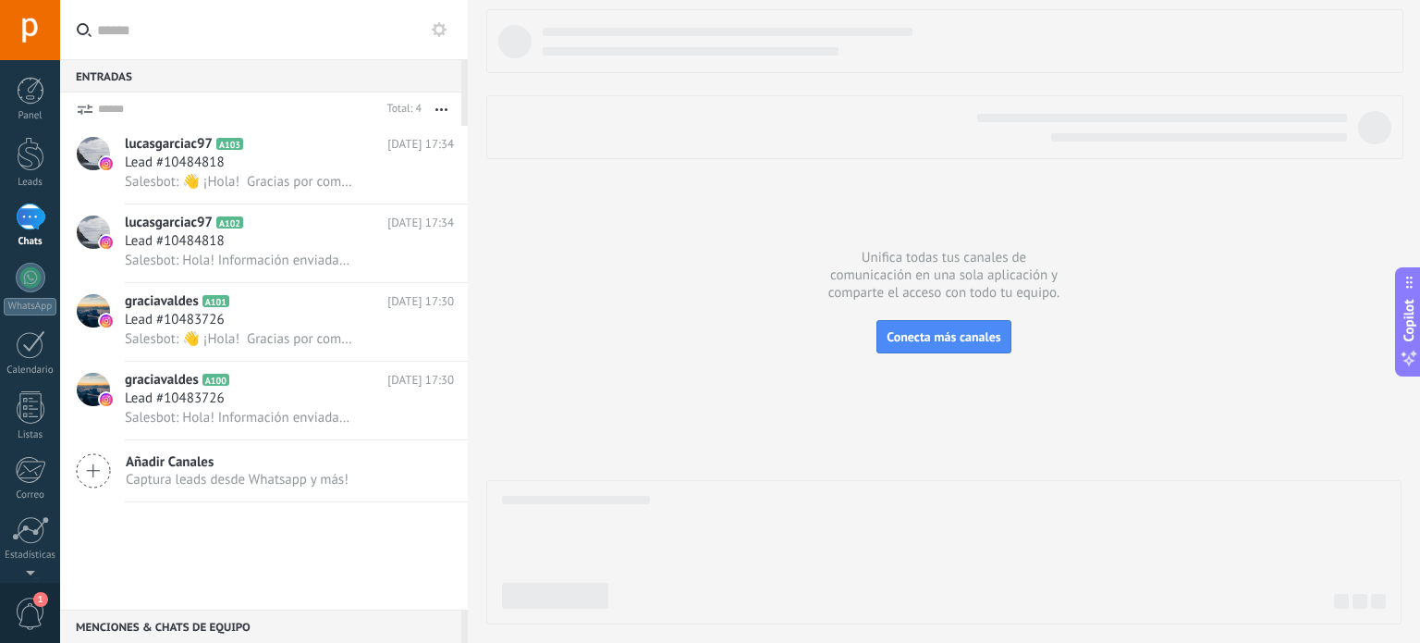
click at [30, 8] on div at bounding box center [30, 30] width 60 height 60
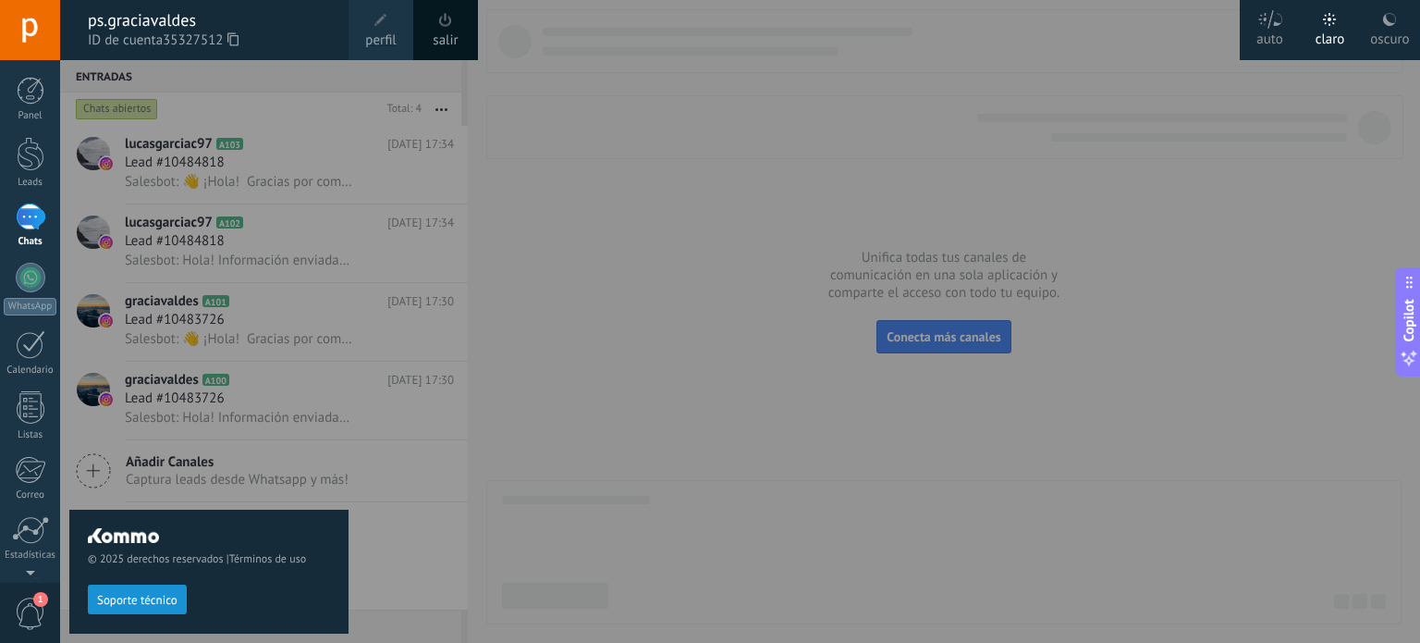
click at [764, 349] on div at bounding box center [770, 321] width 1420 height 643
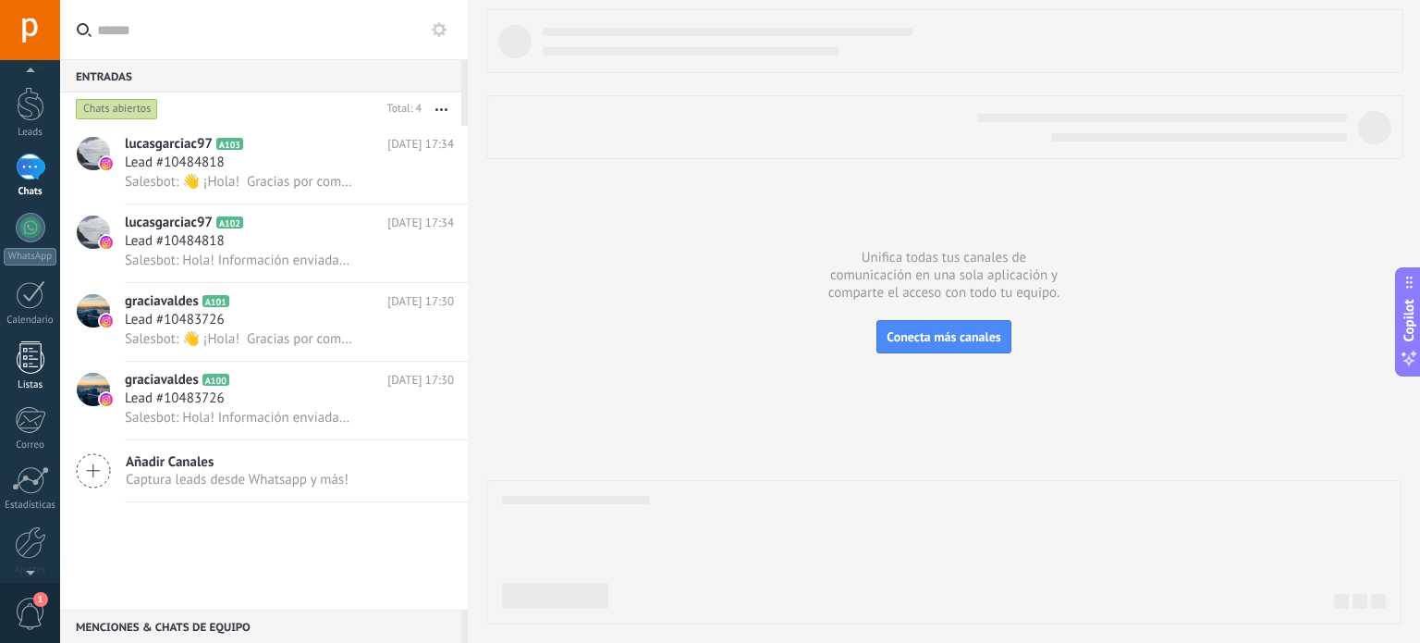
scroll to position [126, 0]
click at [30, 461] on div at bounding box center [30, 466] width 31 height 32
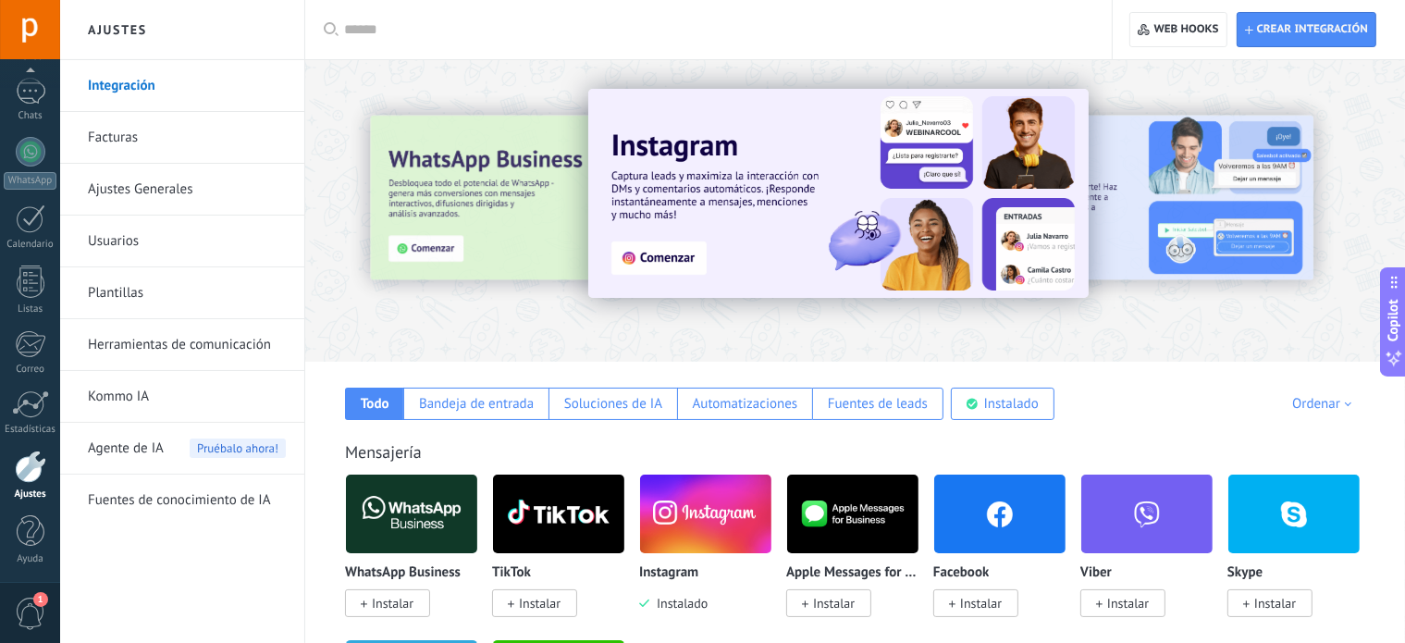
click at [153, 347] on link "Herramientas de comunicación" at bounding box center [187, 345] width 198 height 52
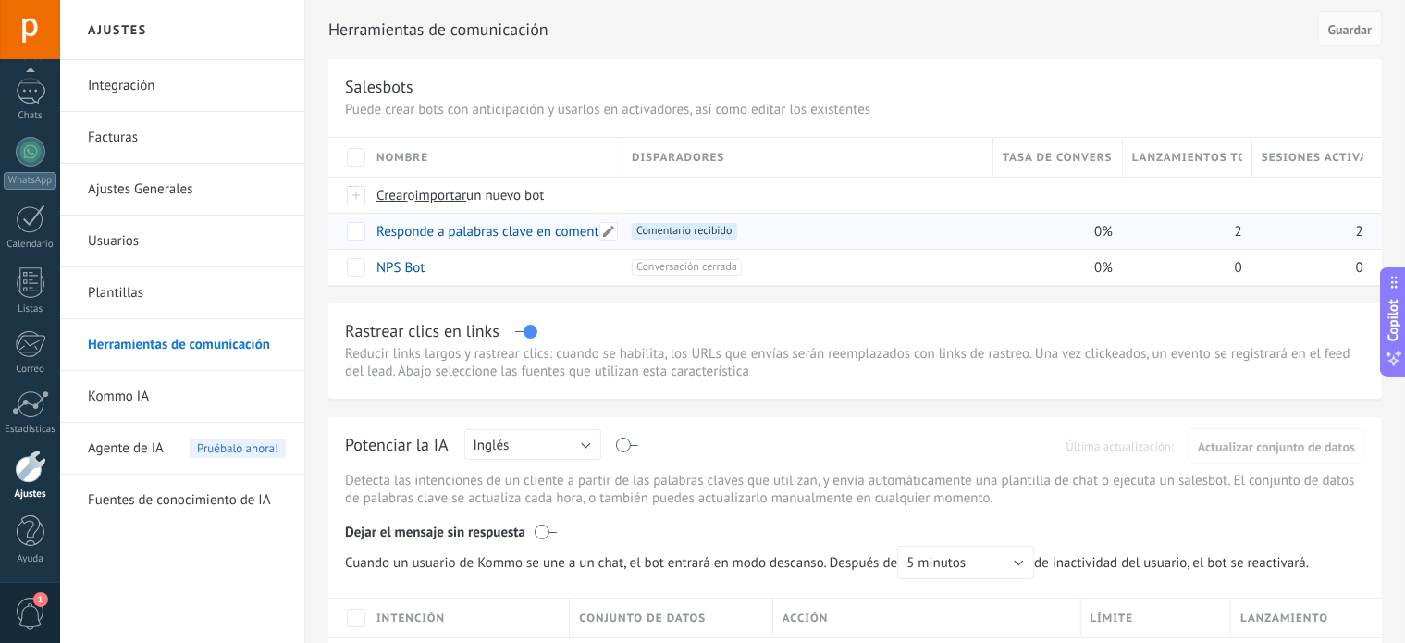
click at [447, 229] on link "Responde a palabras clave en comentarios" at bounding box center [502, 232] width 252 height 18
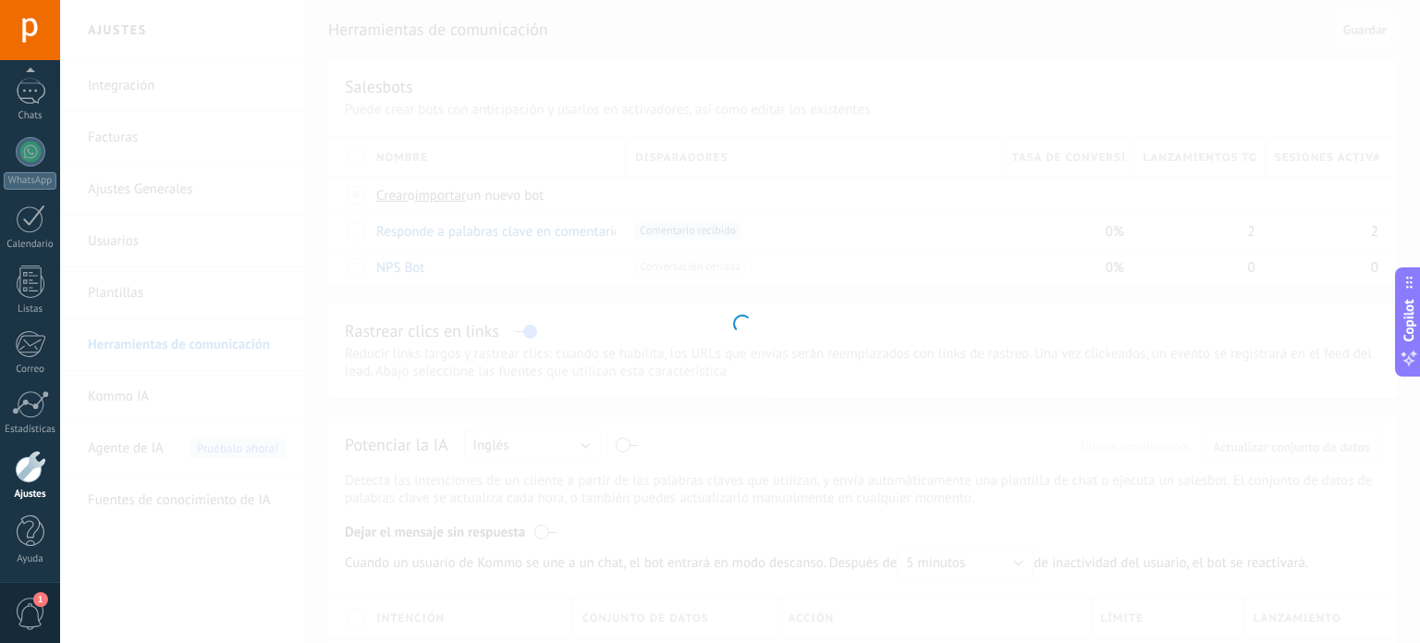
type input "**********"
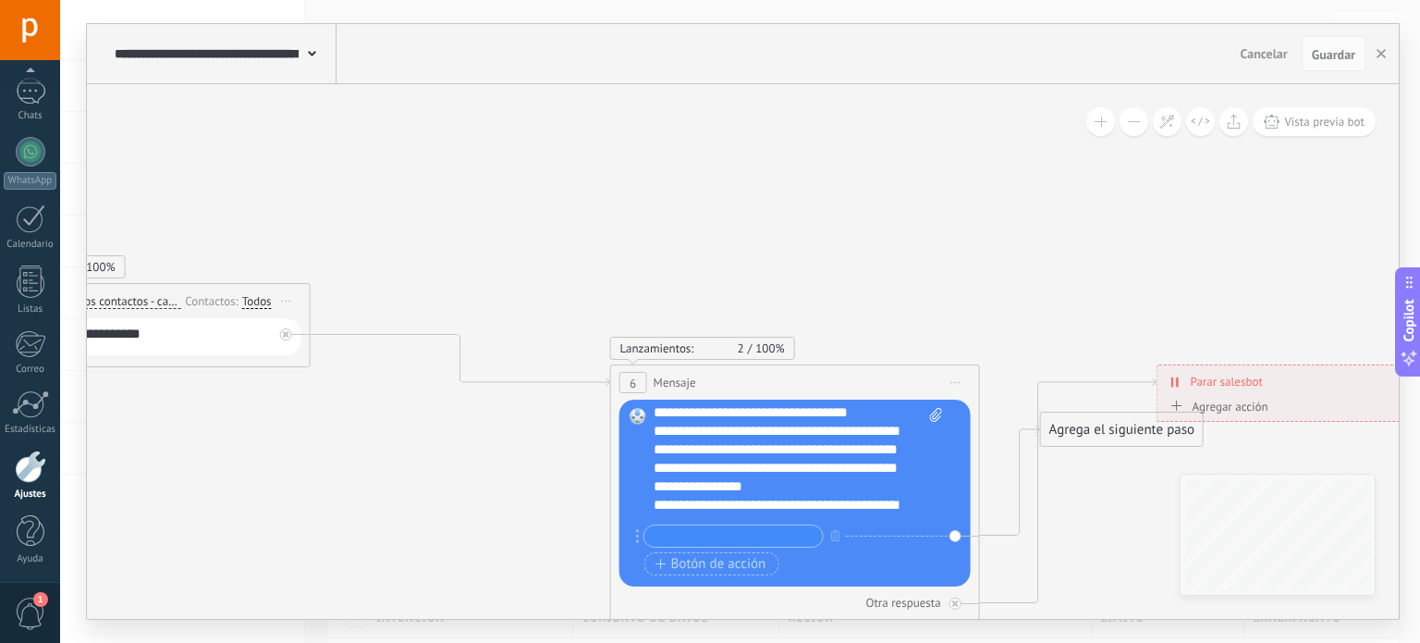
scroll to position [130, 0]
click at [729, 429] on div "**********" at bounding box center [799, 463] width 290 height 111
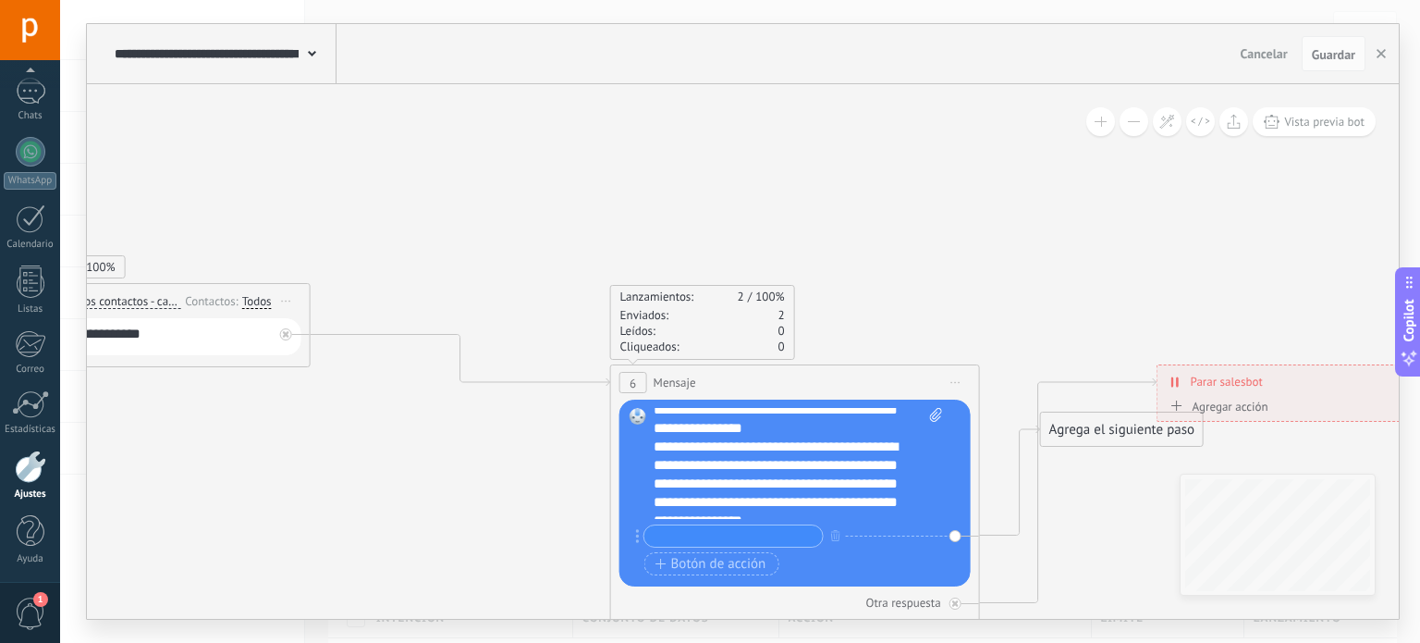
scroll to position [213, 0]
click at [832, 442] on div "**********" at bounding box center [782, 509] width 256 height 333
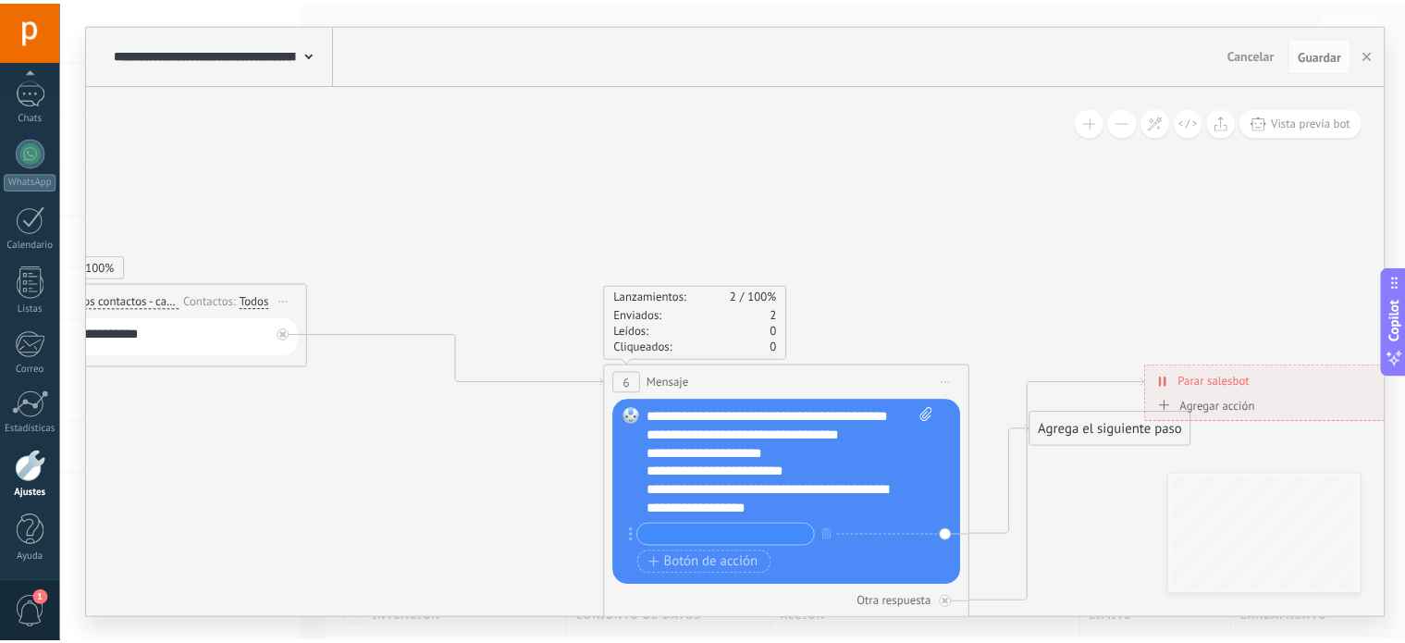
scroll to position [407, 0]
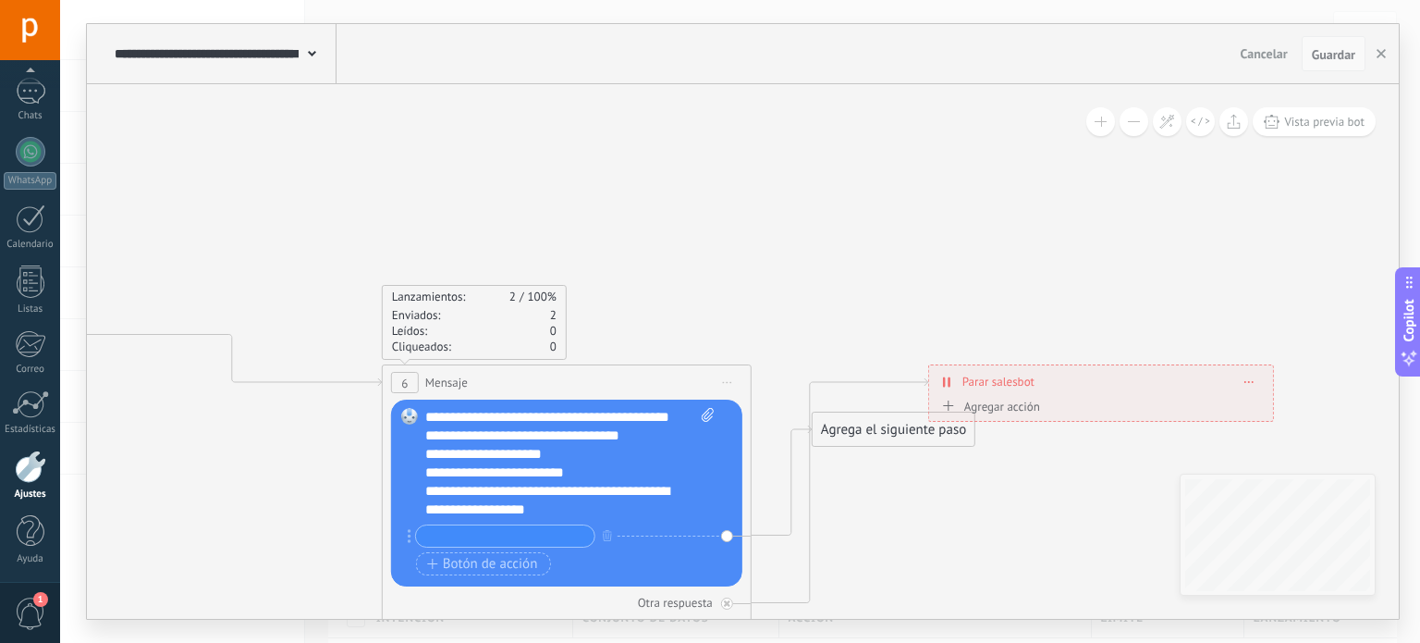
click at [1343, 48] on span "Guardar" at bounding box center [1333, 54] width 43 height 13
click at [1332, 57] on span "Guardar" at bounding box center [1333, 54] width 43 height 13
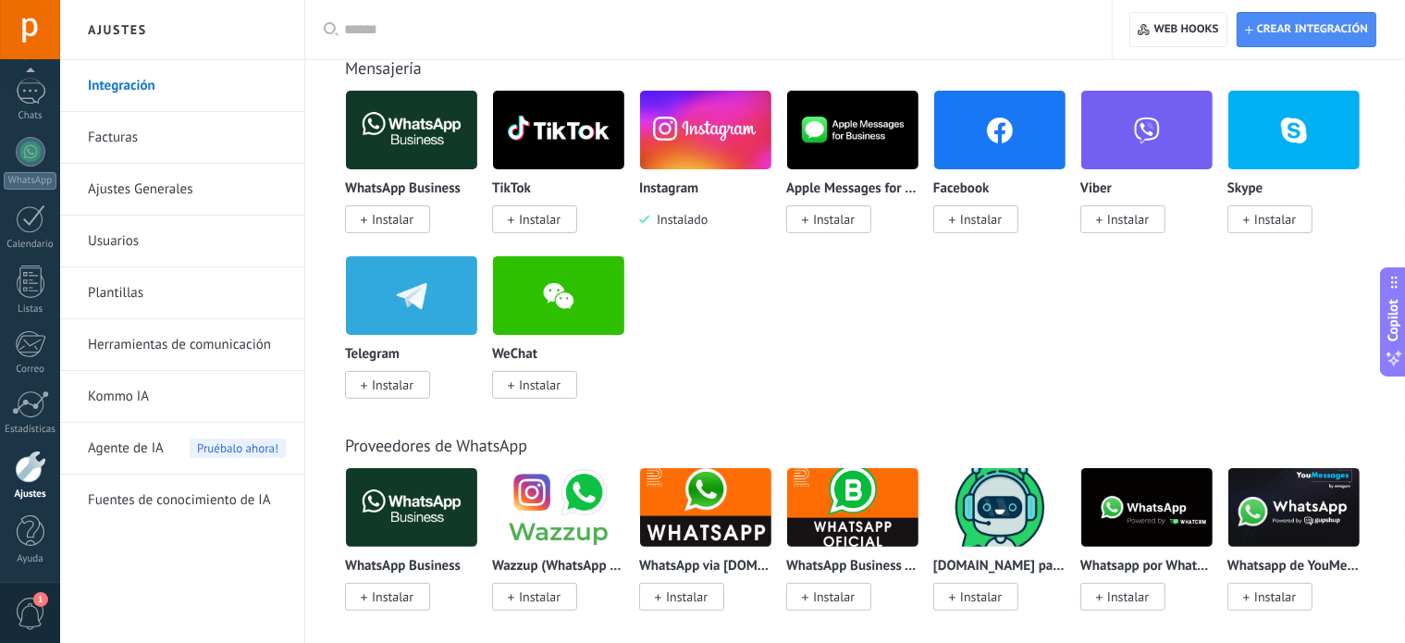
scroll to position [394, 0]
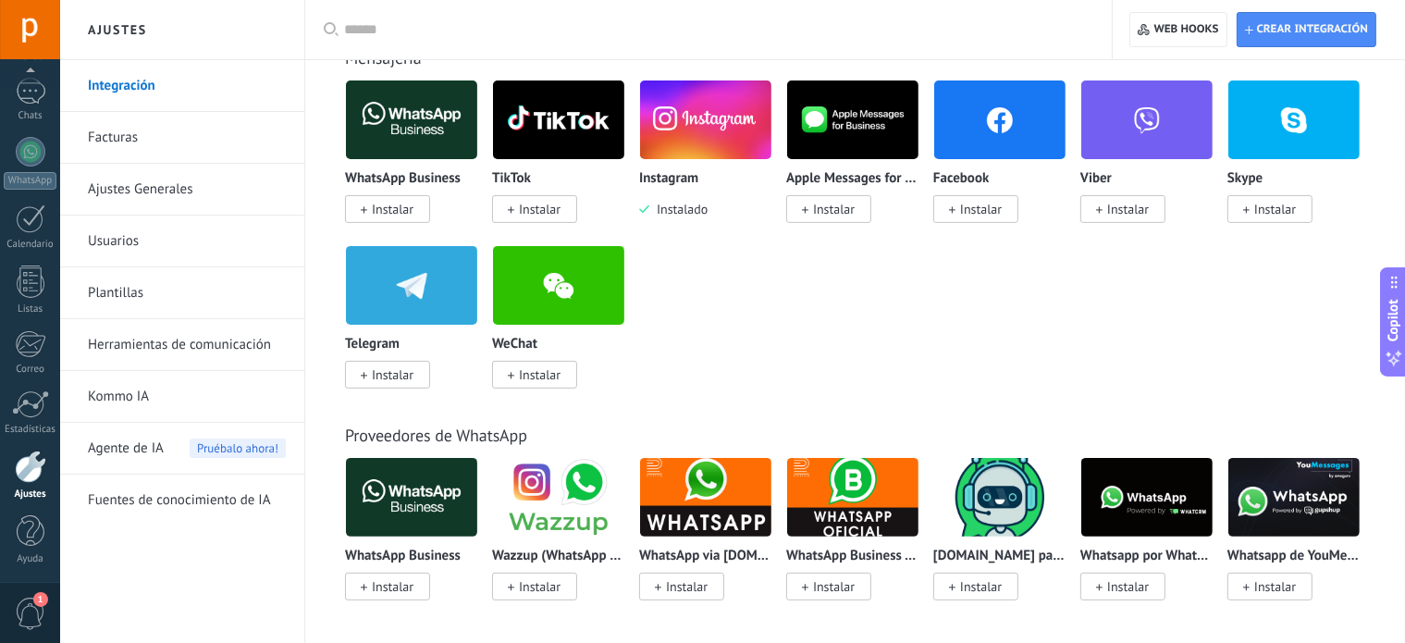
click at [125, 301] on link "Plantillas" at bounding box center [187, 293] width 198 height 52
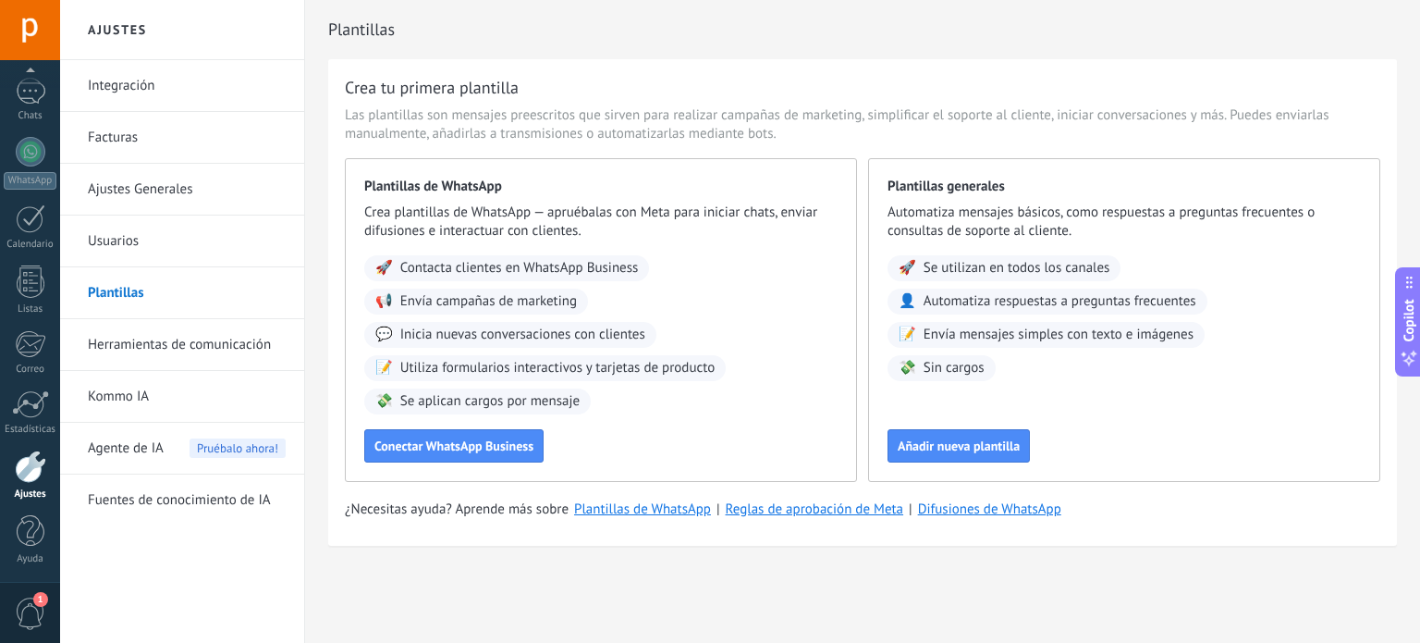
click at [157, 339] on link "Herramientas de comunicación" at bounding box center [187, 345] width 198 height 52
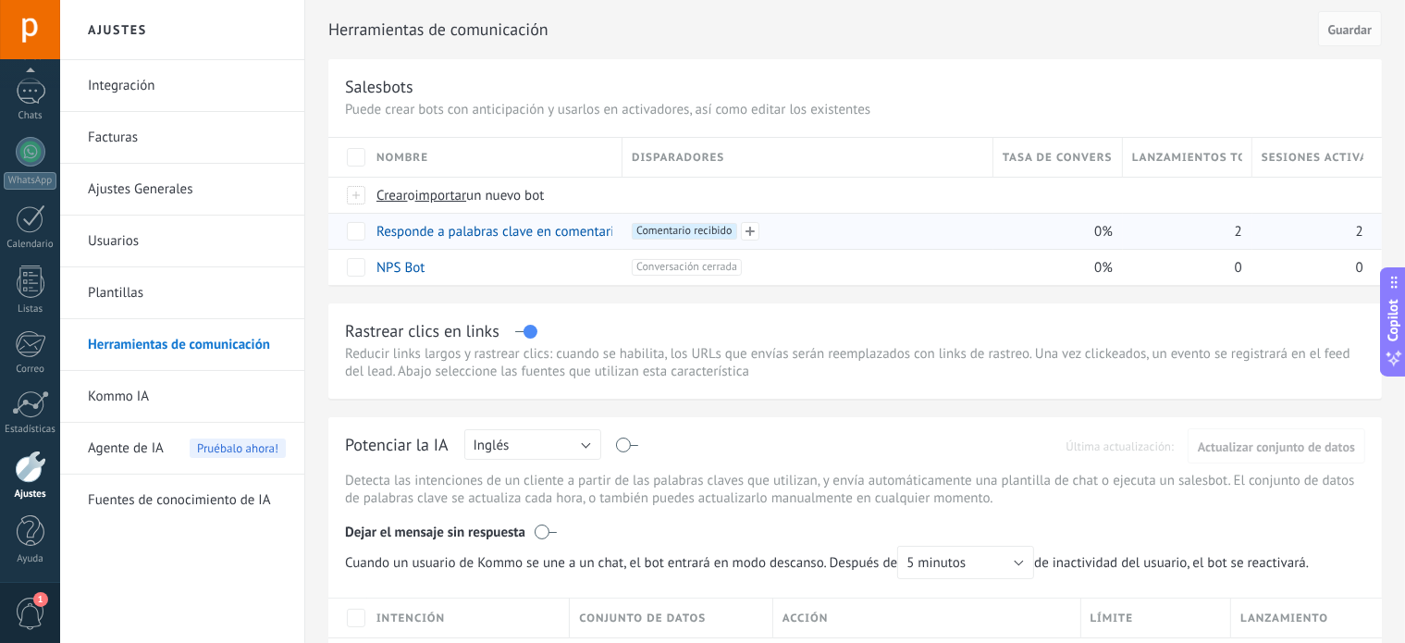
click at [712, 229] on span "Comentario recibido +0" at bounding box center [684, 231] width 104 height 17
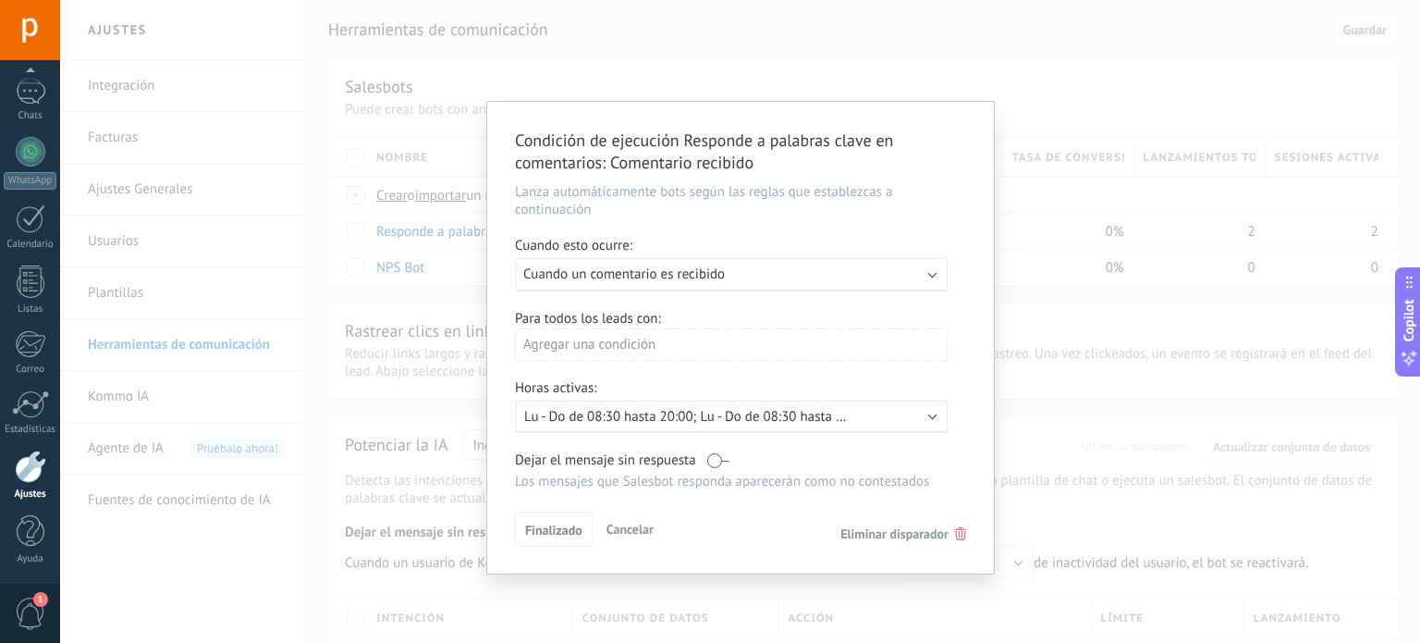
click at [695, 281] on span "Cuando un comentario es recibido" at bounding box center [624, 274] width 202 height 18
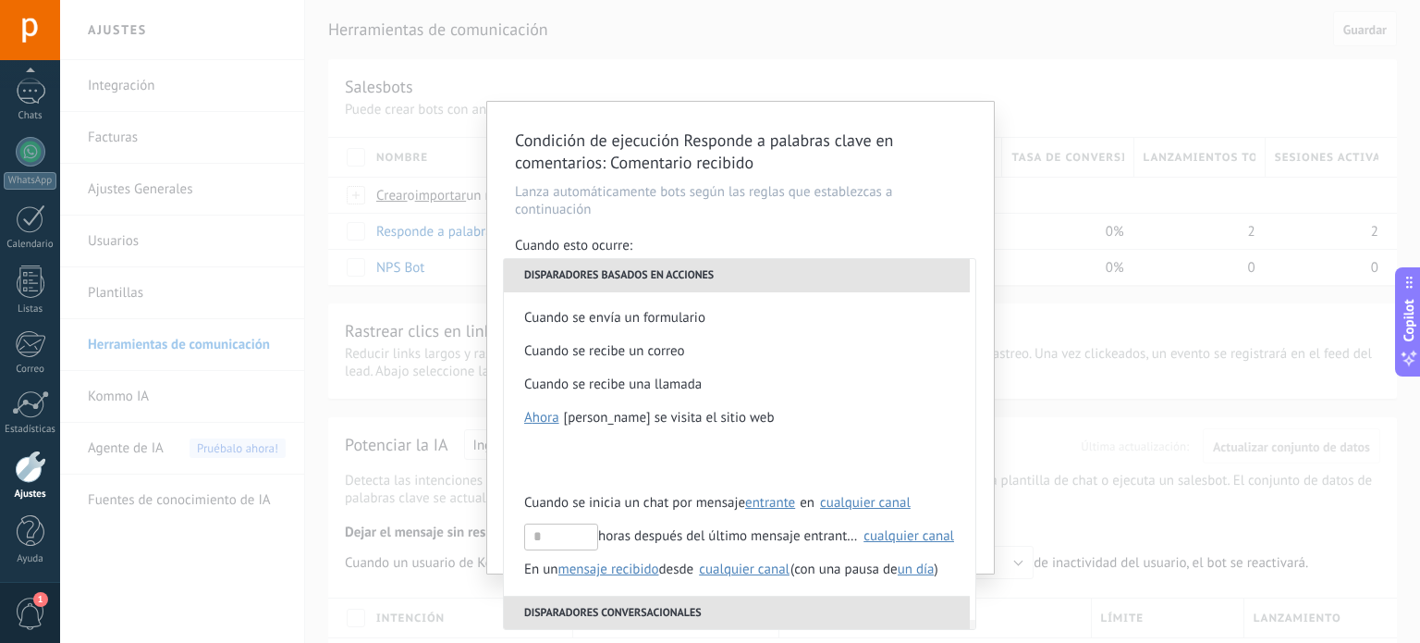
scroll to position [470, 0]
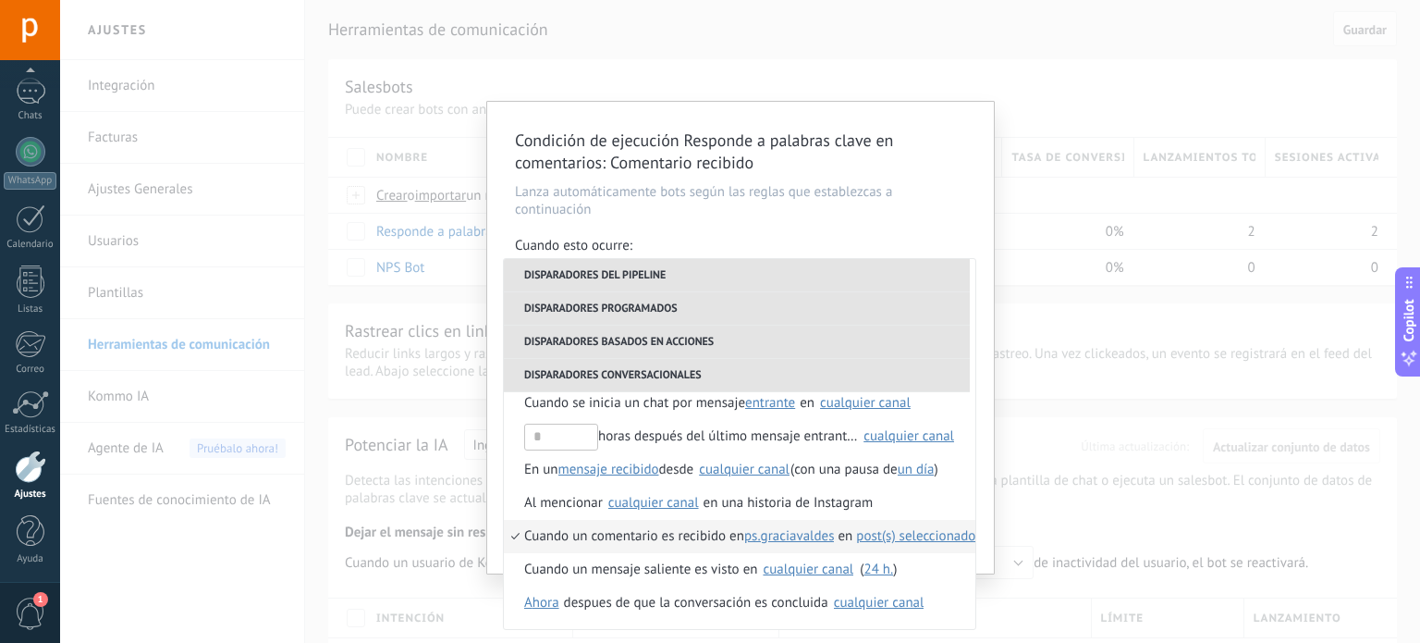
click at [922, 535] on span "post(s) seleccionado(s)" at bounding box center [922, 536] width 133 height 18
click at [1038, 565] on span "1 seleccionado" at bounding box center [1058, 568] width 88 height 18
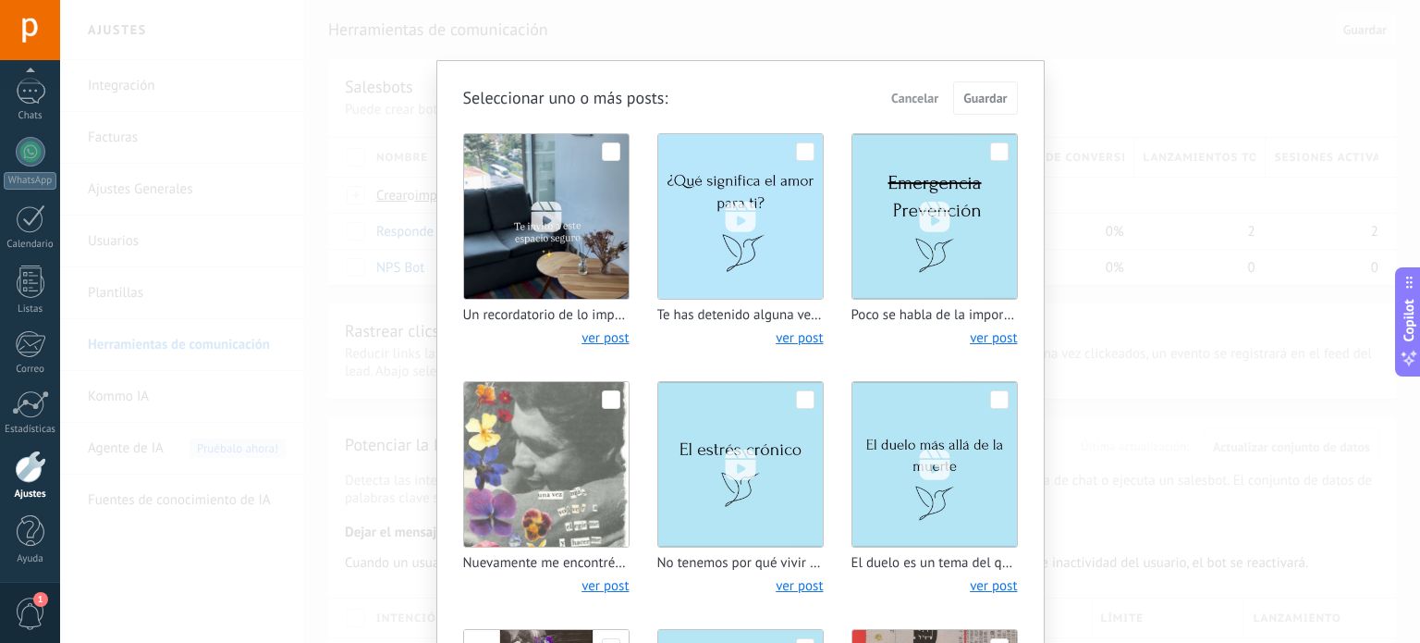
click at [917, 100] on span "Cancelar" at bounding box center [914, 98] width 47 height 13
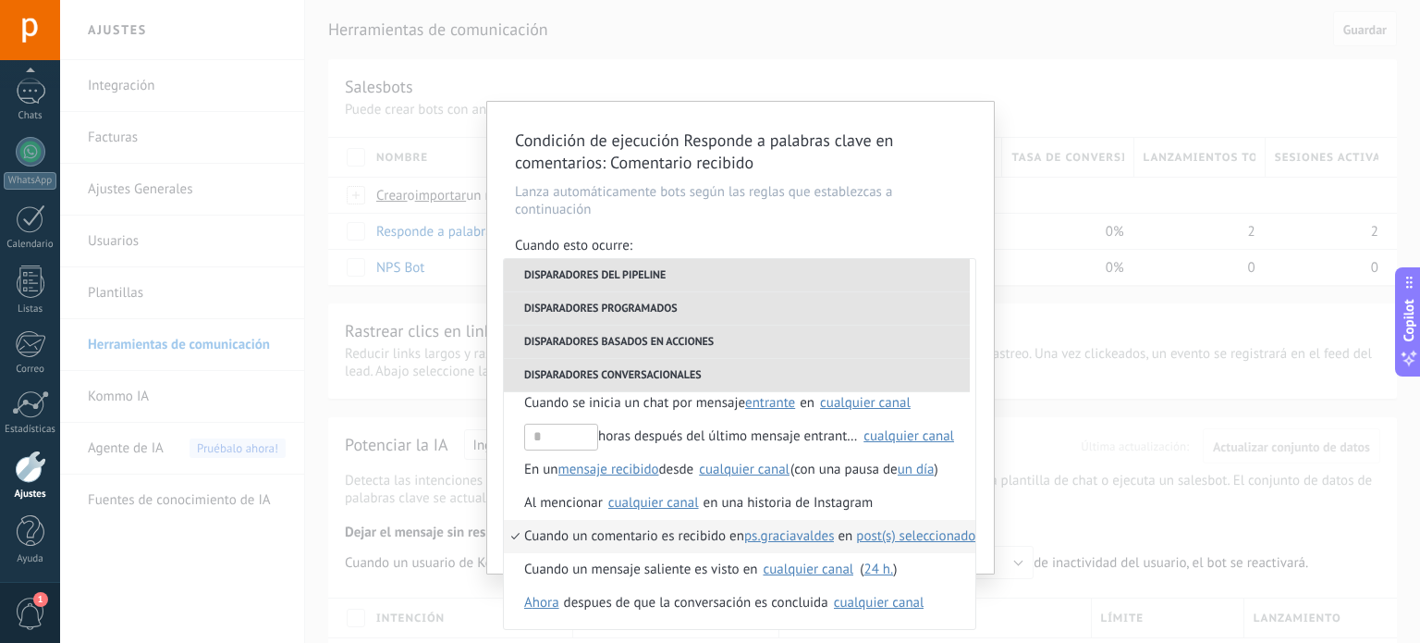
click at [940, 535] on span "post(s) seleccionado(s)" at bounding box center [922, 536] width 133 height 18
click at [1028, 562] on span "1 seleccionado" at bounding box center [1058, 568] width 88 height 18
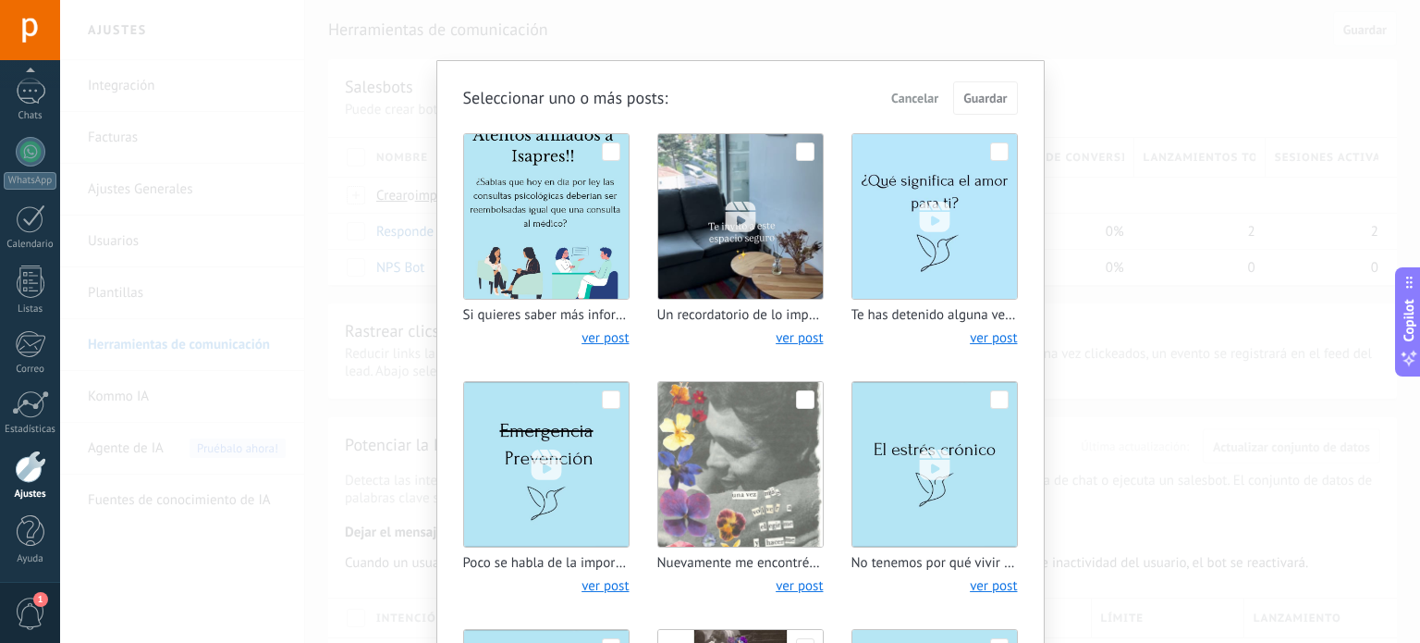
click at [552, 184] on img at bounding box center [546, 216] width 165 height 165
click at [979, 93] on span "Guardar" at bounding box center [985, 98] width 43 height 13
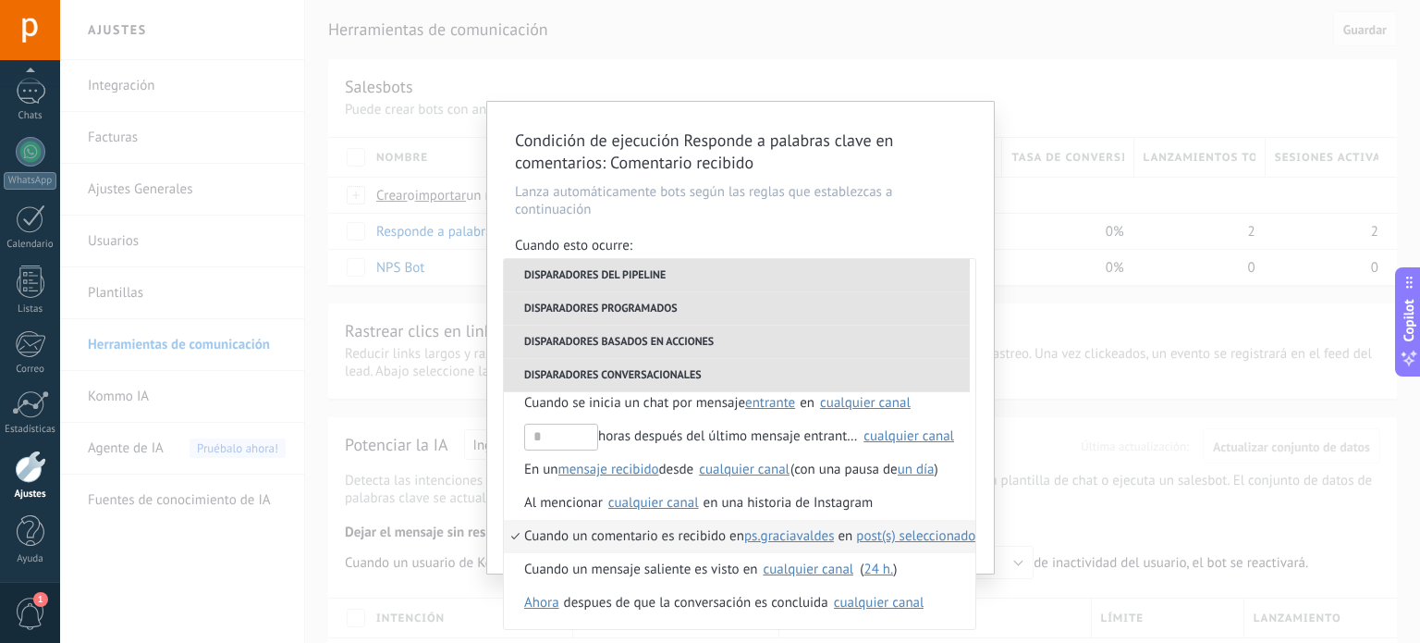
click at [1081, 322] on div "Condición de ejecución Responde a palabras clave en comentarios : Comentario re…" at bounding box center [740, 321] width 1360 height 643
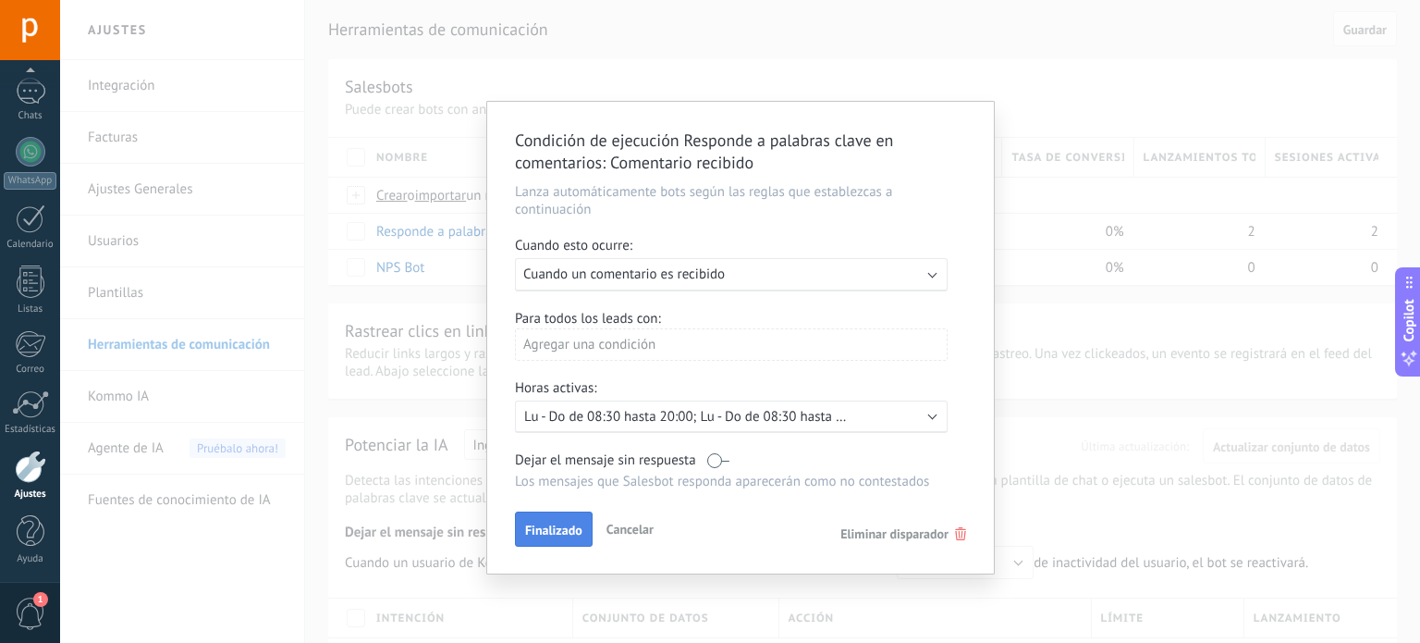
click at [566, 530] on span "Finalizado" at bounding box center [553, 529] width 57 height 13
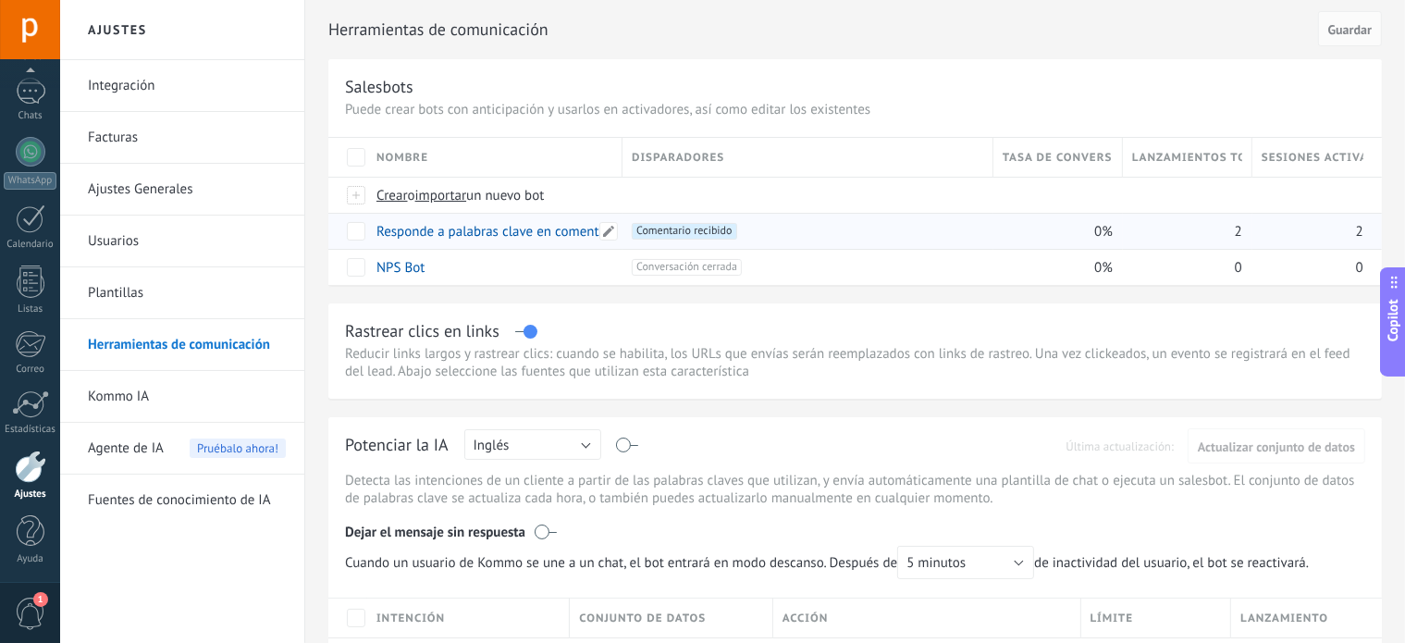
click at [499, 225] on link "Responde a palabras clave en comentarios" at bounding box center [502, 232] width 252 height 18
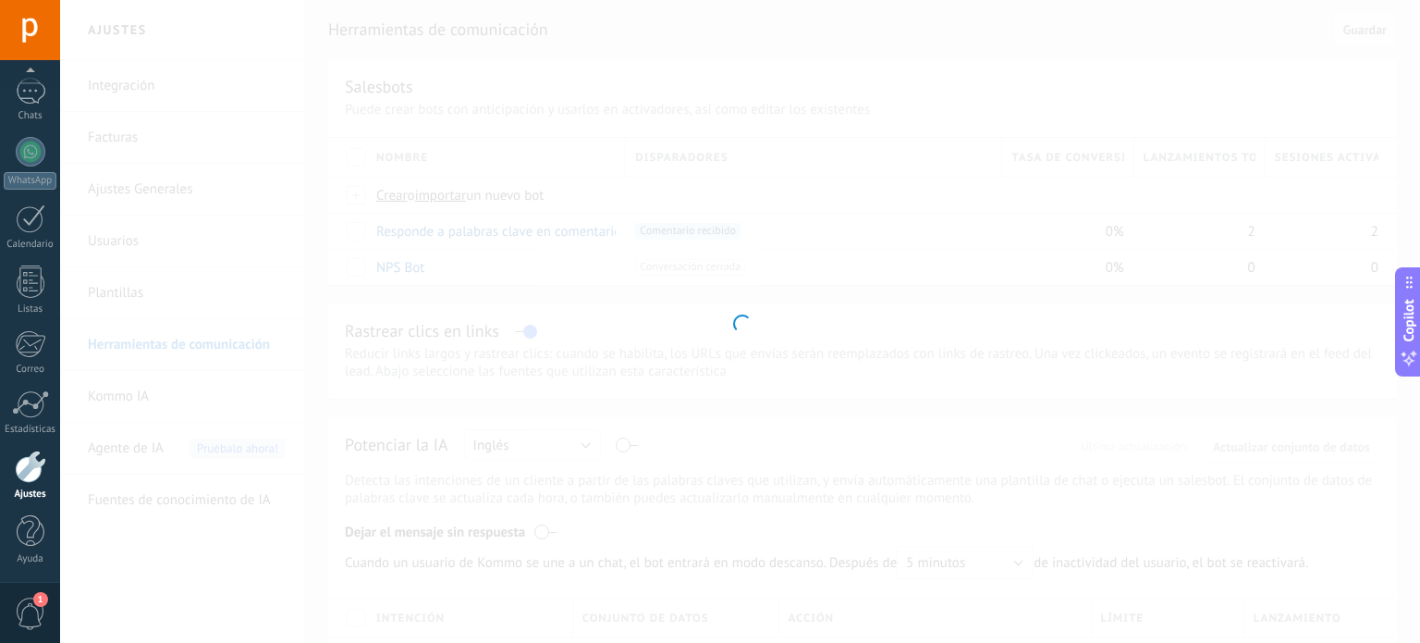
type input "**********"
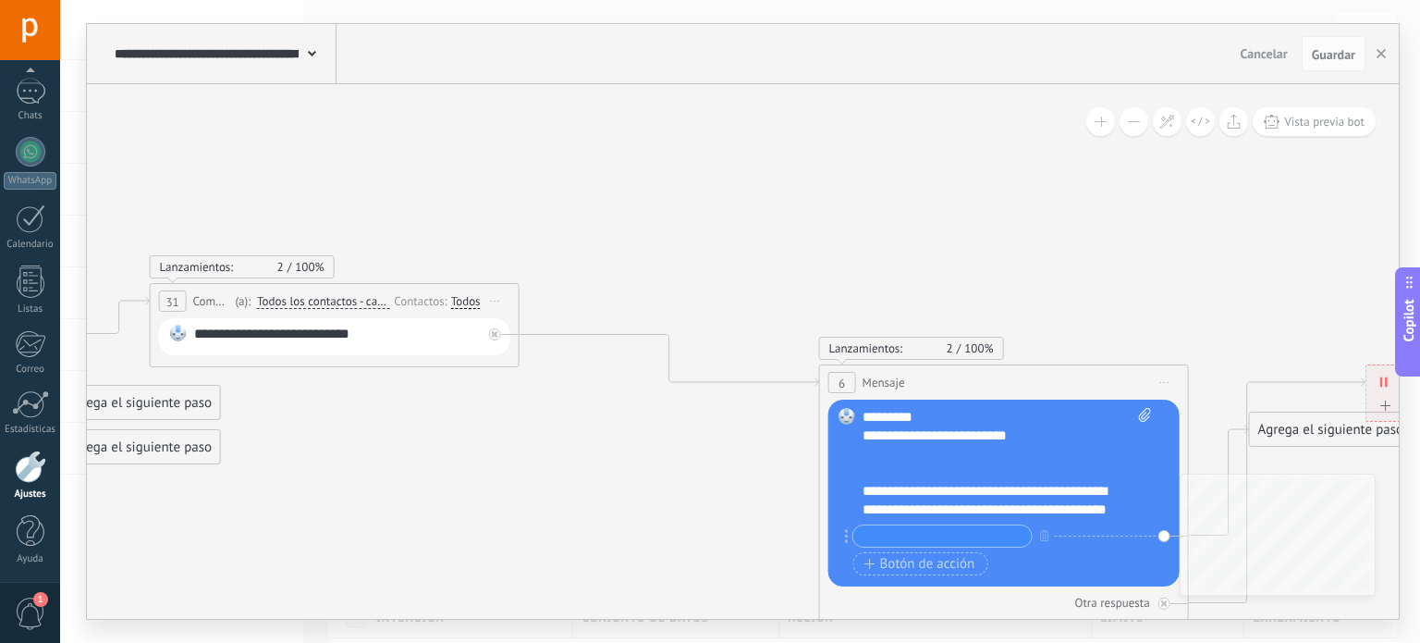
click at [958, 498] on div "**********" at bounding box center [1008, 463] width 290 height 111
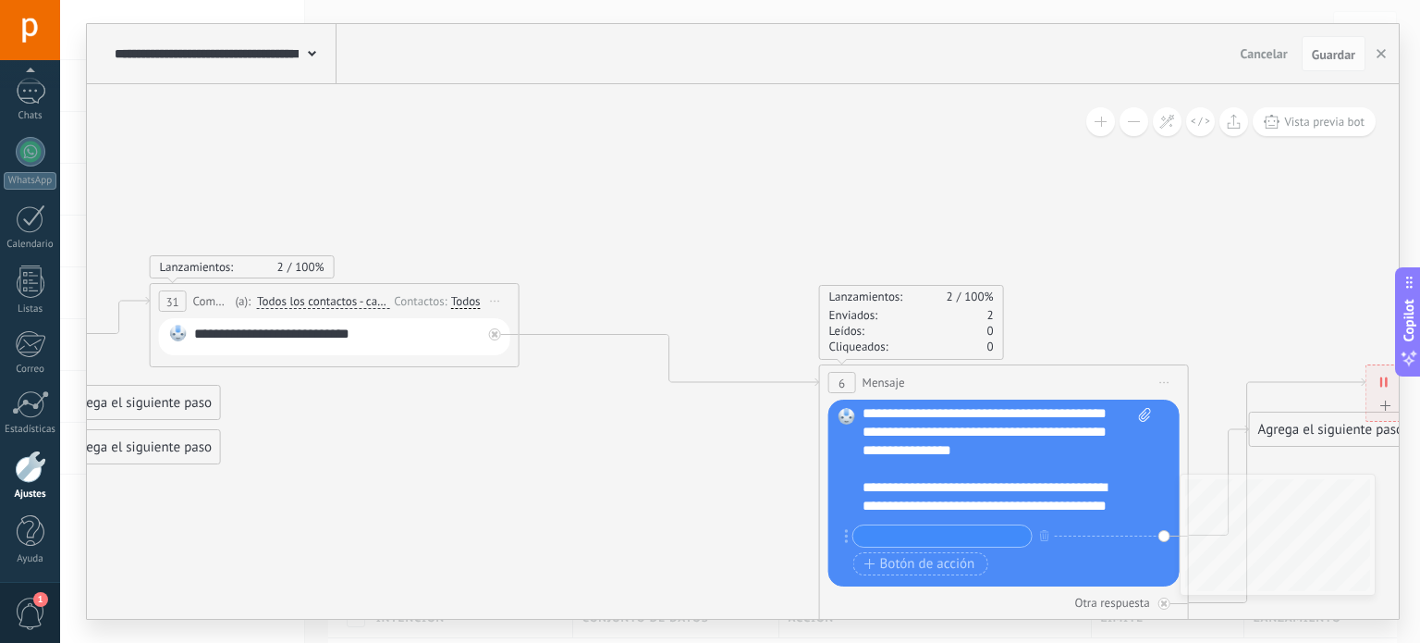
scroll to position [263, 0]
drag, startPoint x: 1028, startPoint y: 469, endPoint x: 989, endPoint y: 450, distance: 43.9
click at [989, 450] on div "**********" at bounding box center [1008, 463] width 290 height 111
click at [1212, 333] on icon at bounding box center [342, 452] width 3664 height 1384
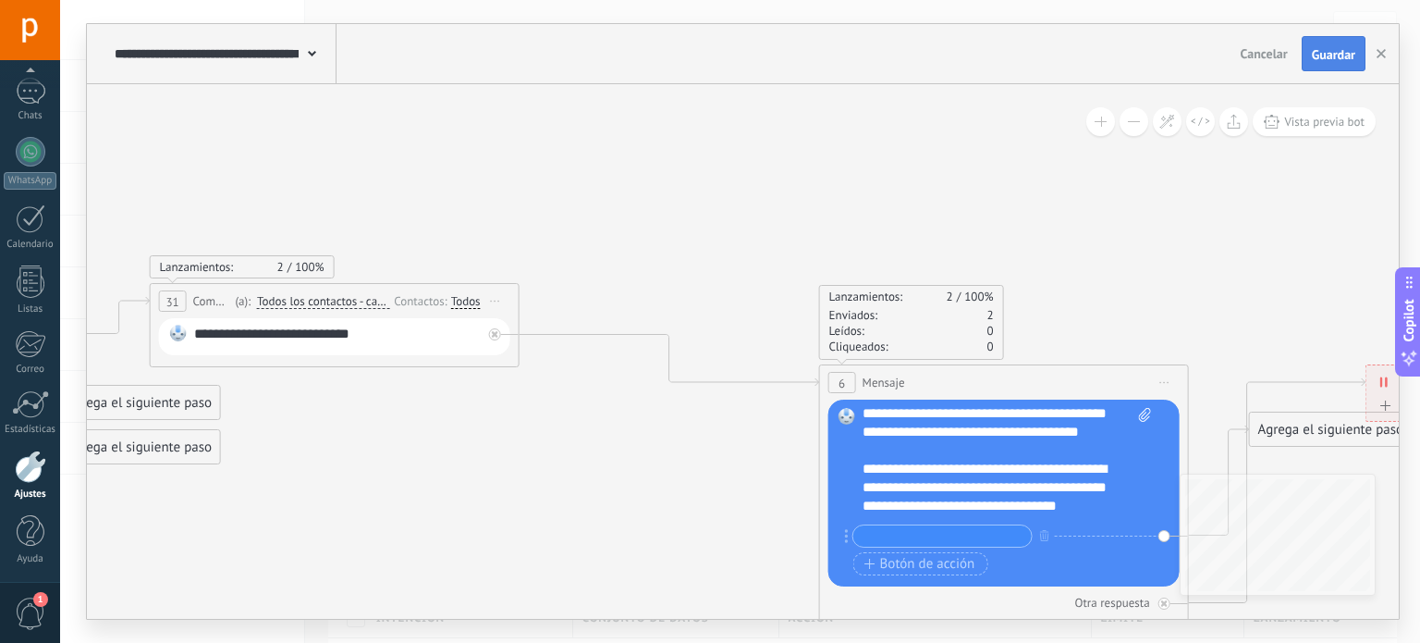
click at [1350, 55] on span "Guardar" at bounding box center [1333, 54] width 43 height 13
click at [925, 473] on div "**********" at bounding box center [1008, 463] width 290 height 111
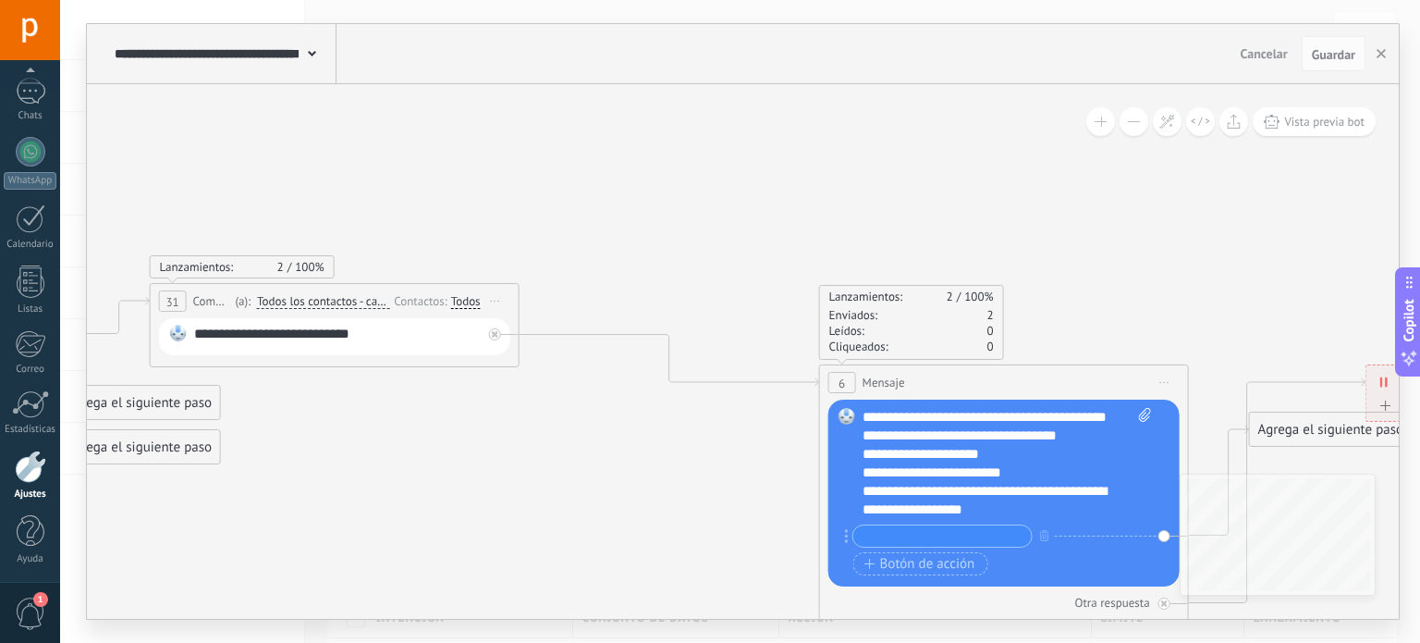
scroll to position [370, 0]
click at [1224, 231] on icon at bounding box center [342, 452] width 3664 height 1384
click at [1326, 60] on span "Guardar" at bounding box center [1333, 54] width 43 height 13
click at [22, 104] on link "Panel" at bounding box center [30, 99] width 60 height 45
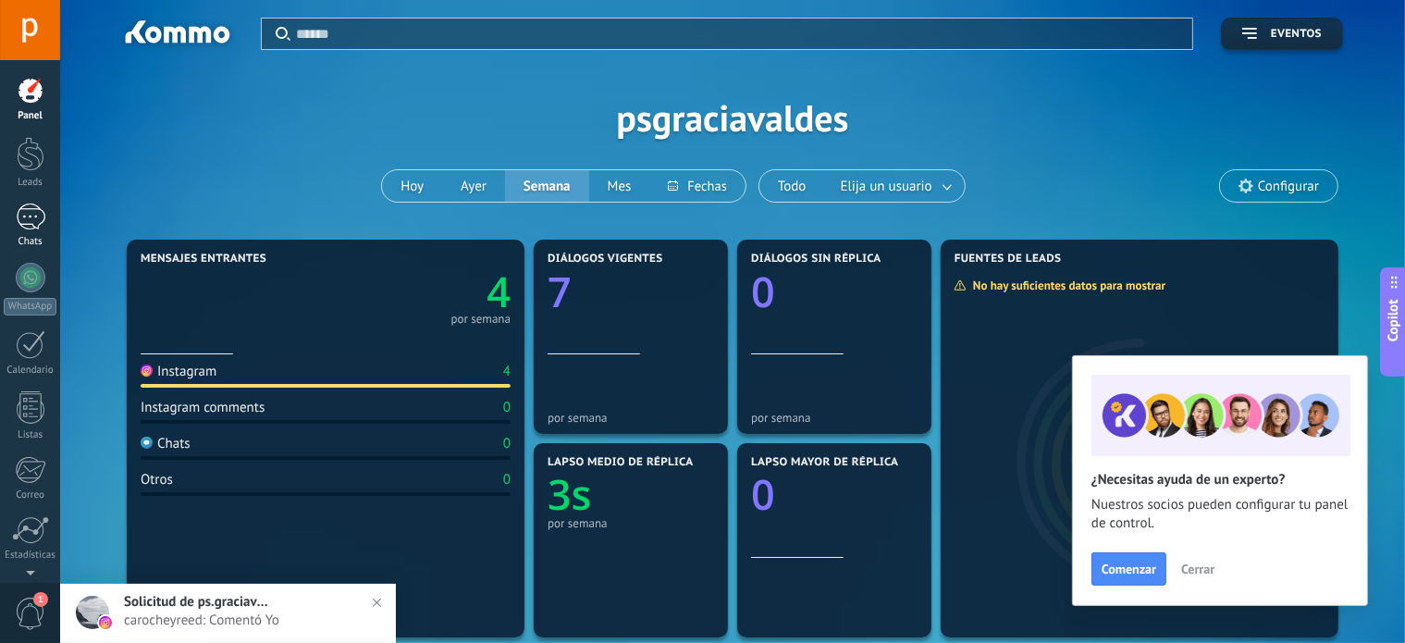
click at [30, 233] on link "1 Chats" at bounding box center [30, 225] width 60 height 44
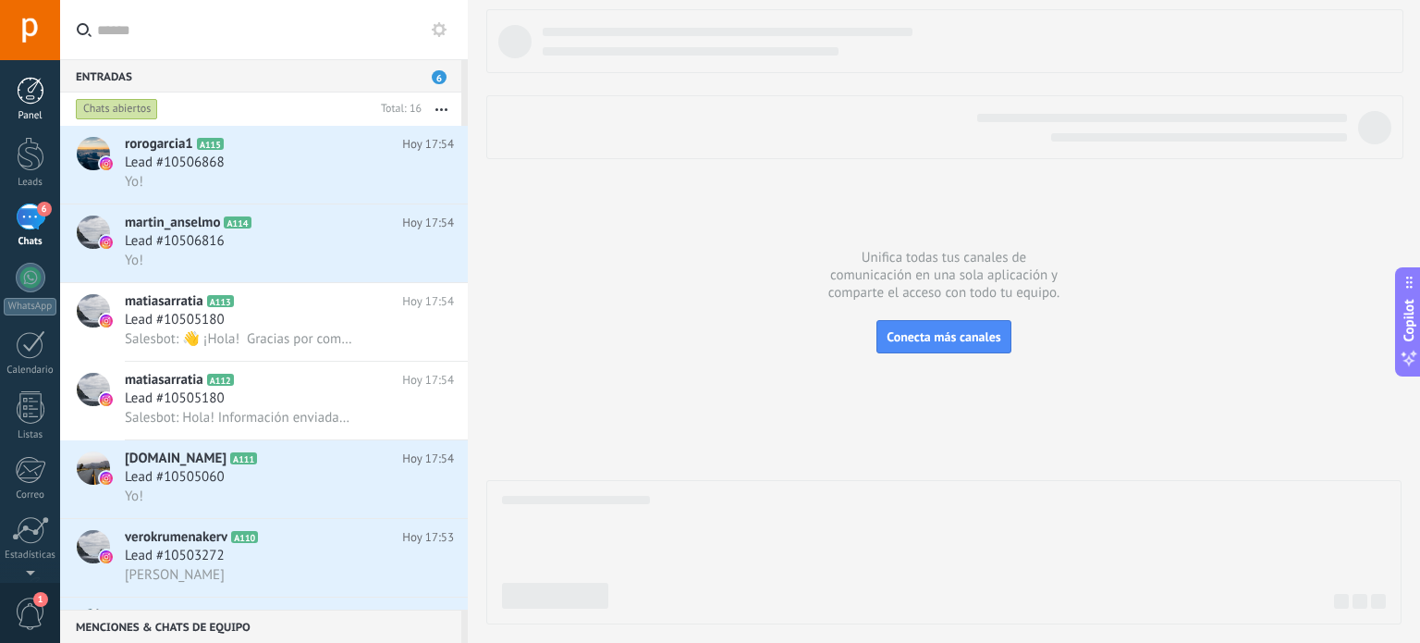
click at [22, 91] on div at bounding box center [31, 91] width 28 height 28
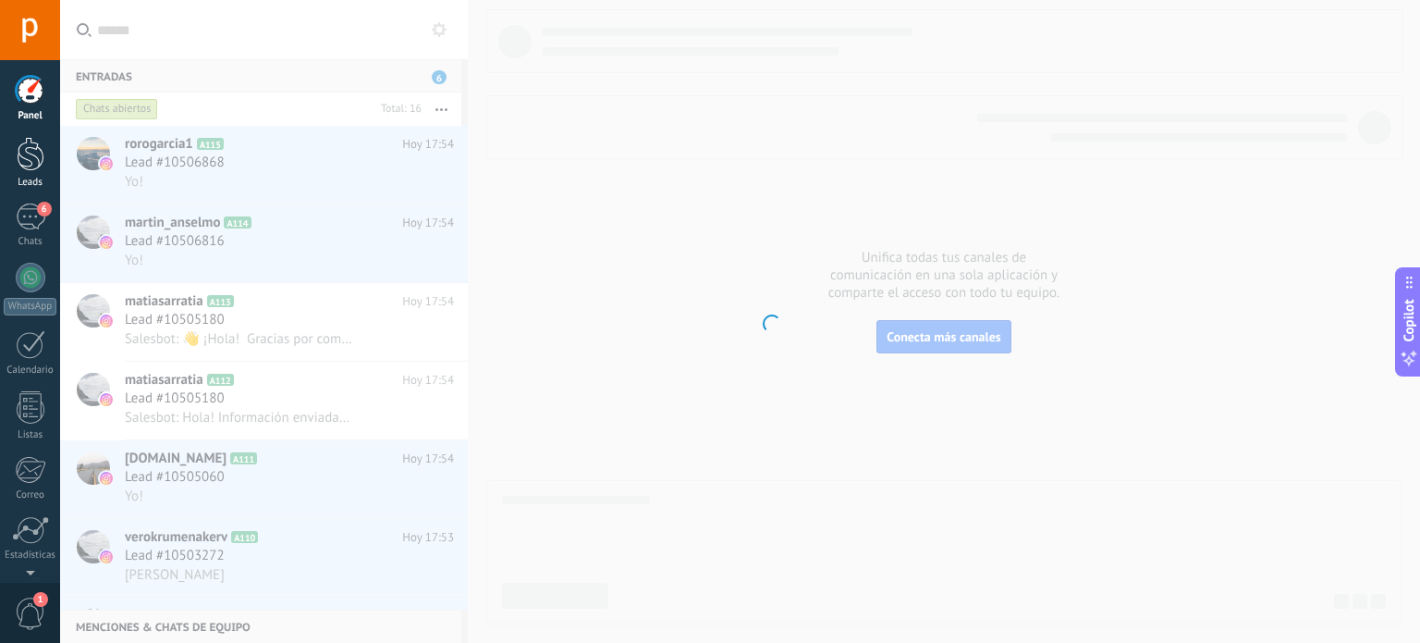
click at [31, 154] on div at bounding box center [31, 154] width 28 height 34
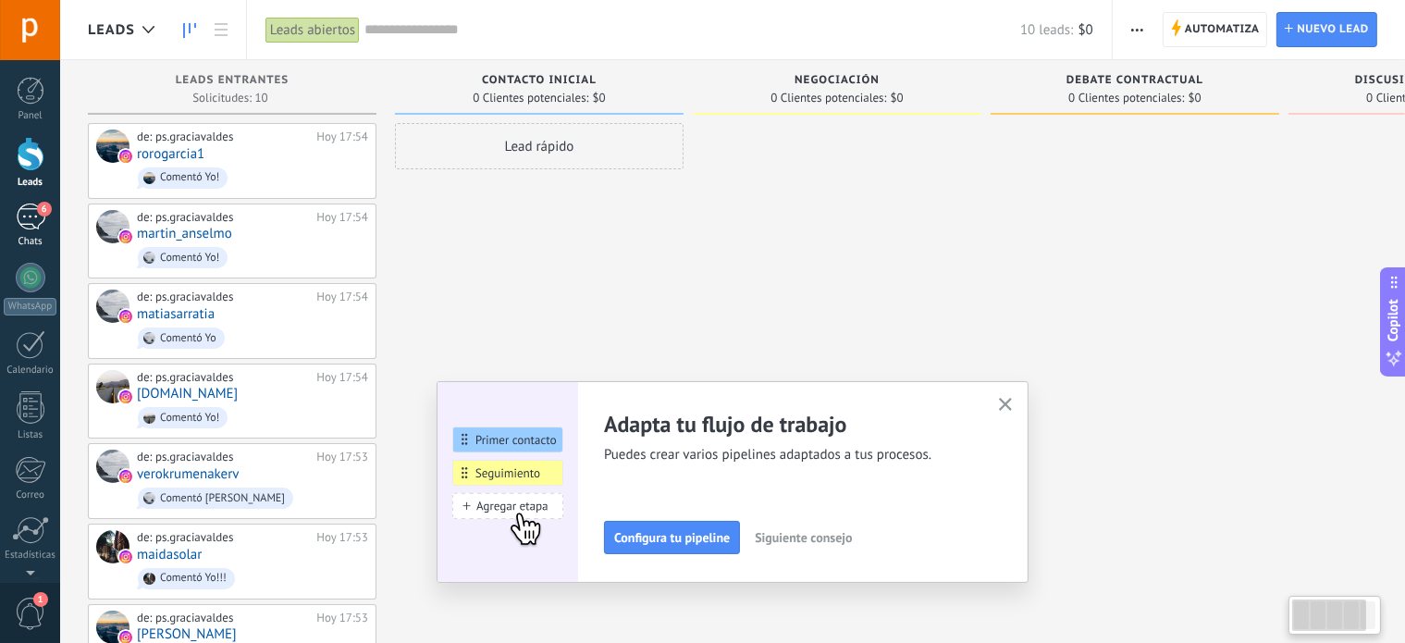
click at [26, 220] on div "6" at bounding box center [31, 216] width 30 height 27
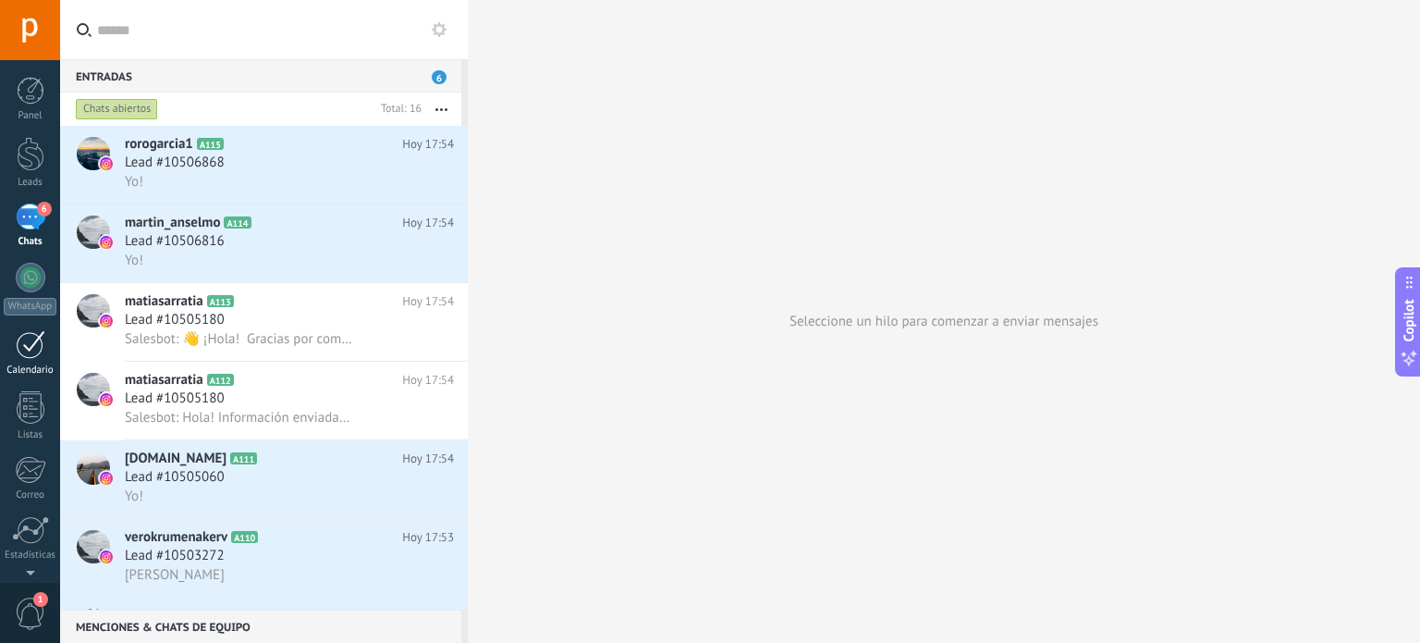
click at [35, 348] on div at bounding box center [31, 344] width 30 height 29
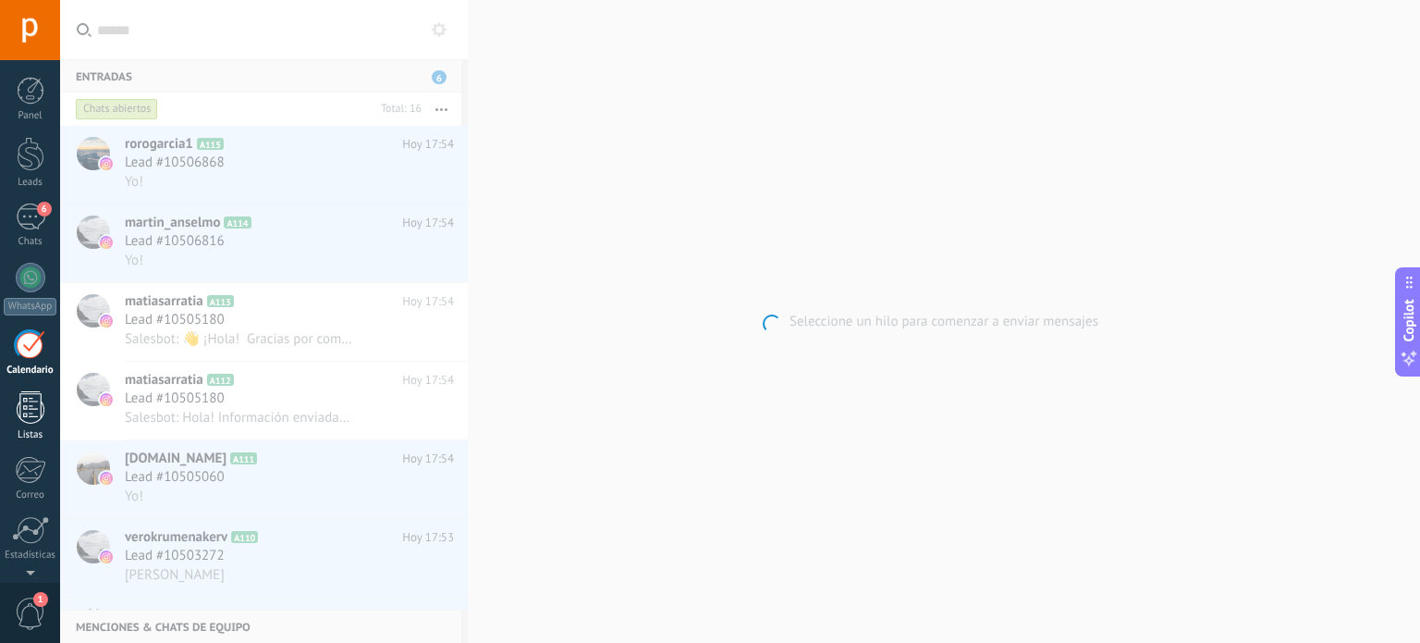
click at [37, 411] on div at bounding box center [31, 407] width 28 height 32
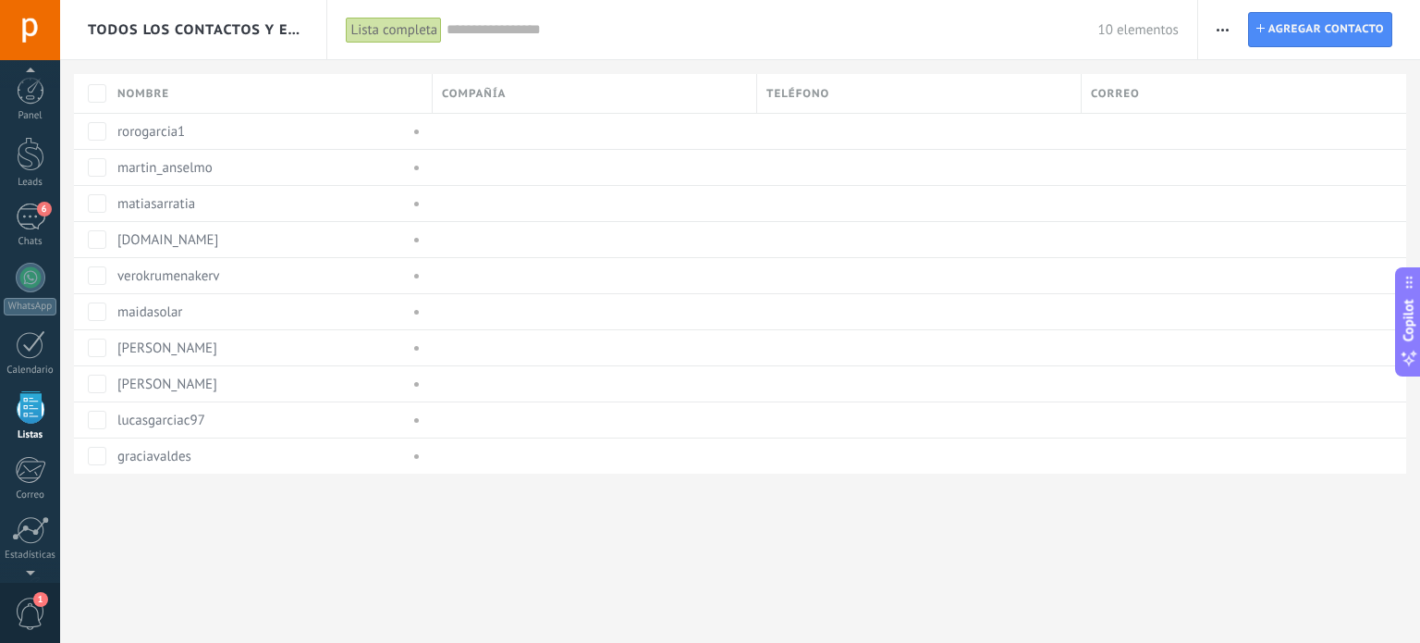
scroll to position [113, 0]
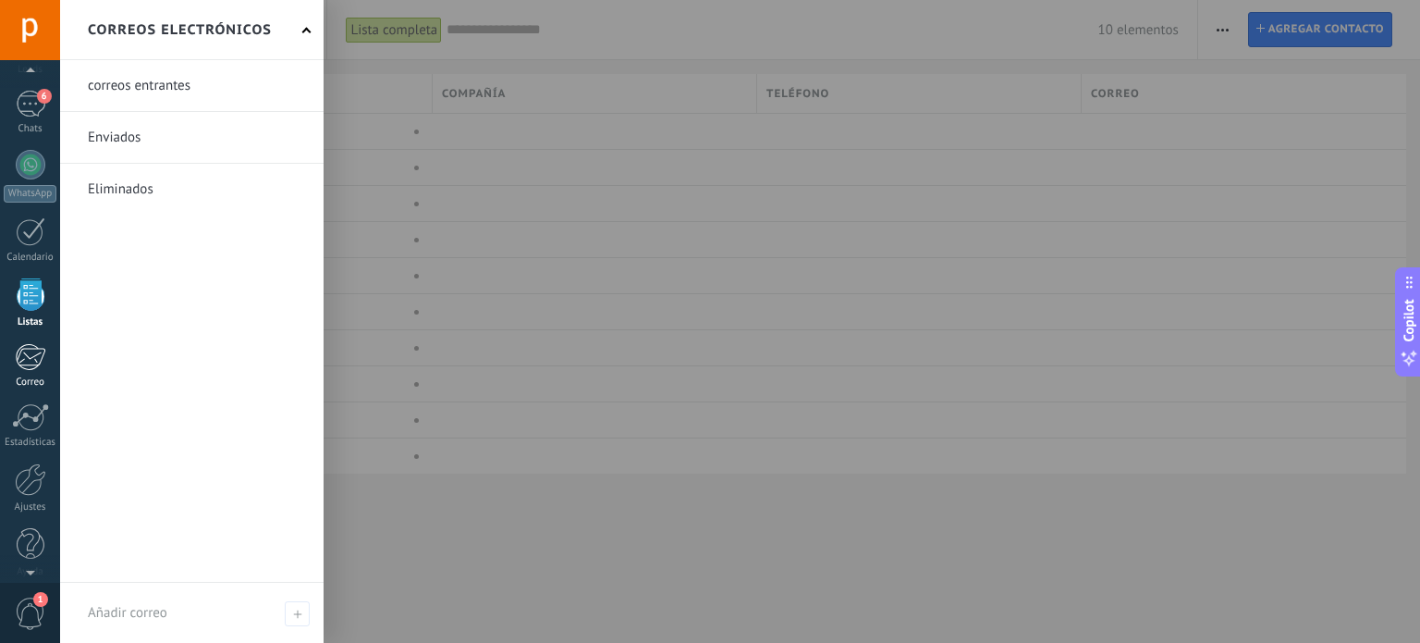
click at [40, 357] on div at bounding box center [30, 357] width 31 height 28
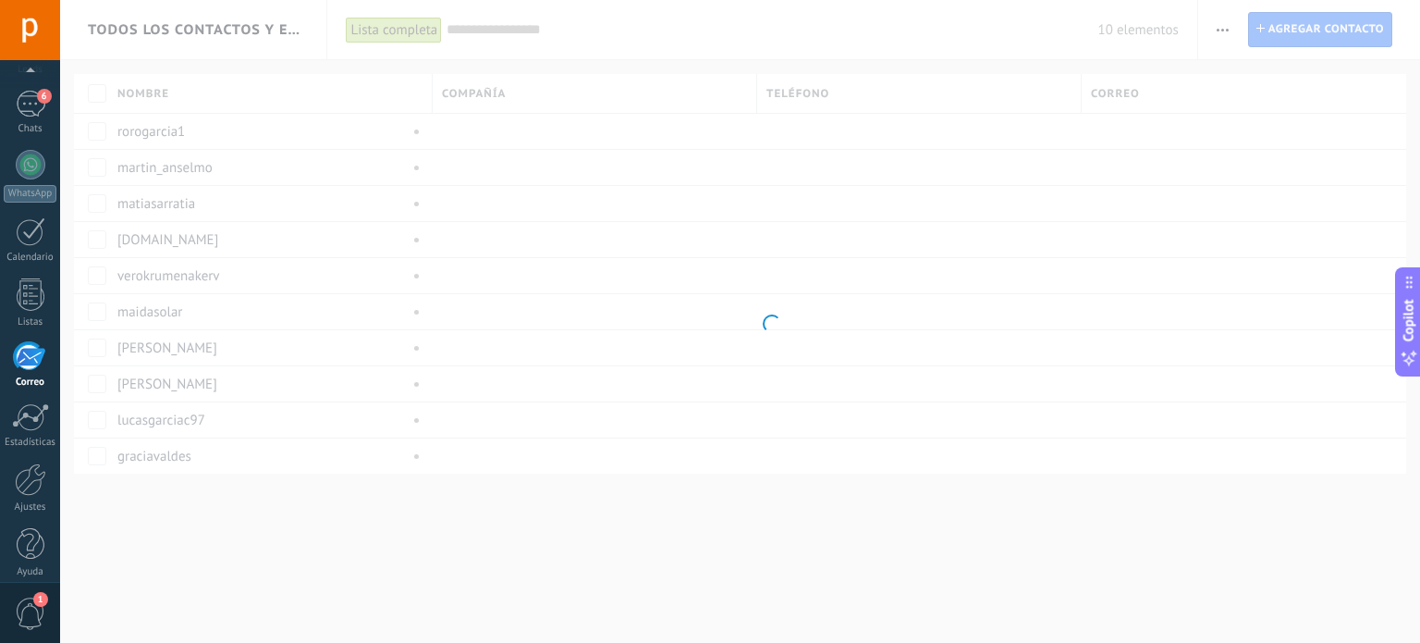
scroll to position [126, 0]
click at [32, 476] on div at bounding box center [30, 466] width 31 height 32
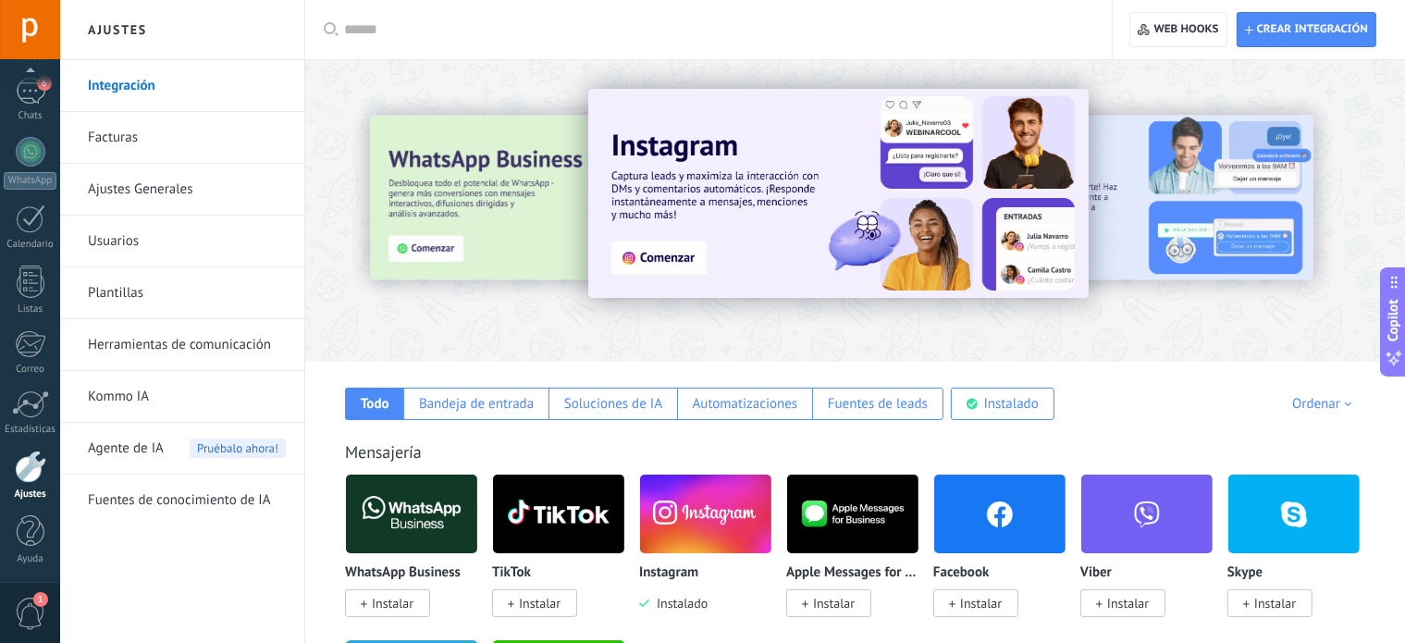
click at [179, 321] on link "Herramientas de comunicación" at bounding box center [187, 345] width 198 height 52
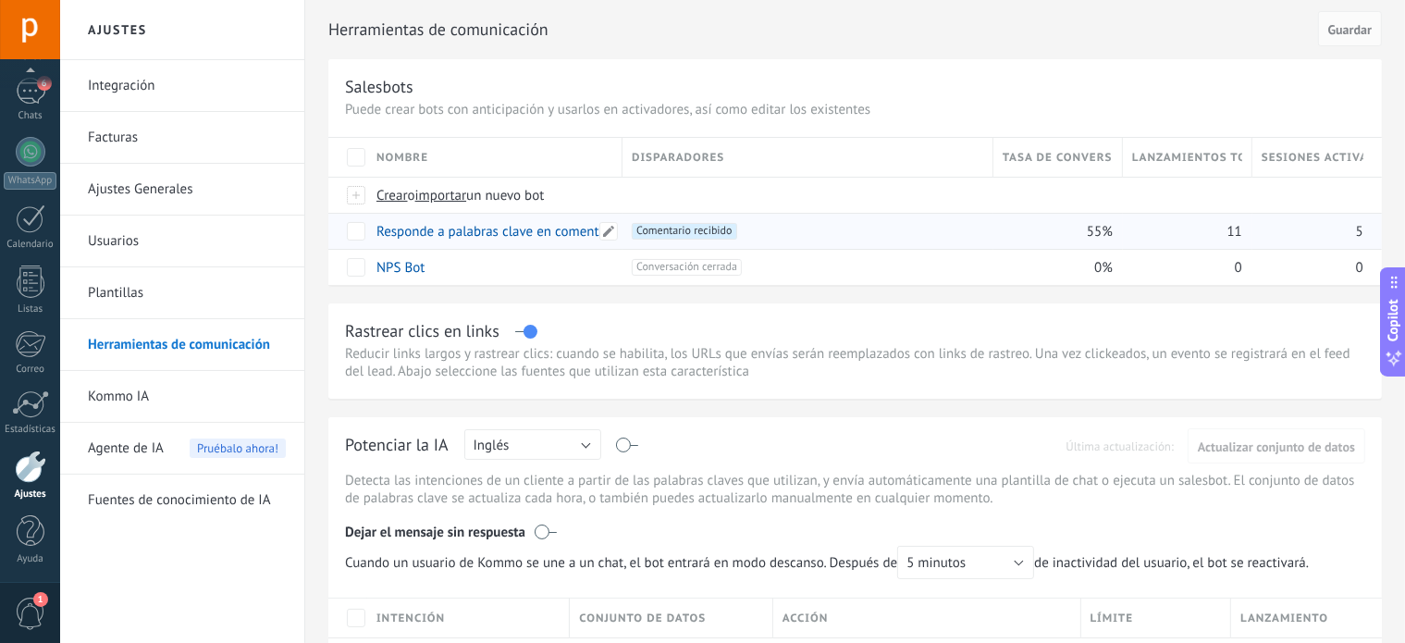
click at [434, 231] on link "Responde a palabras clave en comentarios" at bounding box center [502, 232] width 252 height 18
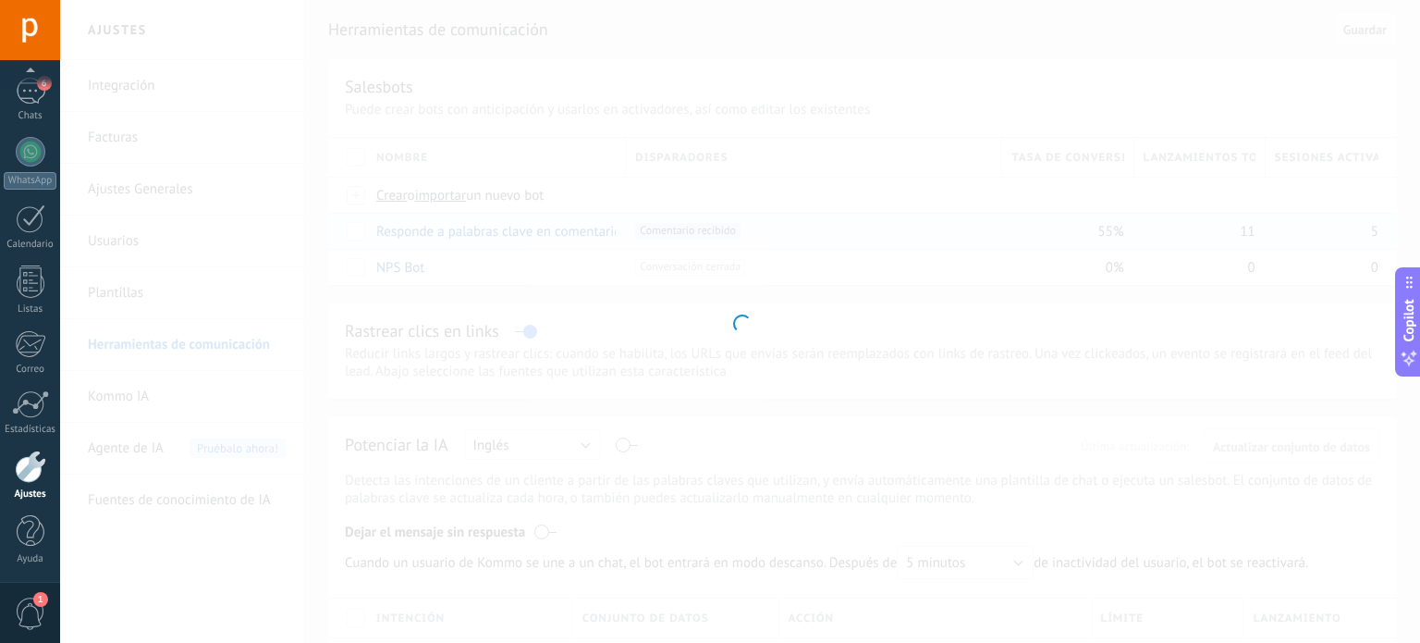
type input "**********"
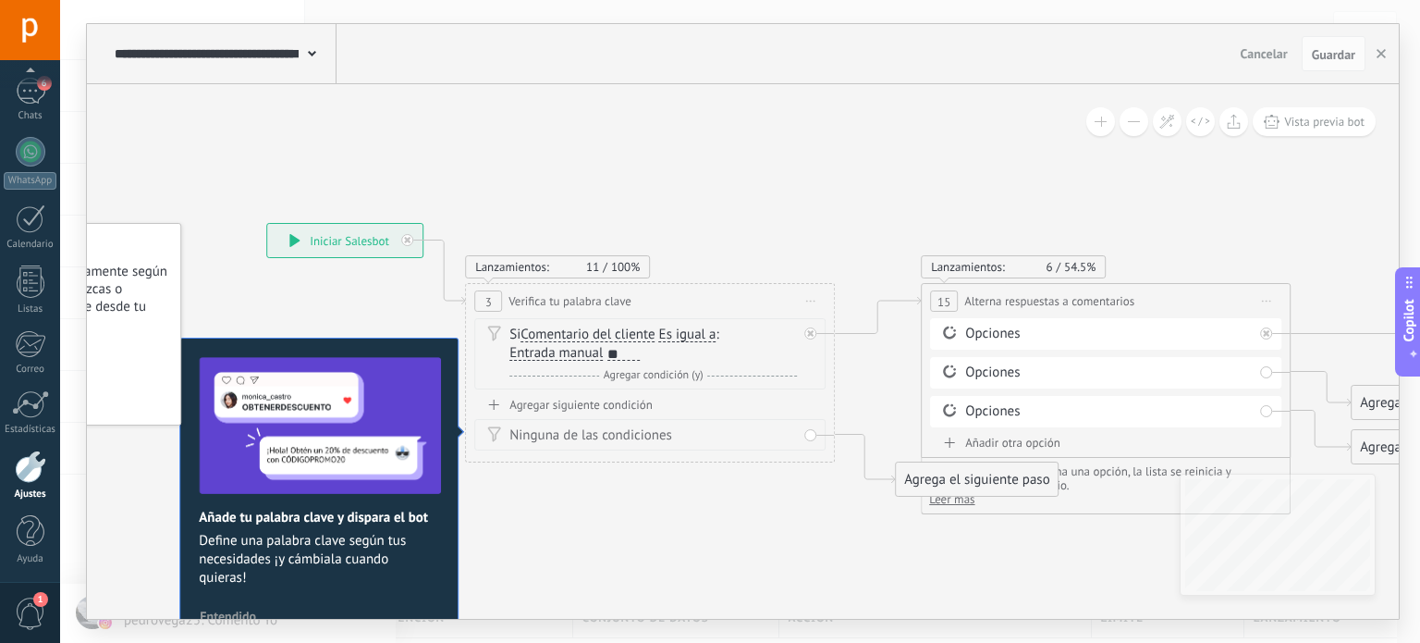
click at [644, 373] on span "Agregar condición (y)" at bounding box center [653, 375] width 109 height 14
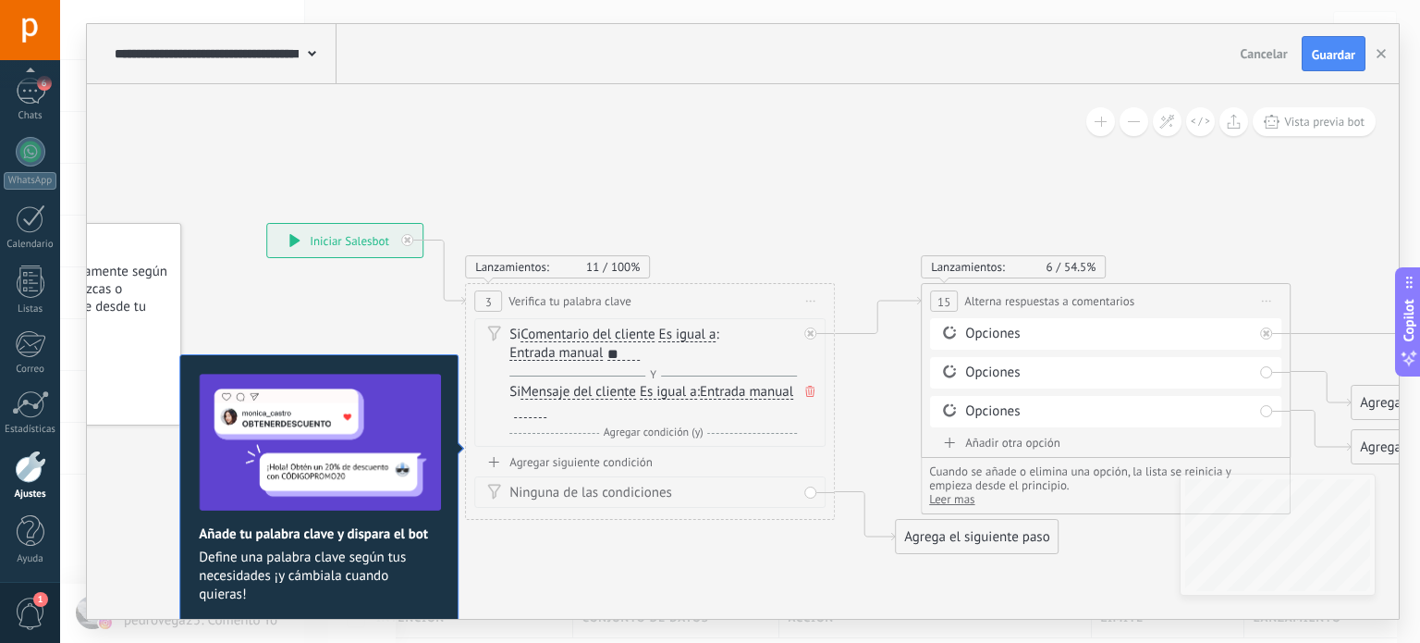
click at [547, 411] on div at bounding box center [530, 410] width 32 height 15
click at [617, 461] on div "Agregar siguiente condición" at bounding box center [649, 462] width 351 height 16
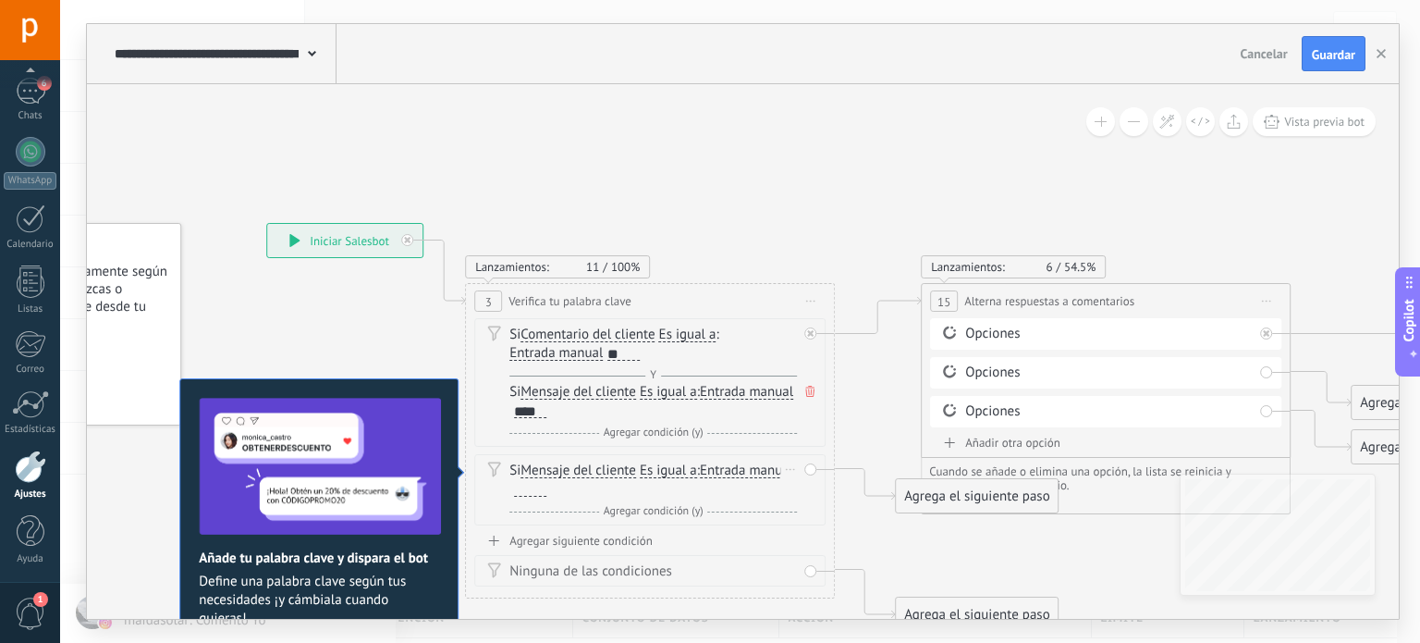
click at [547, 486] on div at bounding box center [530, 489] width 32 height 15
click at [1337, 52] on span "Guardar" at bounding box center [1333, 54] width 43 height 13
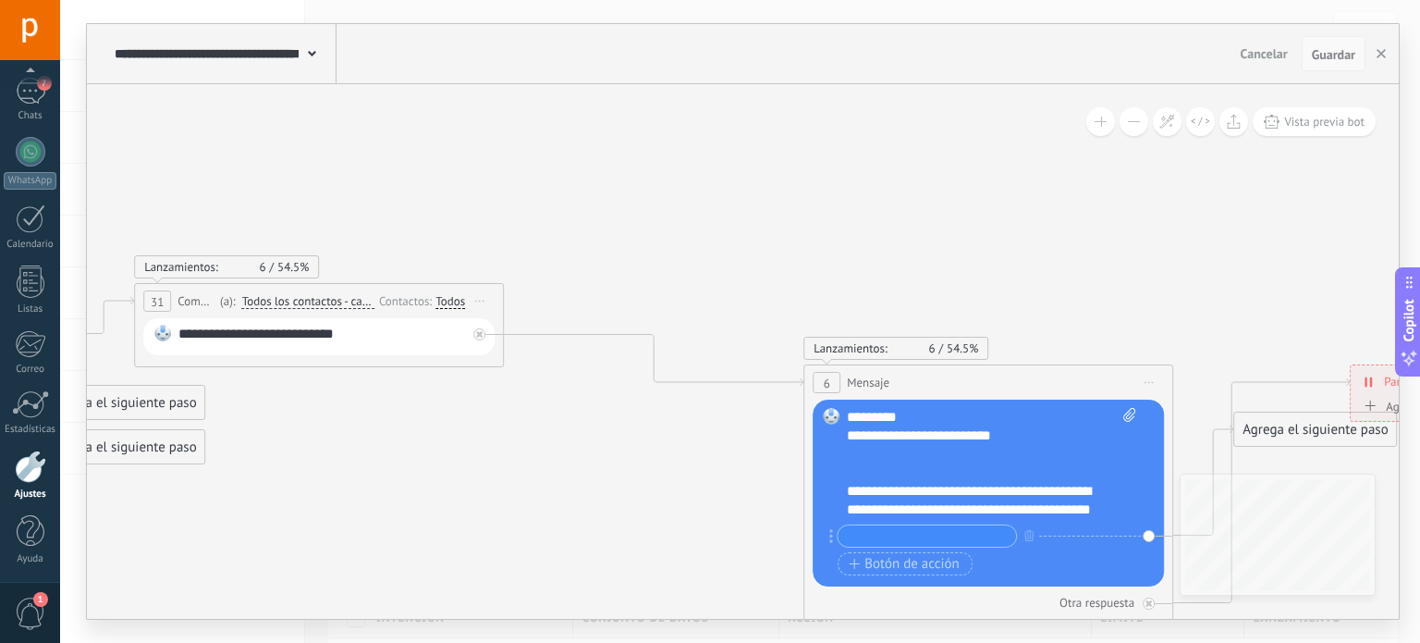
click at [1333, 58] on span "Guardar" at bounding box center [1333, 54] width 43 height 13
click at [29, 469] on div at bounding box center [30, 466] width 31 height 32
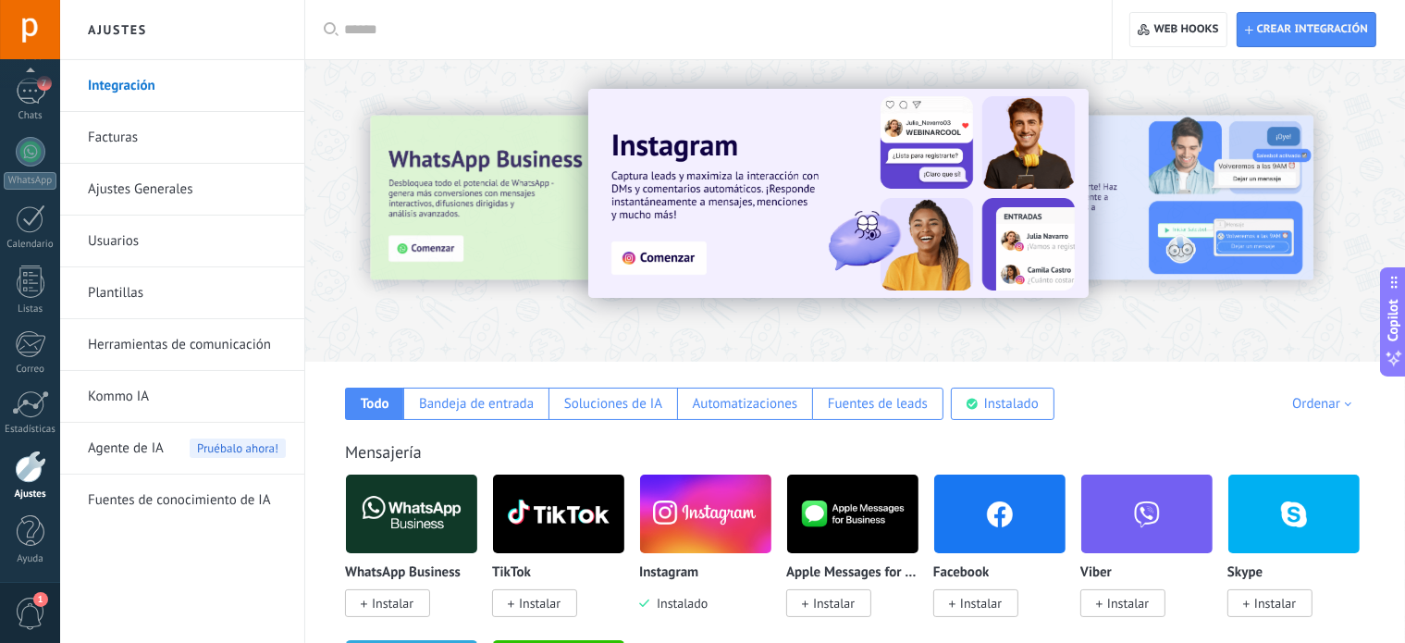
click at [148, 340] on link "Herramientas de comunicación" at bounding box center [187, 345] width 198 height 52
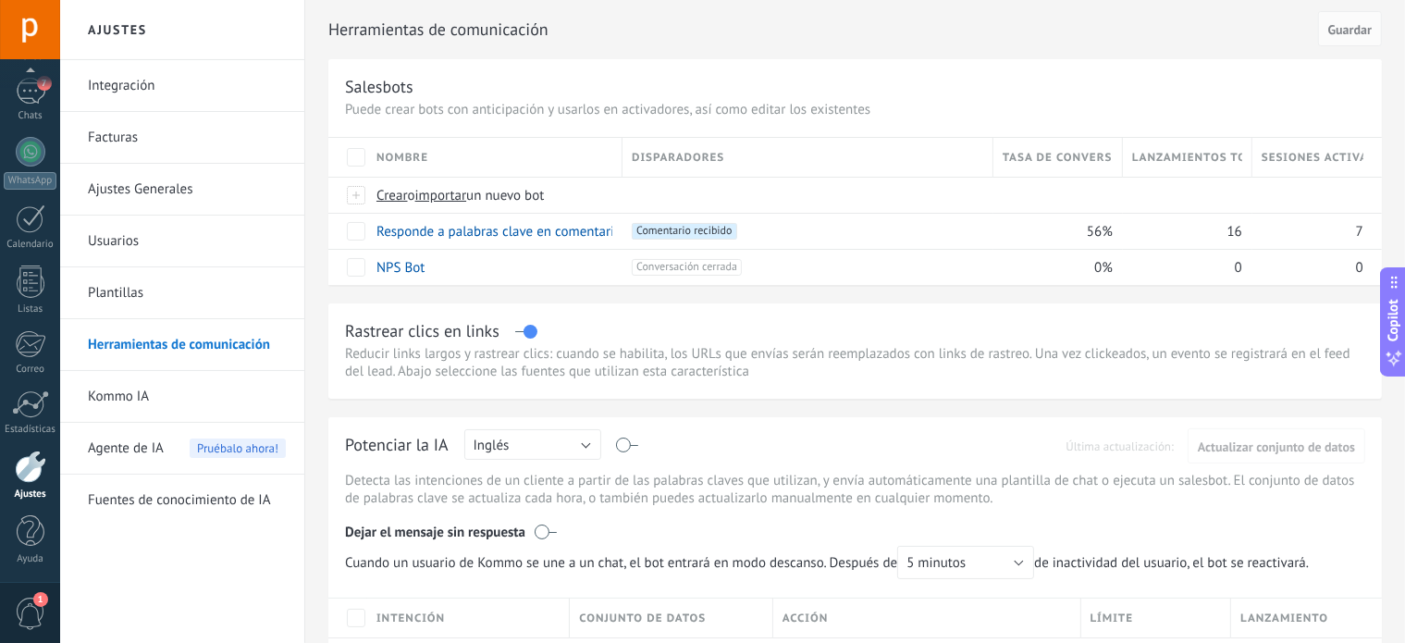
click at [1339, 158] on span "Sesiones activas" at bounding box center [1312, 158] width 102 height 18
click at [752, 230] on span at bounding box center [750, 231] width 18 height 18
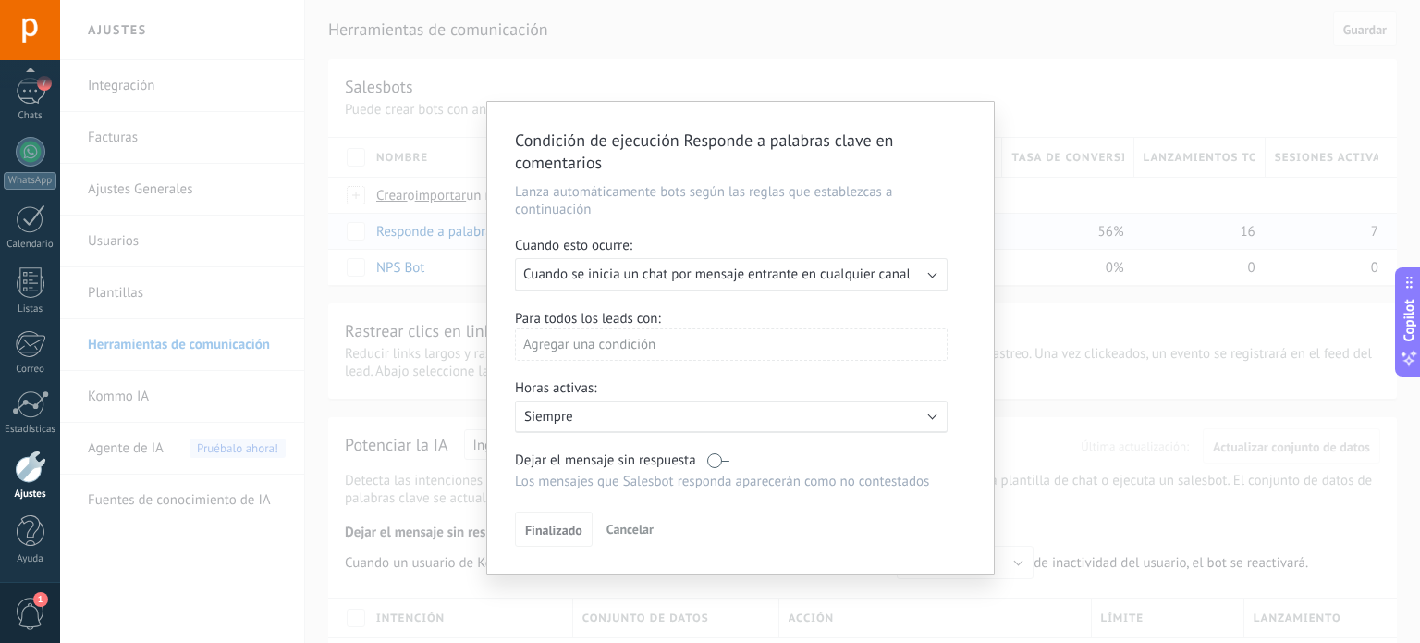
click at [1051, 273] on div "Condición de ejecución Responde a palabras clave en comentarios Lanza automátic…" at bounding box center [740, 321] width 1360 height 643
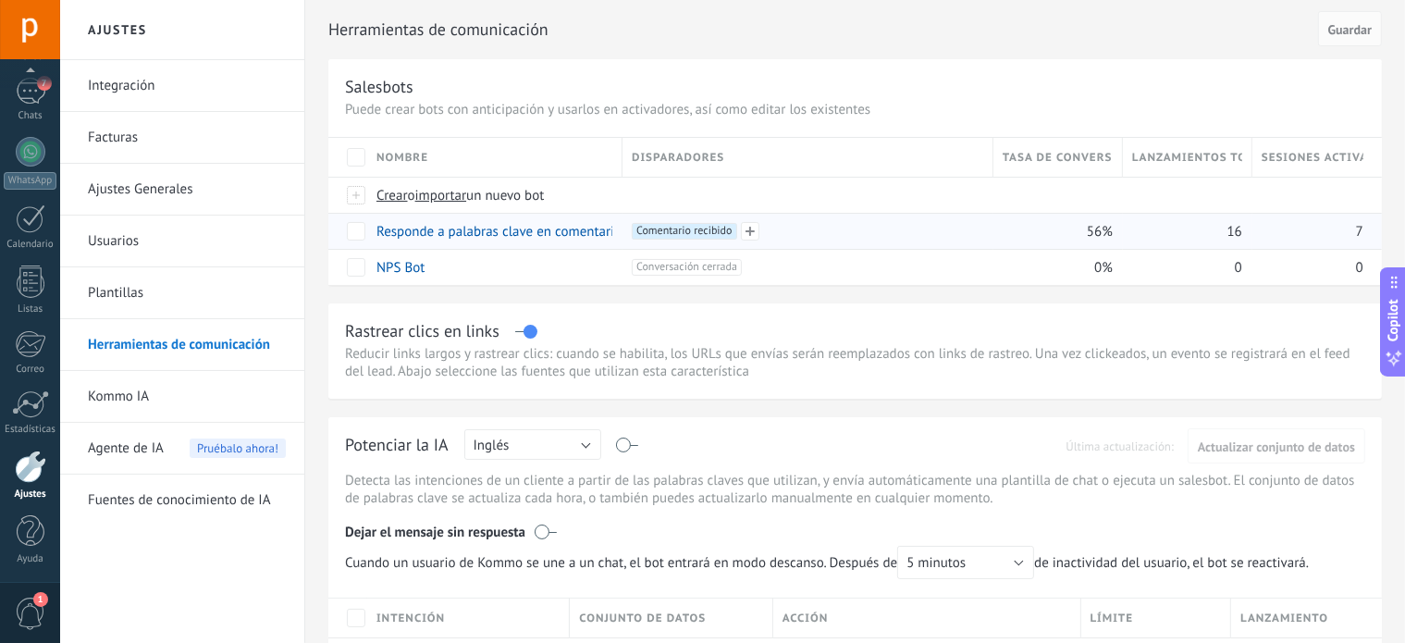
click at [699, 231] on span "Comentario recibido +0" at bounding box center [684, 231] width 104 height 17
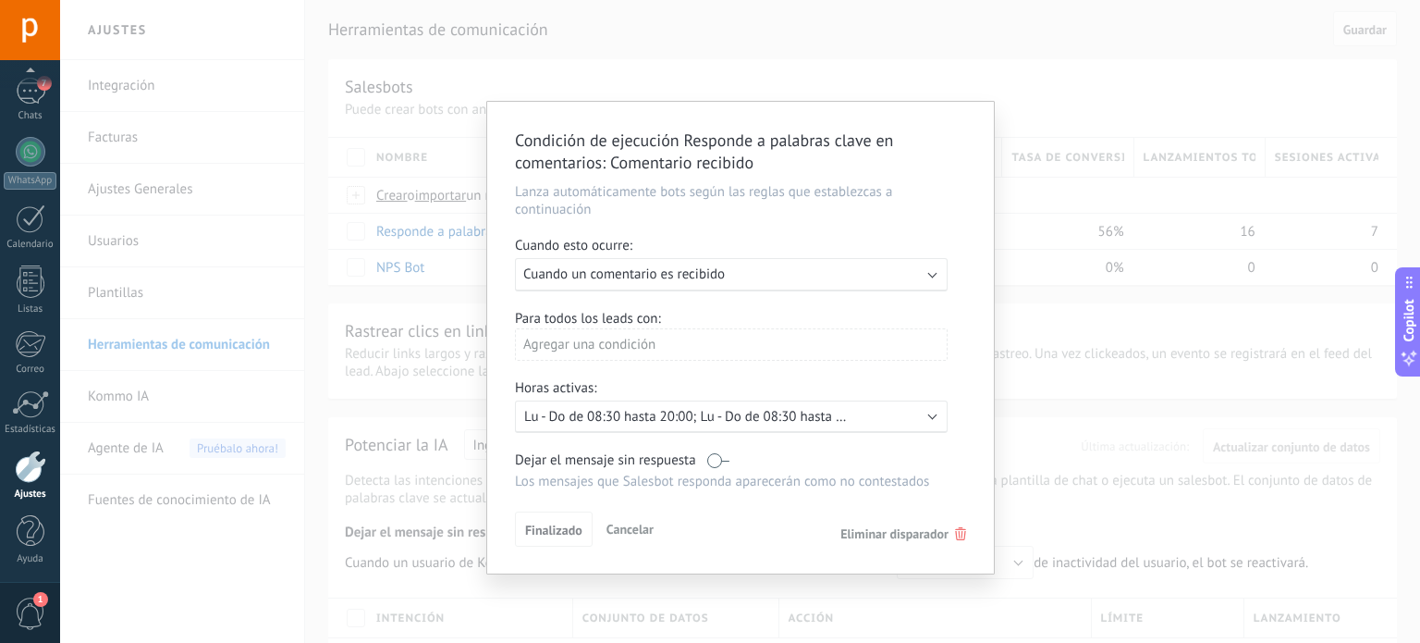
click at [721, 348] on div "Agregar una condición" at bounding box center [731, 344] width 433 height 32
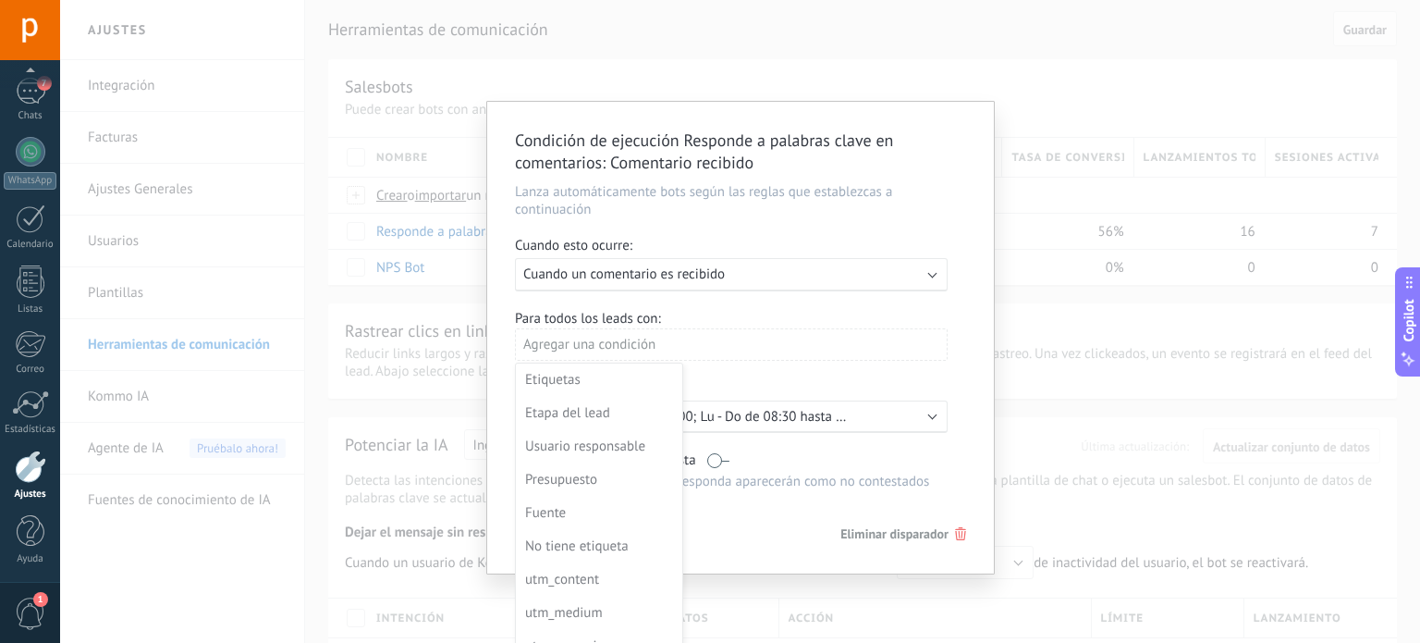
click at [721, 348] on div at bounding box center [740, 338] width 507 height 472
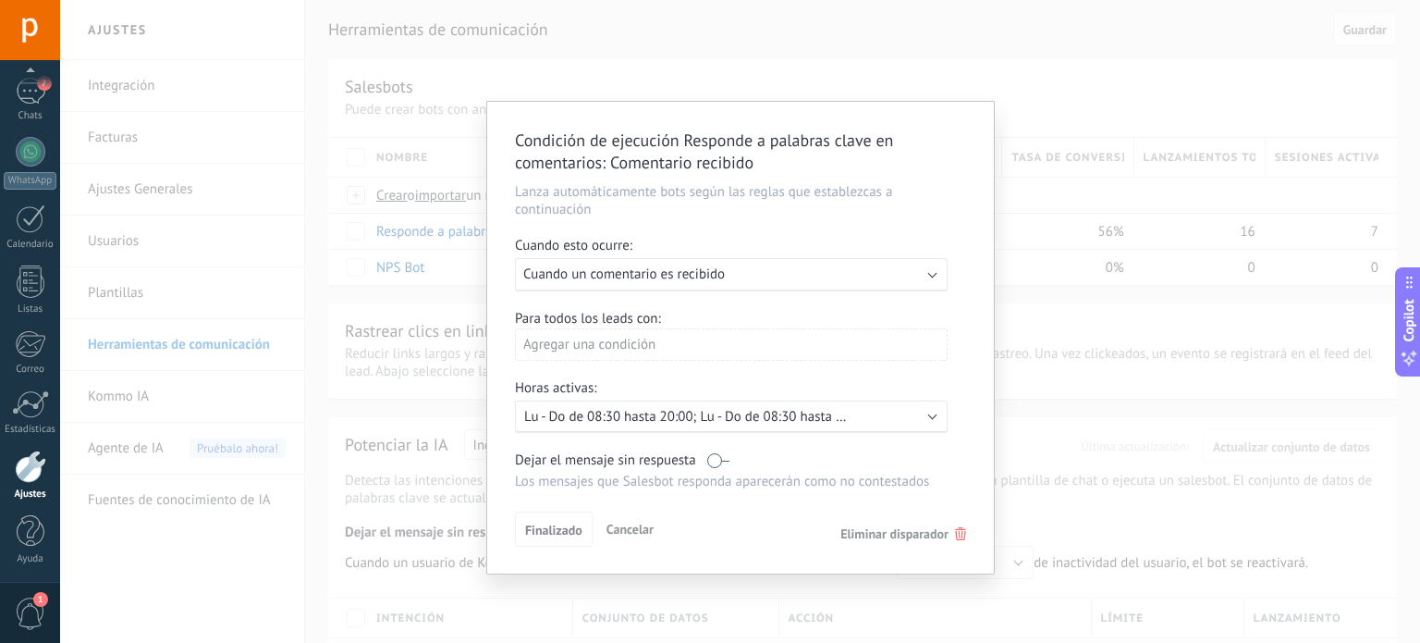
click at [674, 419] on p "Lu - Do de 08:30 hasta 20:00; Lu - Do de 08:30 hasta 19:00;" at bounding box center [686, 417] width 324 height 18
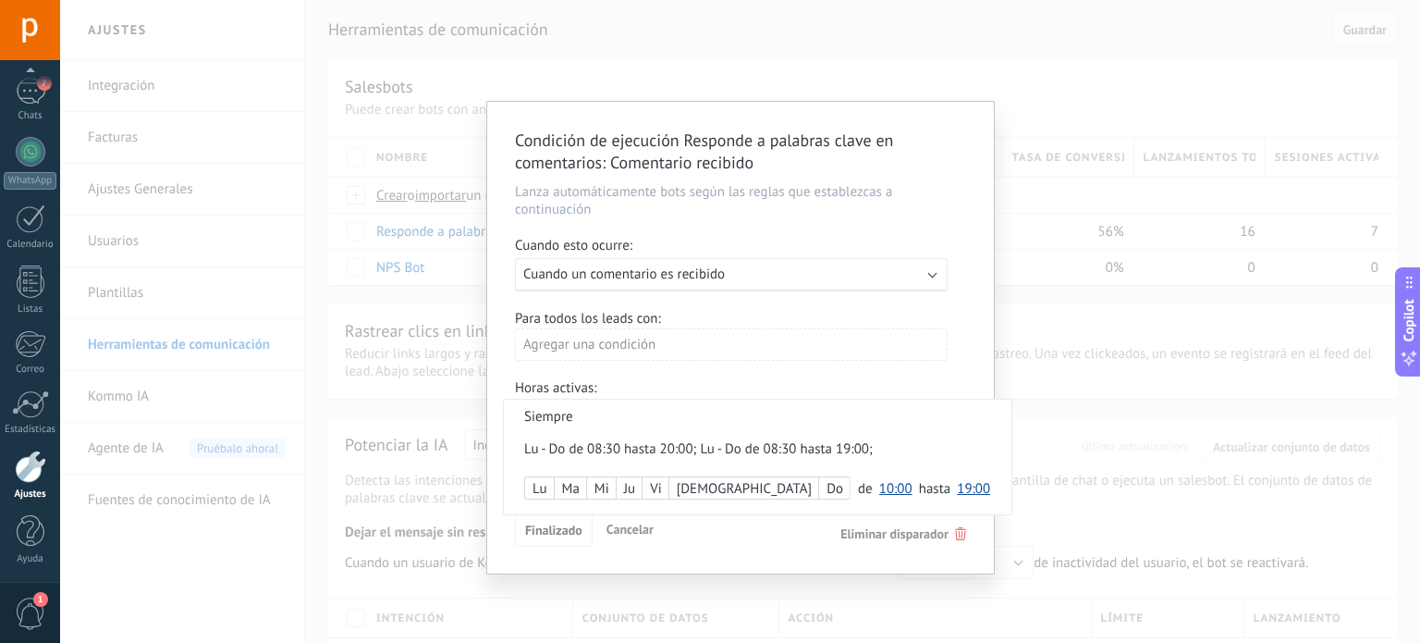
click at [984, 487] on div at bounding box center [740, 338] width 507 height 472
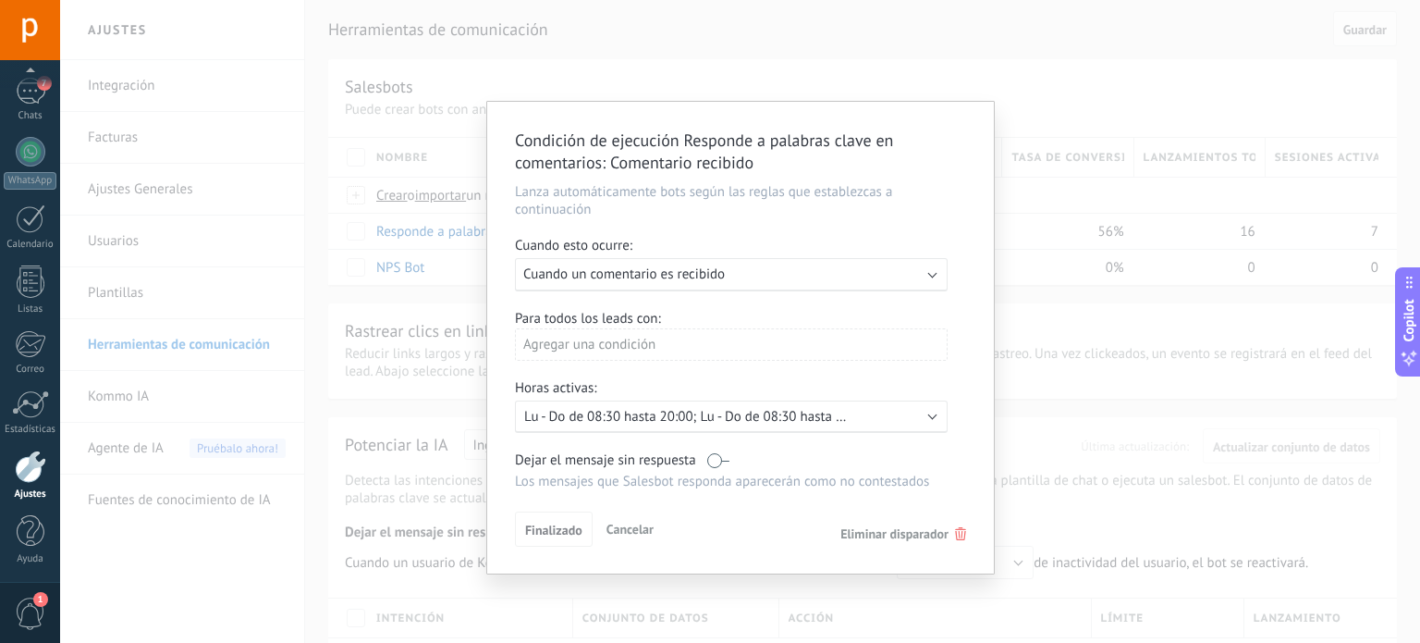
click at [584, 595] on div "Condición de ejecución Responde a palabras clave en comentarios : Comentario re…" at bounding box center [740, 321] width 1360 height 643
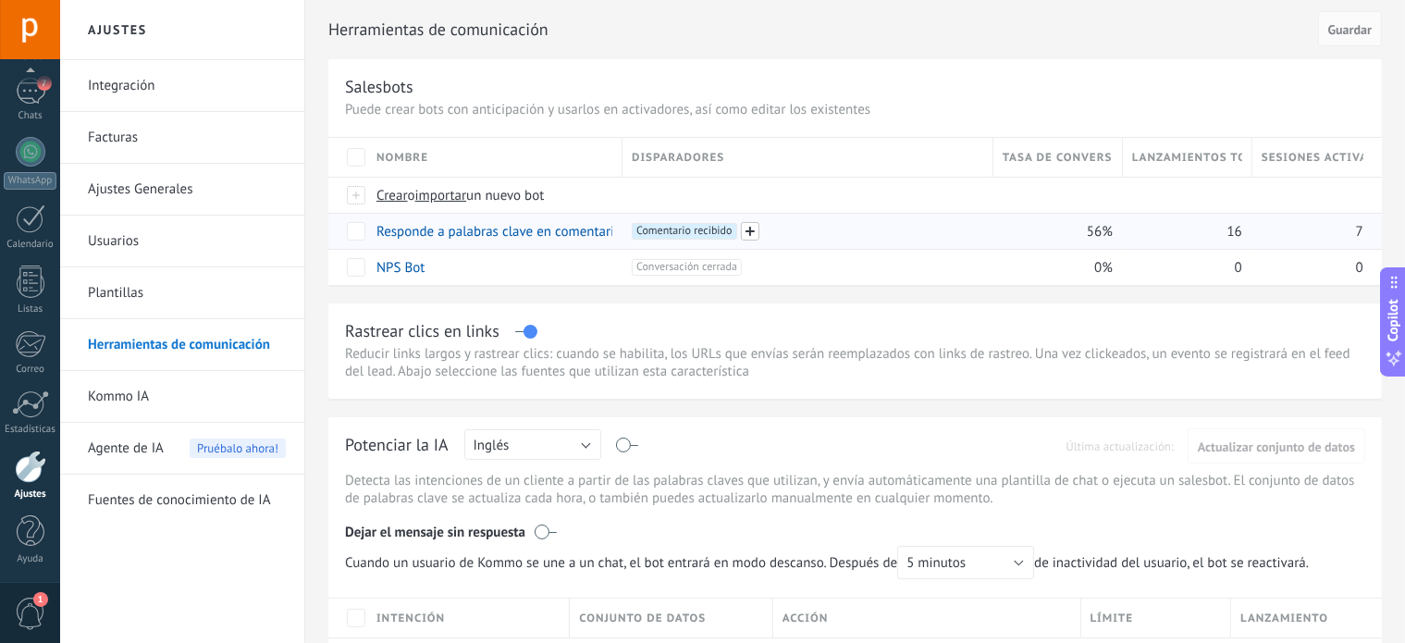
click at [750, 235] on span at bounding box center [750, 231] width 18 height 18
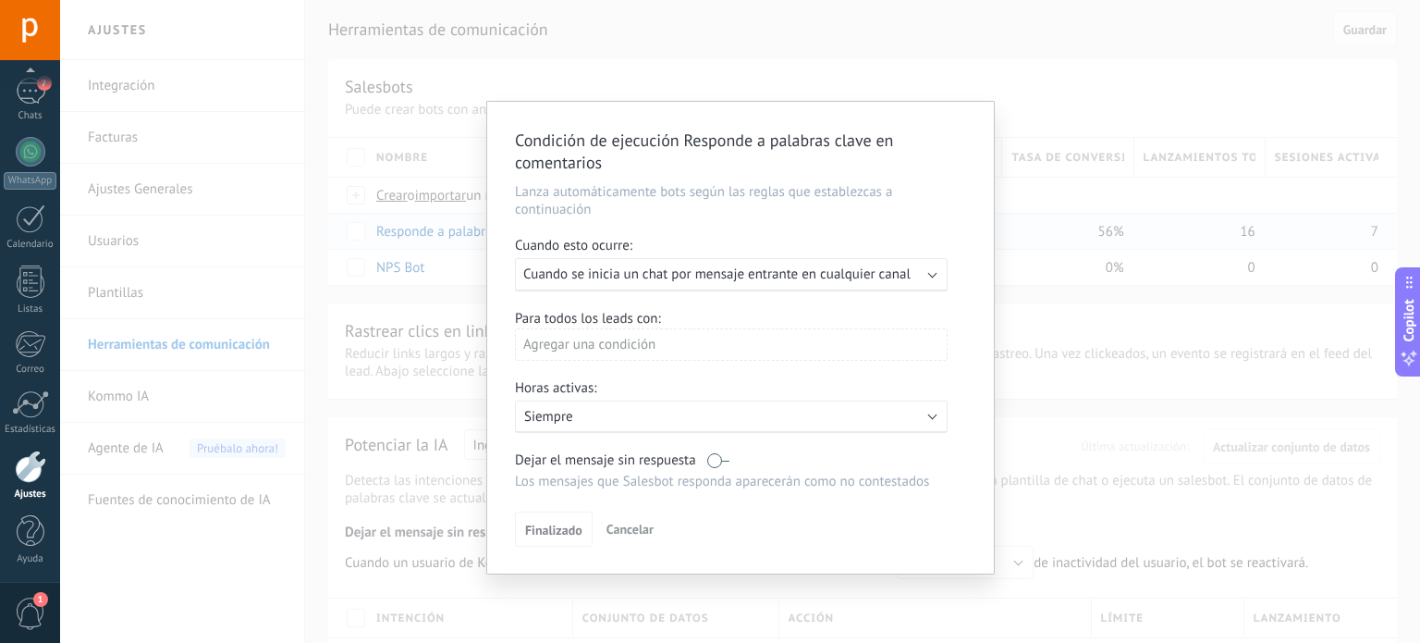
click at [768, 274] on span "Cuando se inicia un chat por mensaje entrante en cualquier canal" at bounding box center [716, 274] width 387 height 18
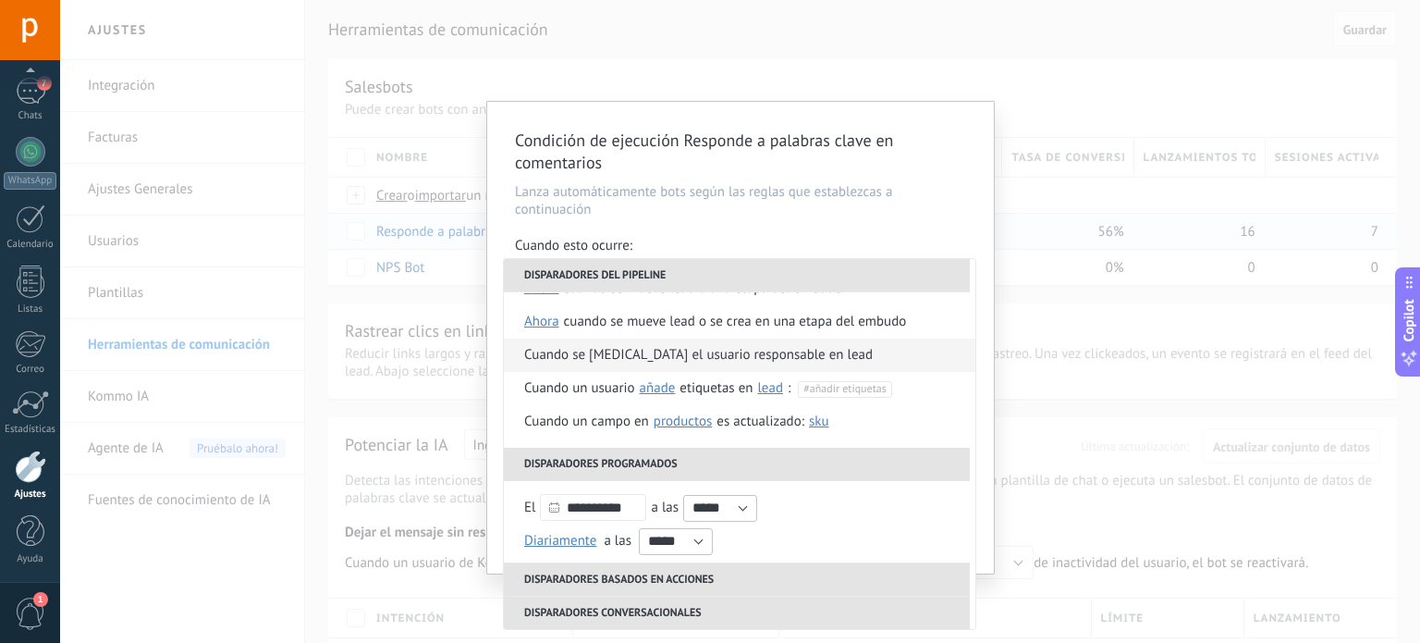
scroll to position [50, 0]
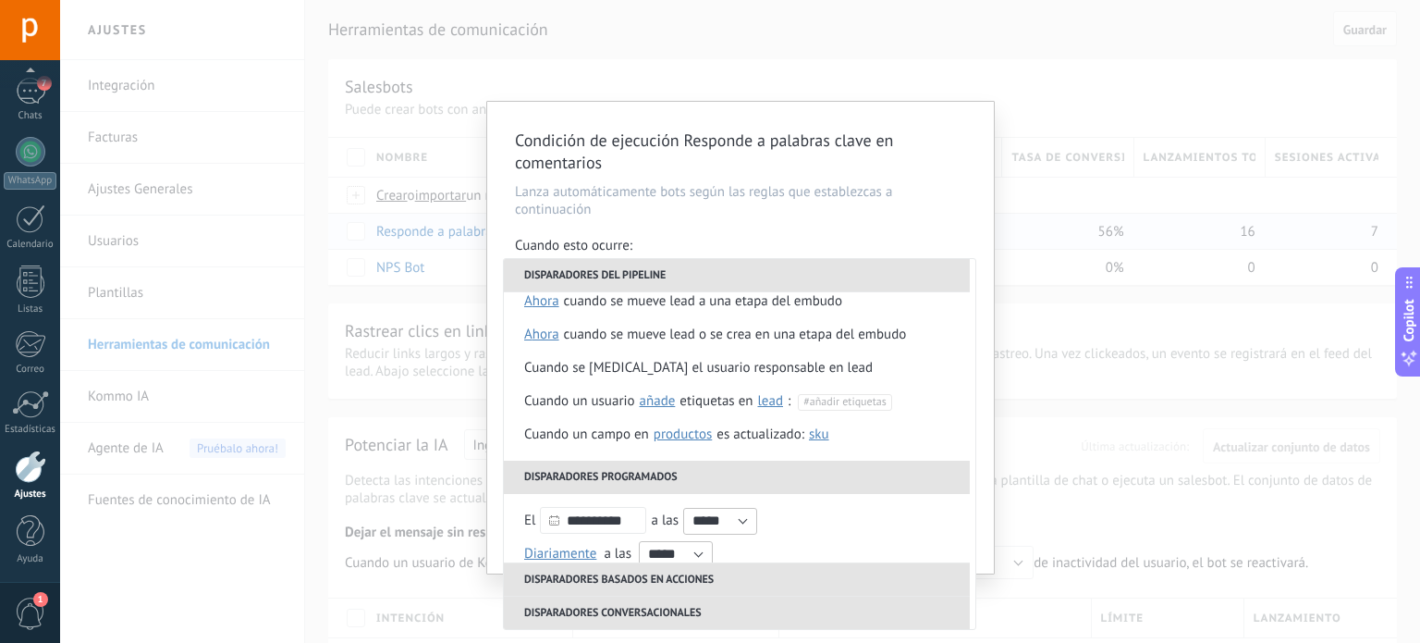
click at [1057, 80] on div "Condición de ejecución Responde a palabras clave en comentarios Lanza automátic…" at bounding box center [740, 321] width 1360 height 643
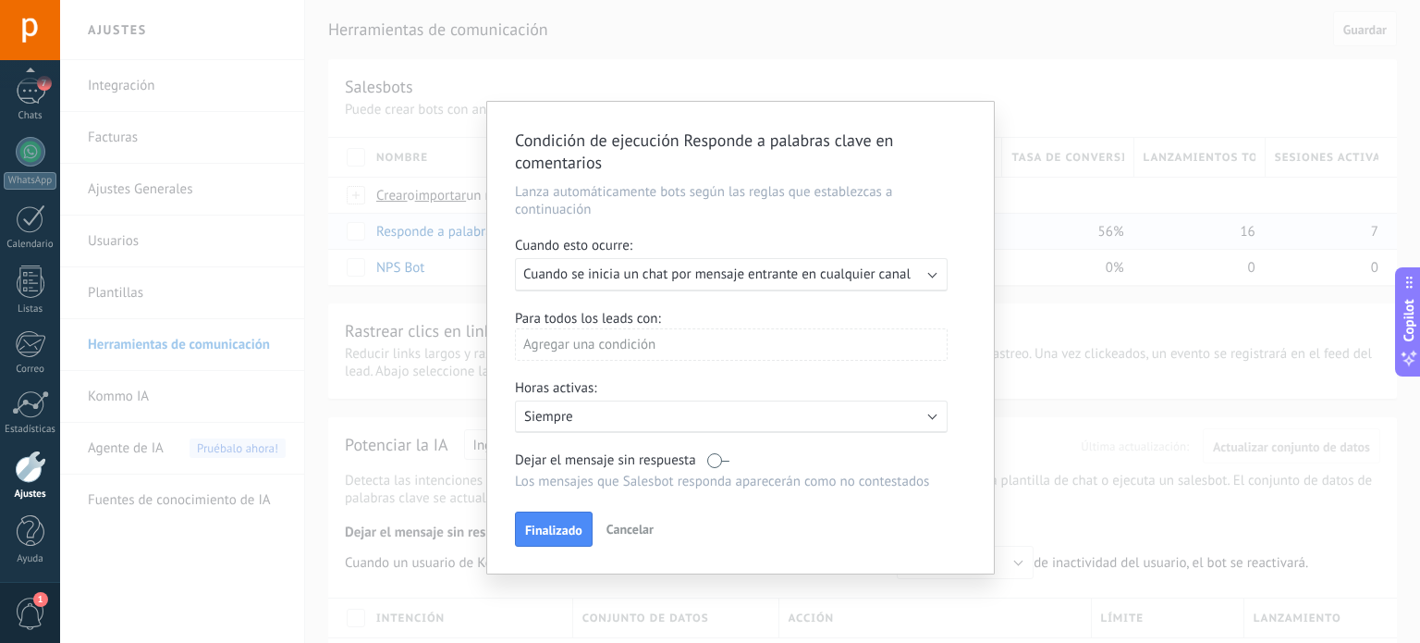
click at [1110, 334] on div "Condición de ejecución Responde a palabras clave en comentarios Lanza automátic…" at bounding box center [740, 321] width 1360 height 643
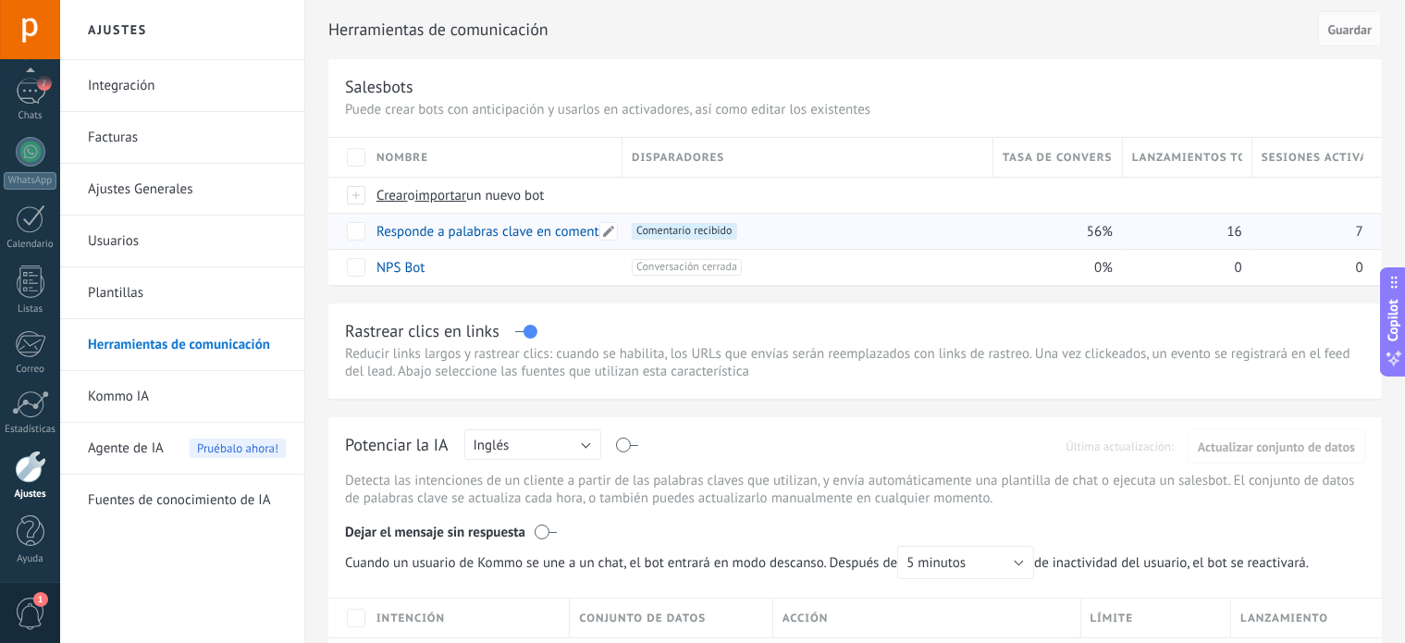
click at [488, 228] on link "Responde a palabras clave en comentarios" at bounding box center [502, 232] width 252 height 18
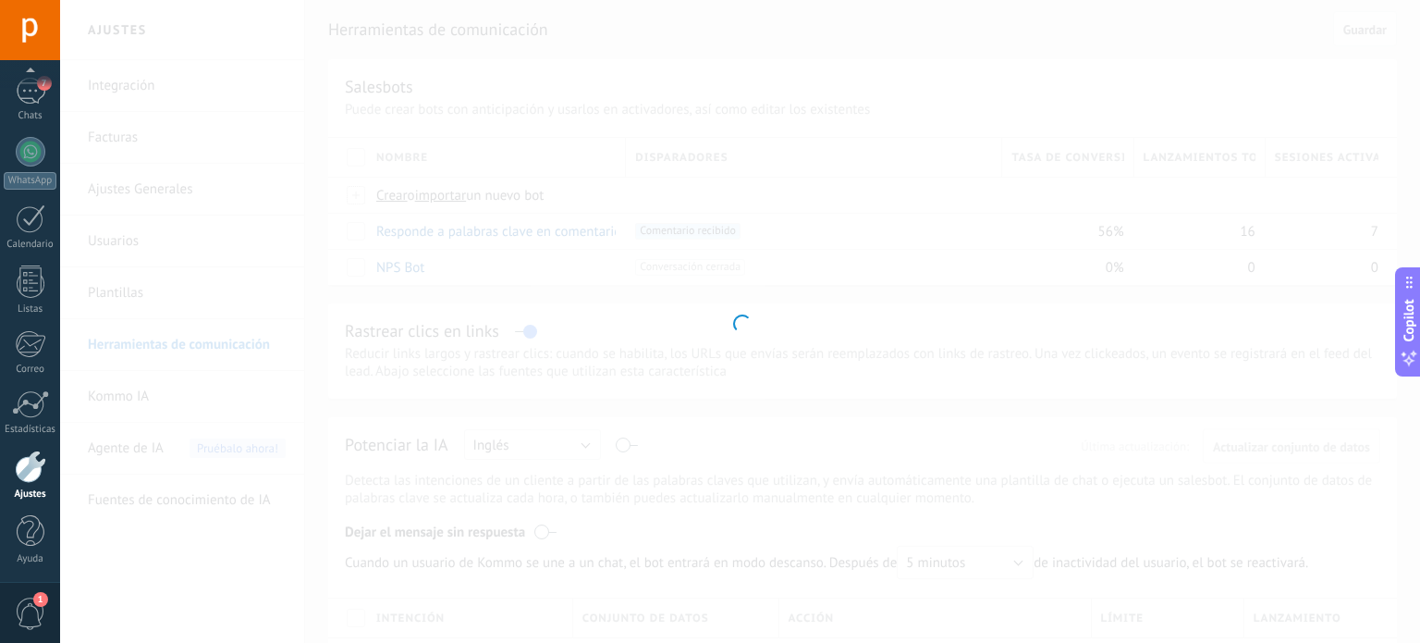
type input "**********"
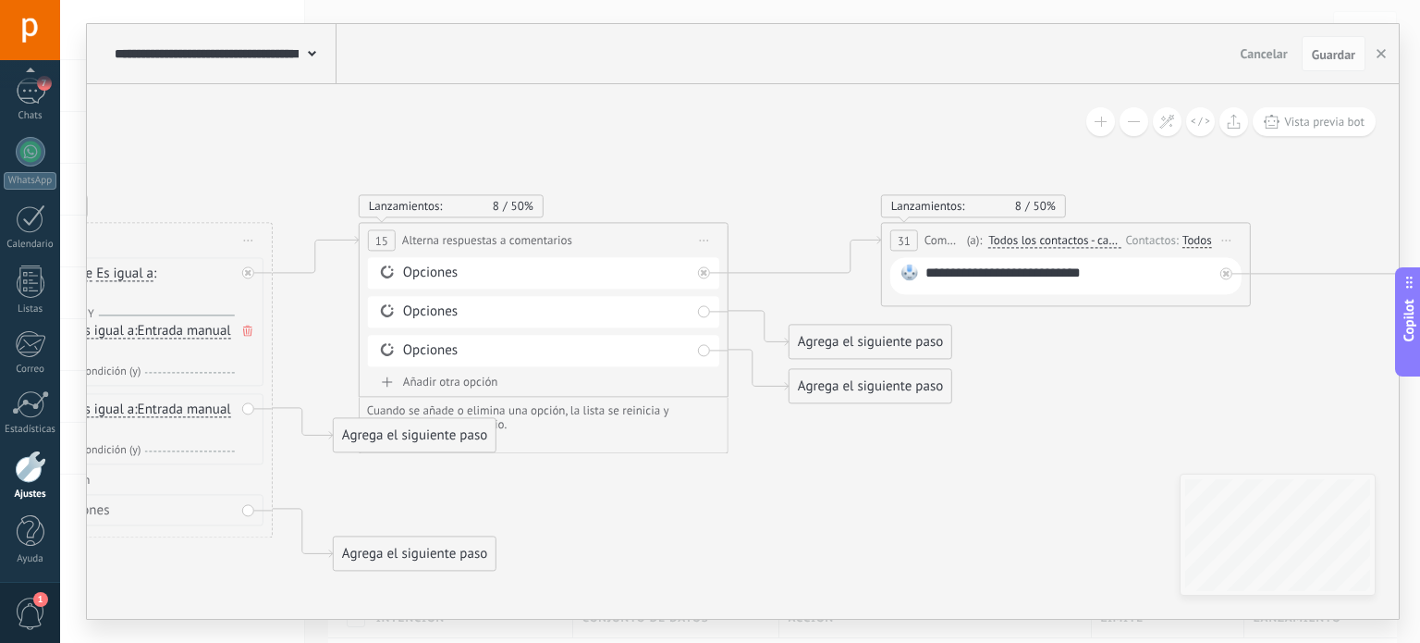
click at [1196, 236] on div "Todos" at bounding box center [1198, 240] width 30 height 15
click at [1232, 267] on div "ps.graciavaldes" at bounding box center [1268, 272] width 113 height 18
click at [1153, 350] on icon at bounding box center [1074, 392] width 3664 height 1384
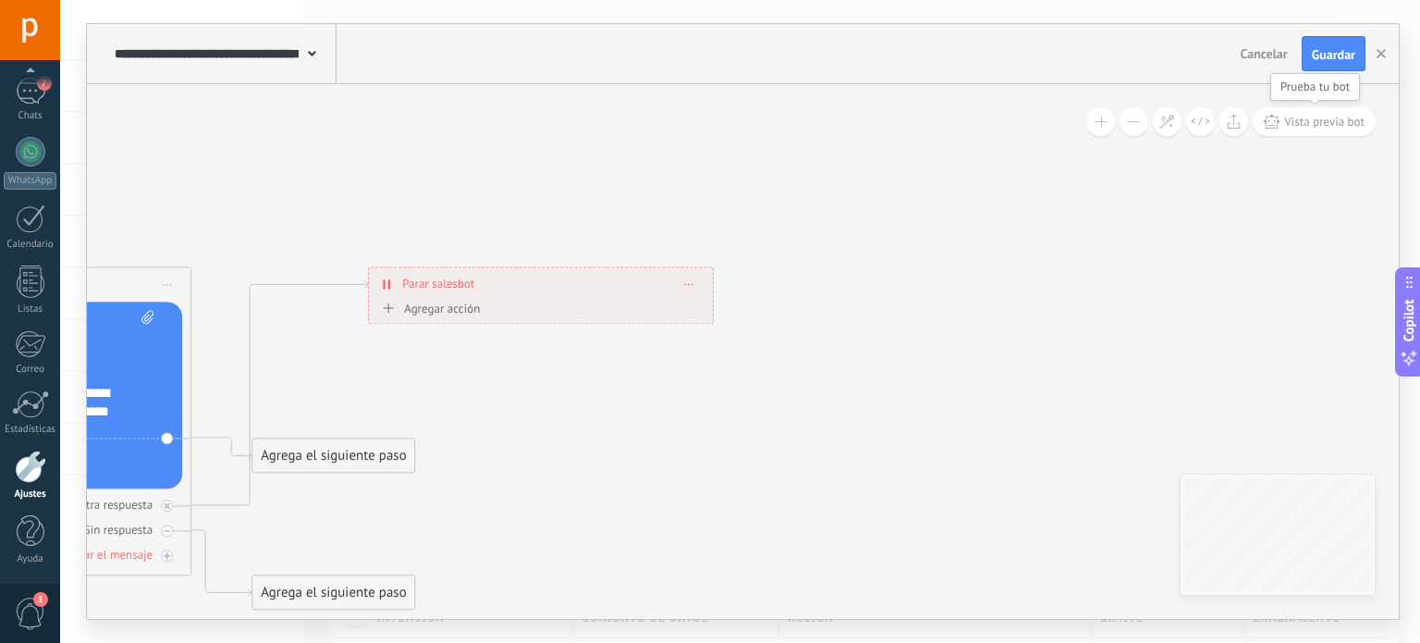
click at [1308, 128] on span "Vista previa bot" at bounding box center [1324, 122] width 80 height 16
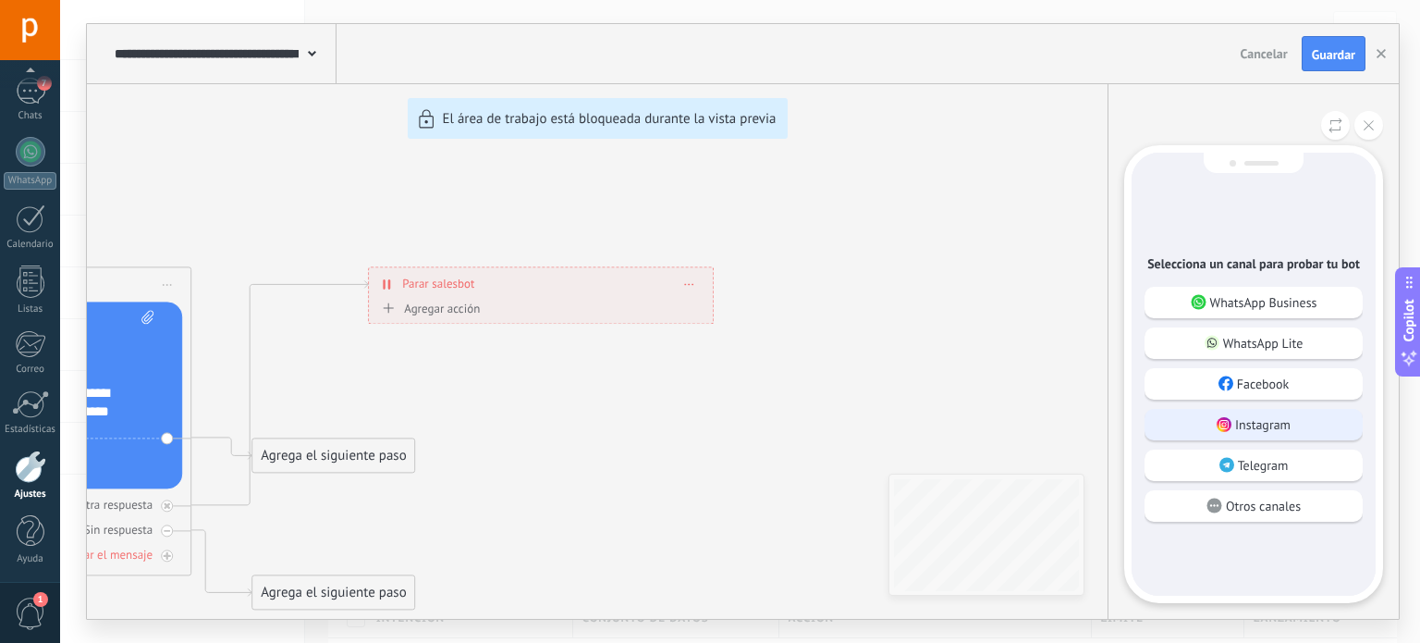
click at [1287, 421] on p "Instagram" at bounding box center [1262, 424] width 55 height 17
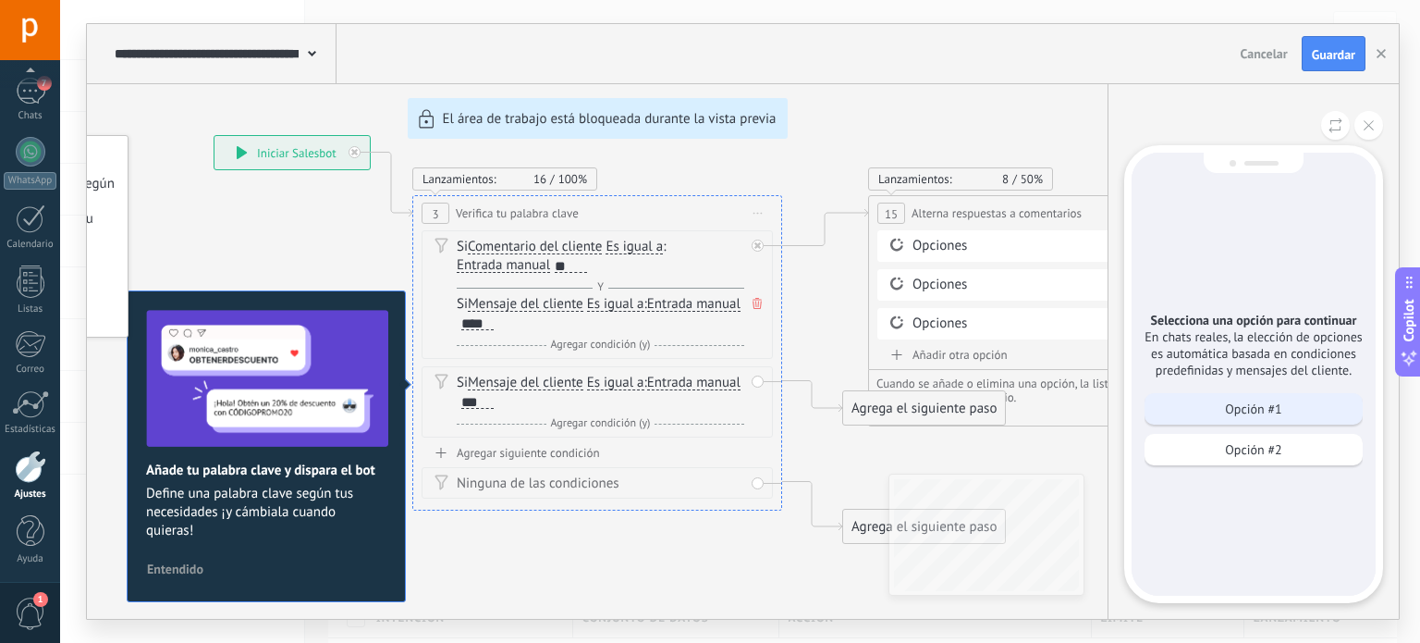
click at [1235, 417] on p "Opción #1" at bounding box center [1253, 408] width 56 height 17
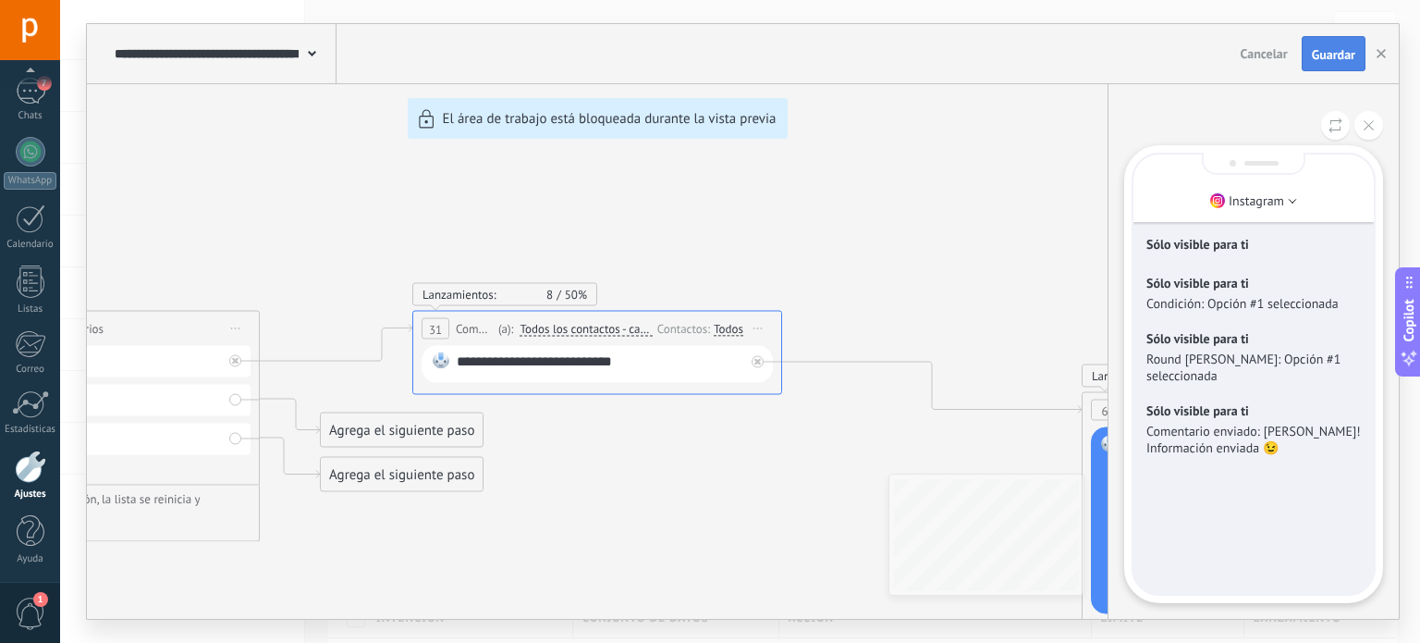
click at [1330, 55] on span "Guardar" at bounding box center [1333, 54] width 43 height 13
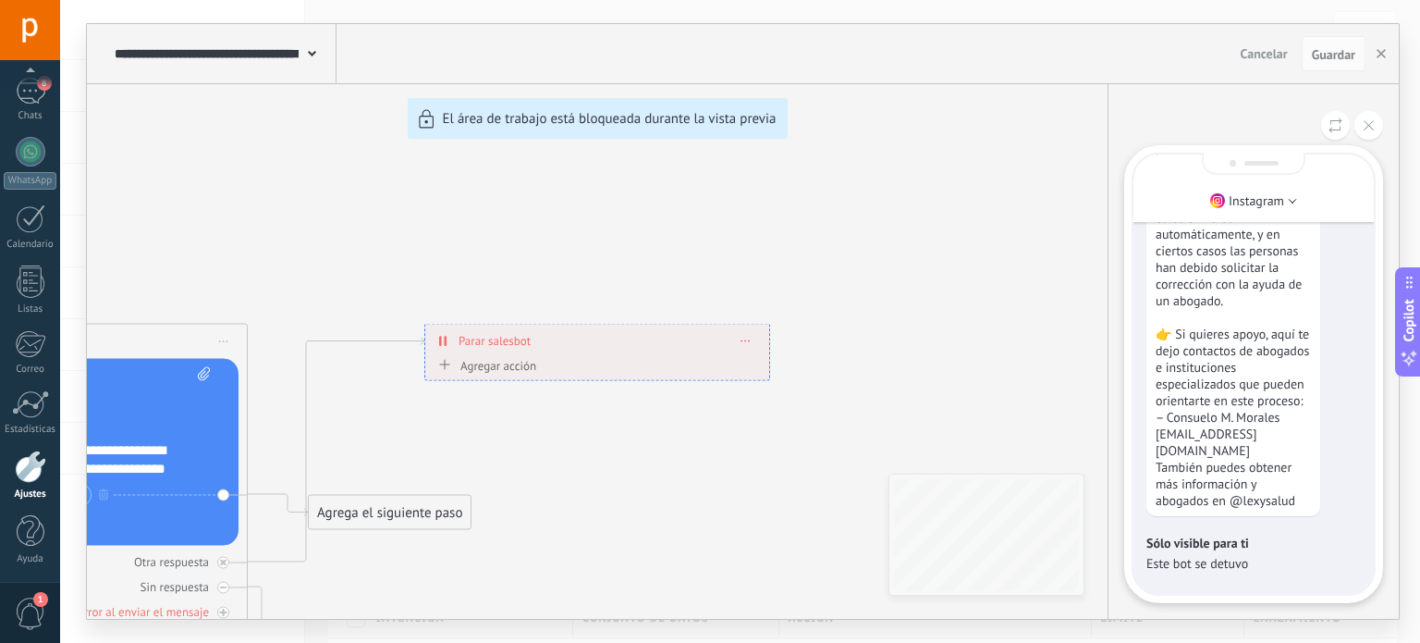
click at [615, 424] on div "**********" at bounding box center [743, 321] width 1312 height 595
click at [1364, 131] on button at bounding box center [1369, 125] width 29 height 29
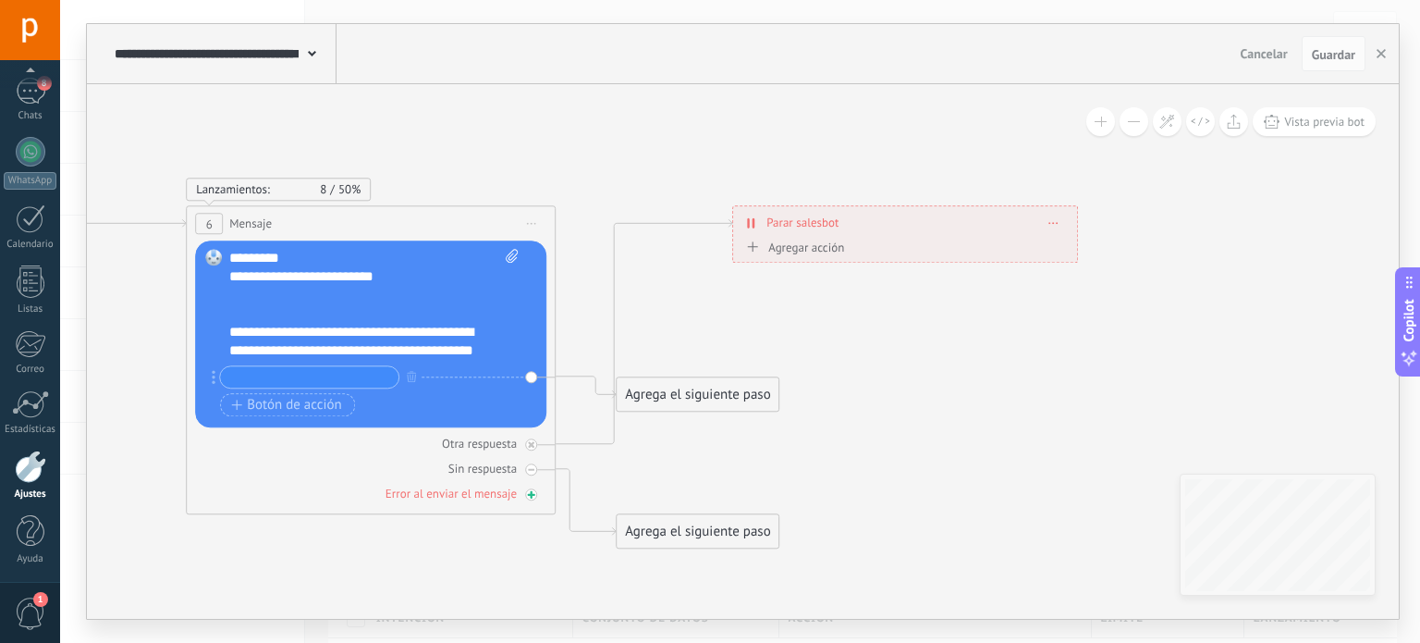
click at [528, 496] on icon at bounding box center [531, 494] width 9 height 9
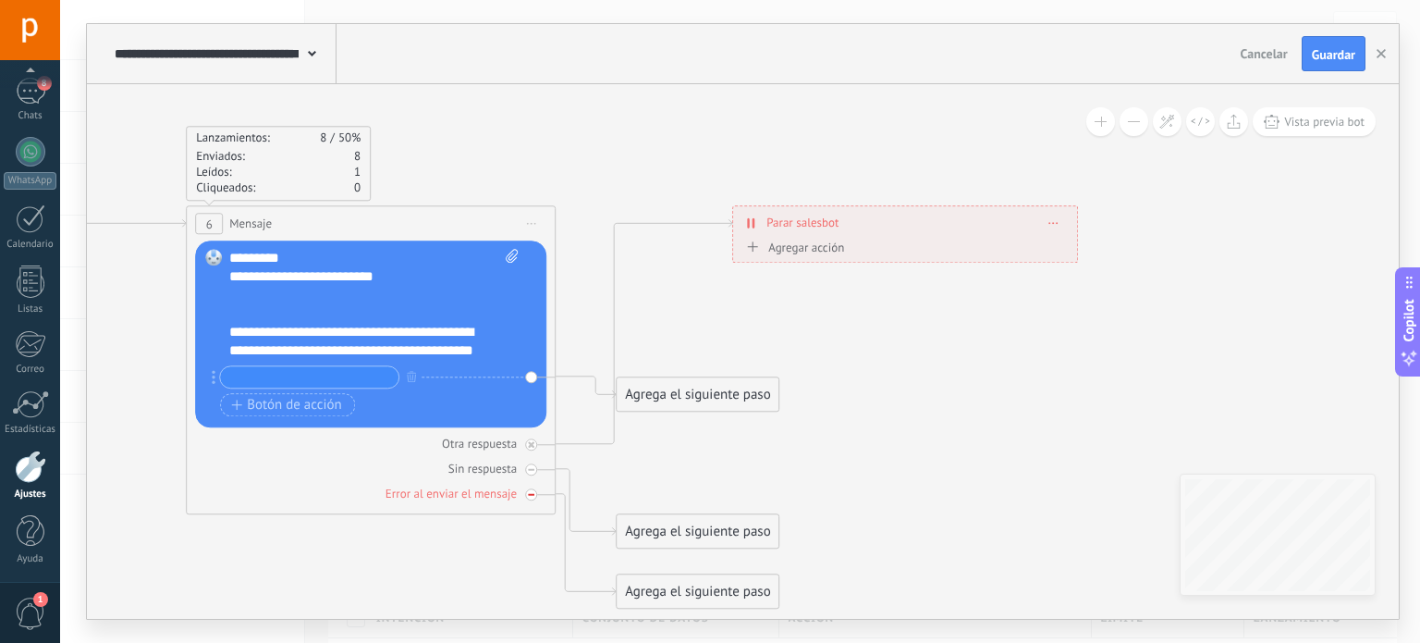
click at [477, 496] on div "Error al enviar el mensaje" at bounding box center [451, 494] width 131 height 16
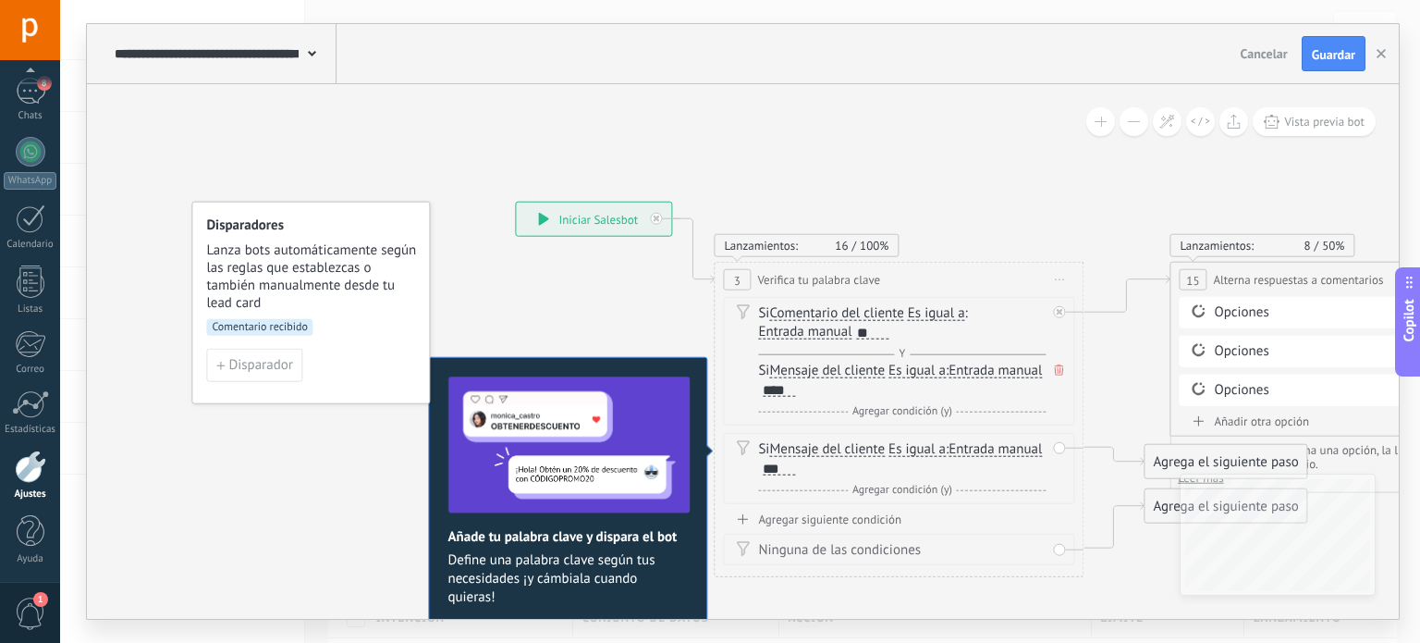
click at [290, 322] on span "Comentario recibido" at bounding box center [259, 327] width 106 height 17
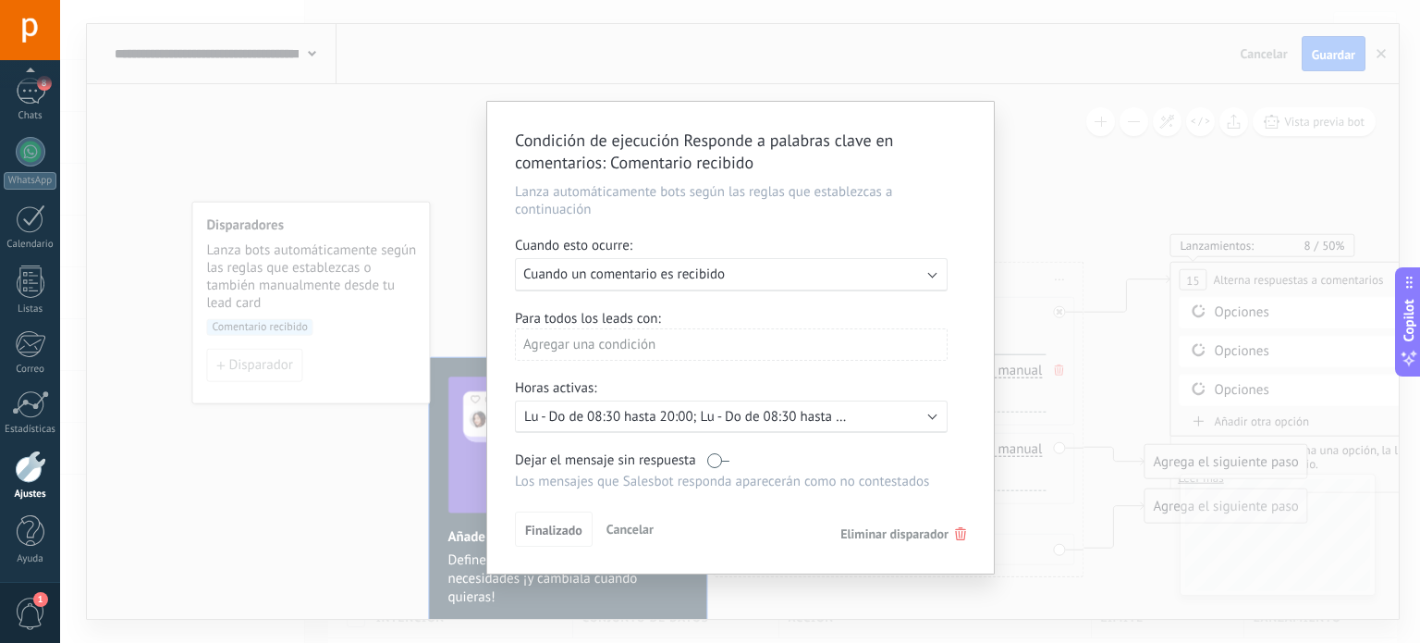
click at [681, 344] on div "Agregar una condición" at bounding box center [731, 344] width 433 height 32
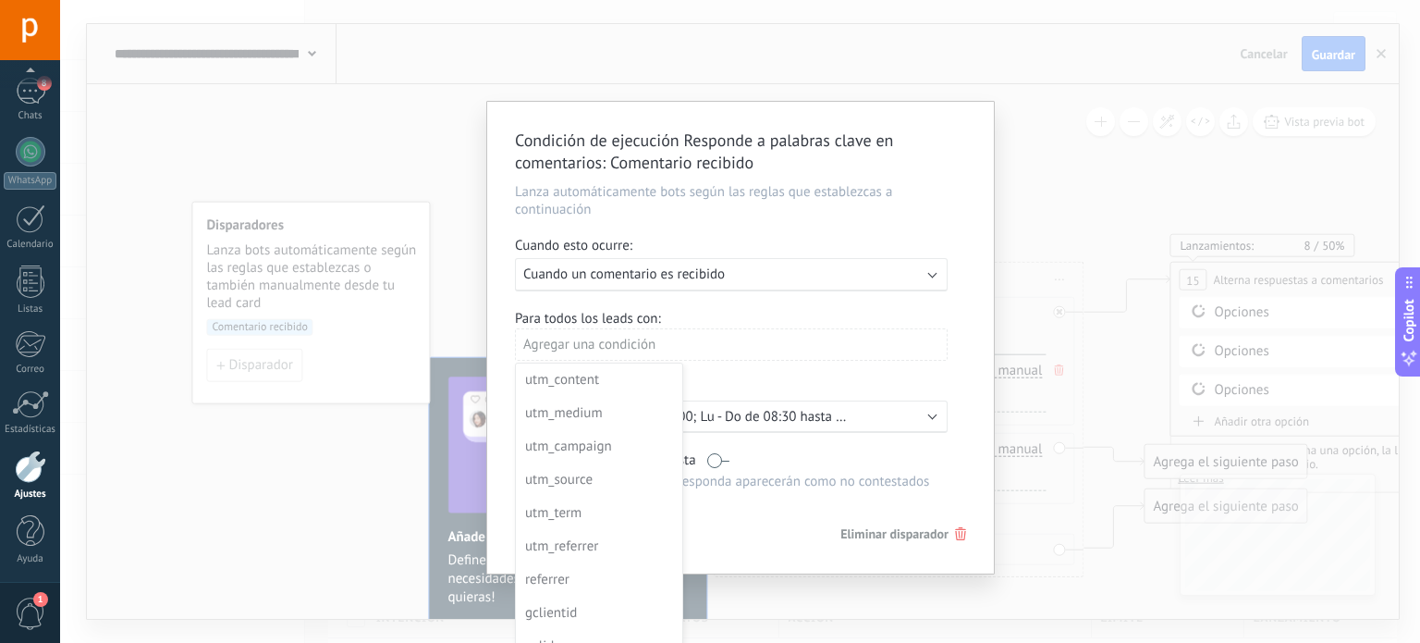
scroll to position [55, 0]
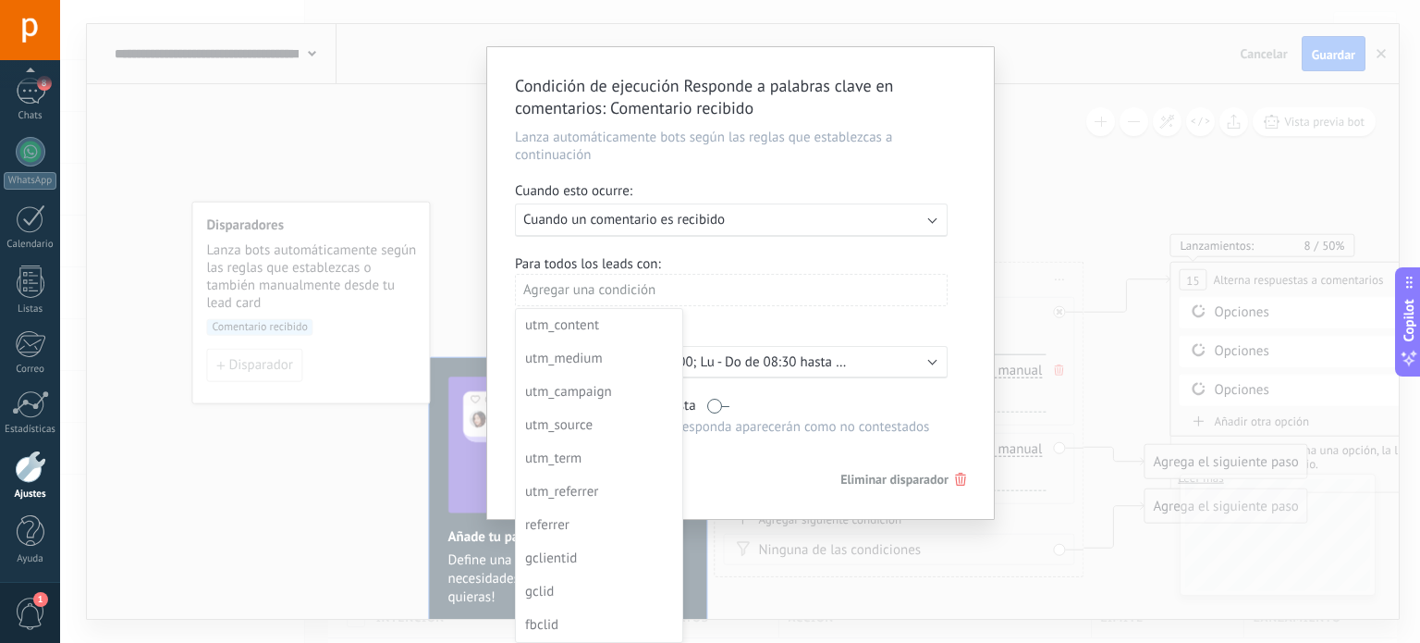
click at [861, 262] on div at bounding box center [740, 283] width 507 height 472
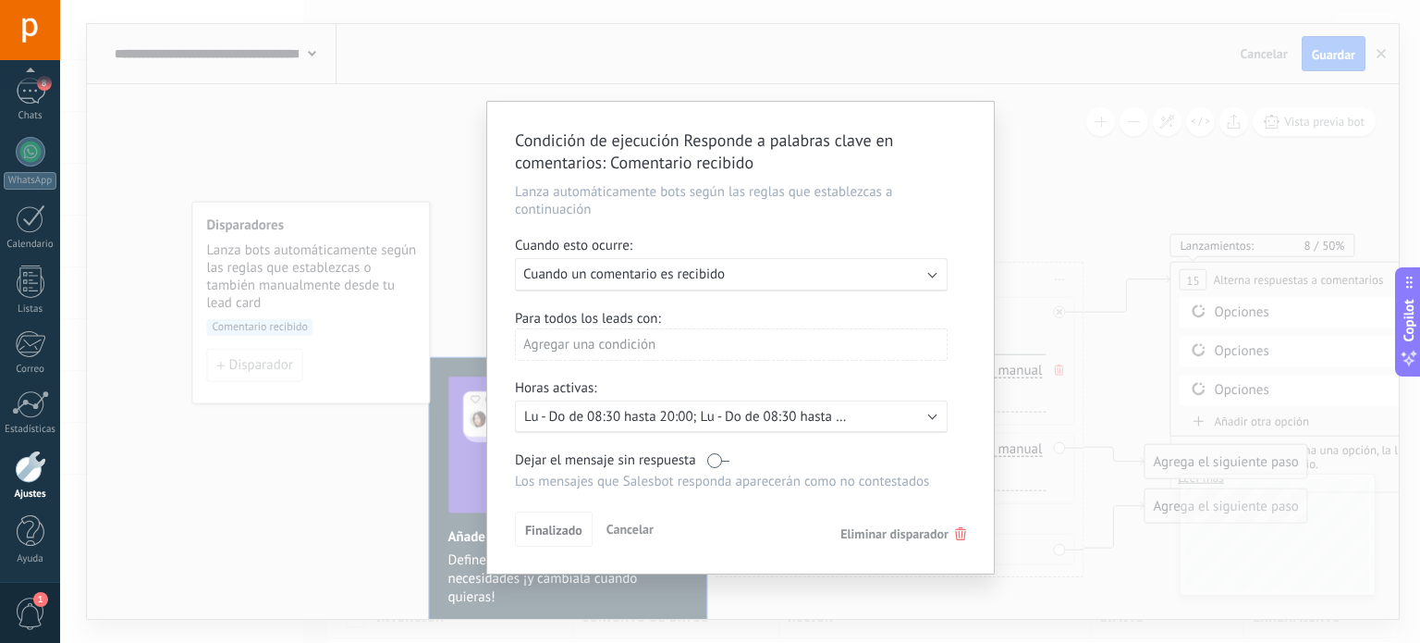
click at [875, 572] on div "Condición de ejecución Responde a palabras clave en comentarios : Comentario re…" at bounding box center [740, 338] width 507 height 472
click at [561, 543] on button "Finalizado" at bounding box center [554, 528] width 78 height 35
click at [559, 535] on span "Finalizado" at bounding box center [553, 529] width 57 height 13
click at [563, 526] on span "Finalizado" at bounding box center [553, 529] width 57 height 13
click at [1095, 180] on div "Condición de ejecución Responde a palabras clave en comentarios : Comentario re…" at bounding box center [740, 321] width 1360 height 643
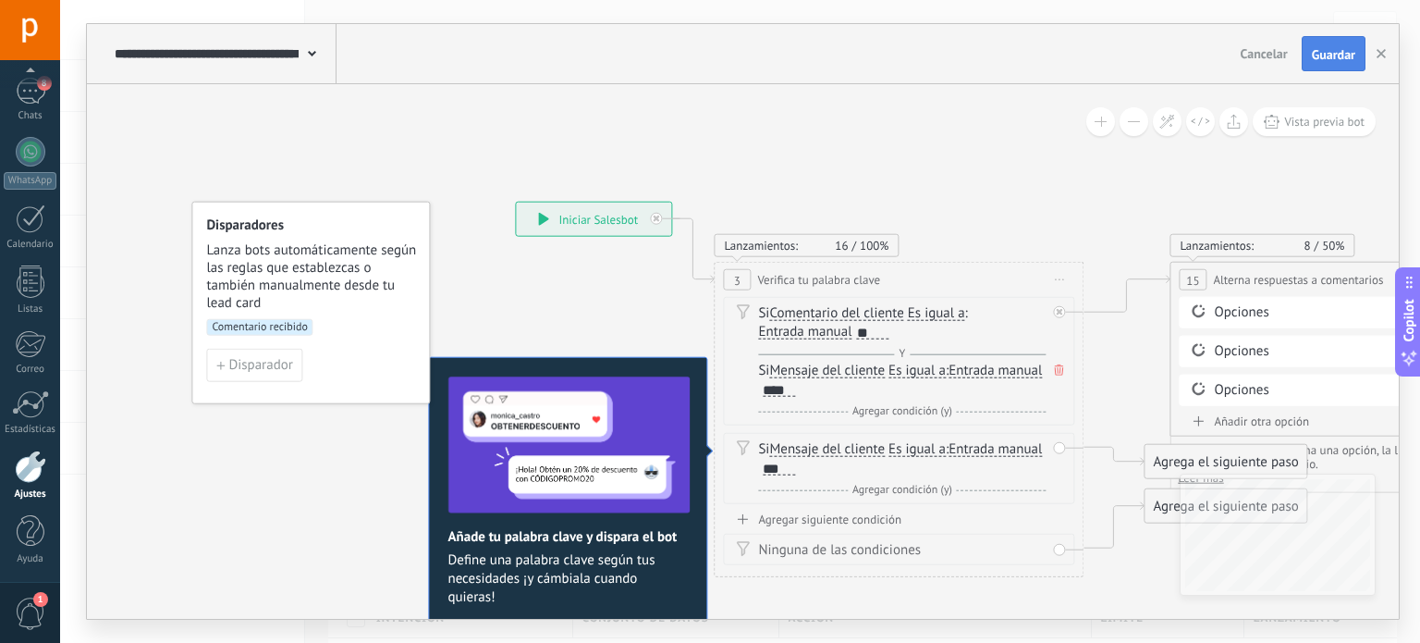
click at [1344, 56] on span "Guardar" at bounding box center [1333, 54] width 43 height 13
